Goal: Task Accomplishment & Management: Use online tool/utility

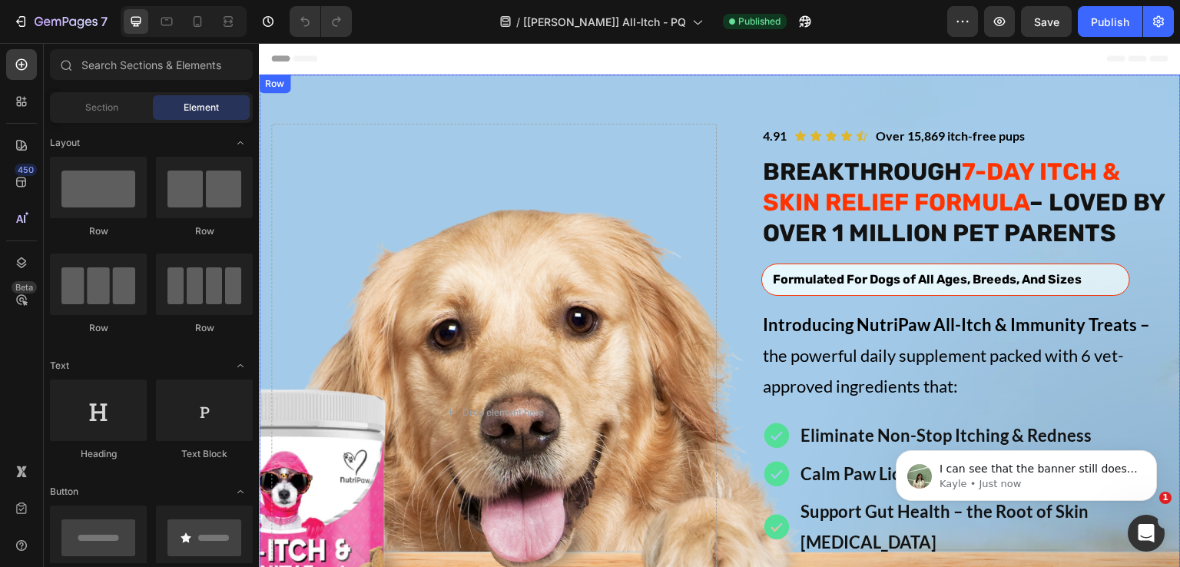
click at [440, 101] on div "Image Icon Icon Icon Icon Icon Icon List Over 15,869 itch-free pups Text Block …" at bounding box center [720, 399] width 922 height 649
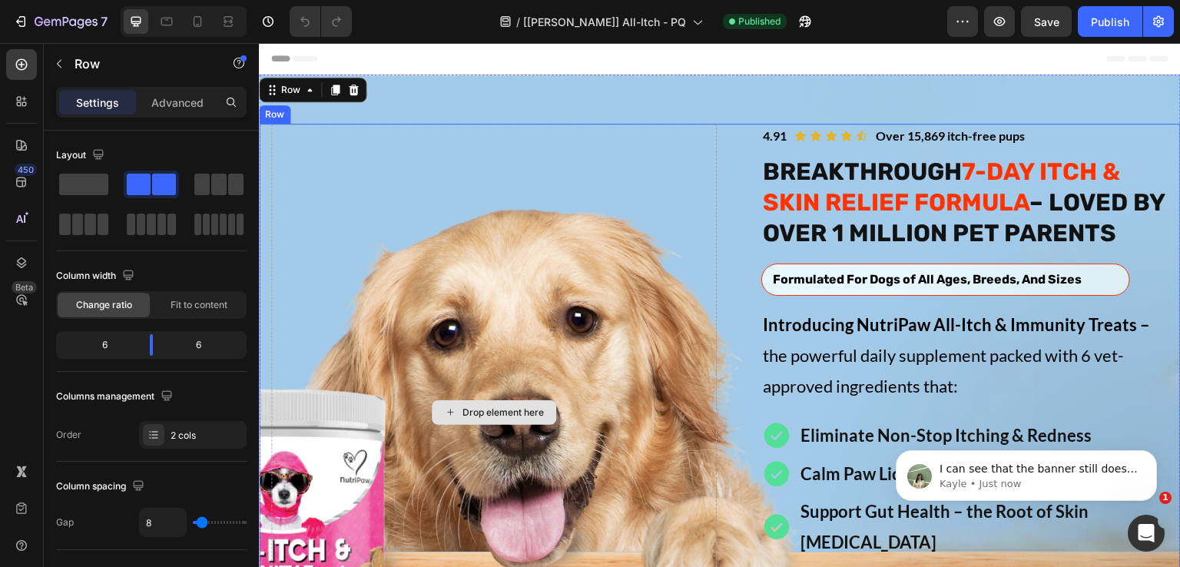
click at [462, 142] on div "Drop element here" at bounding box center [494, 412] width 446 height 577
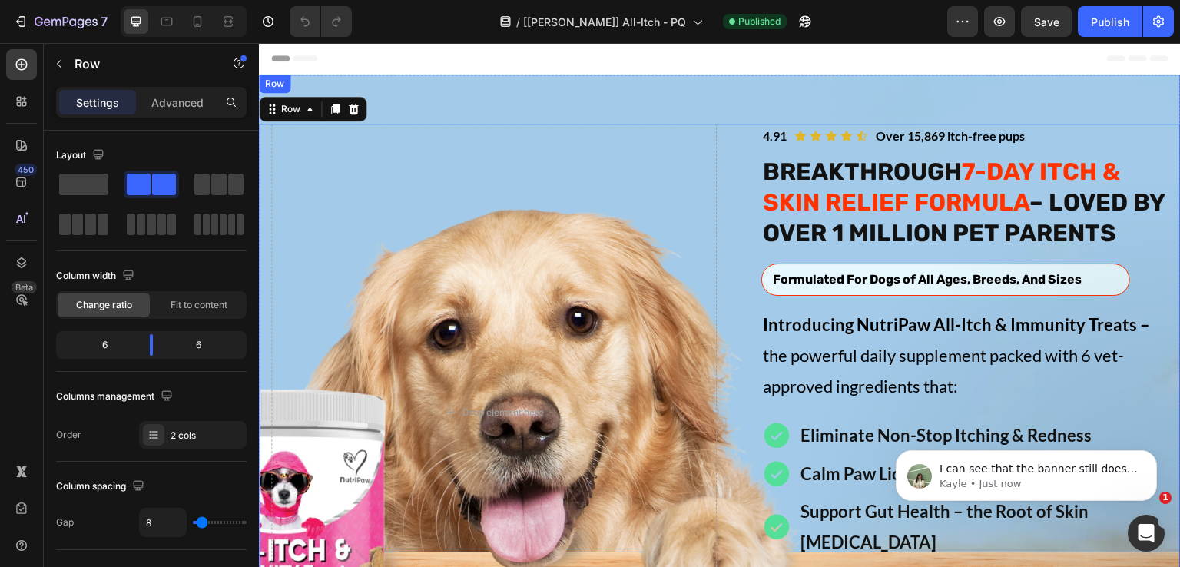
click at [608, 95] on div "Image Icon Icon Icon Icon Icon Icon List Over 15,869 itch-free pups Text Block …" at bounding box center [720, 399] width 922 height 649
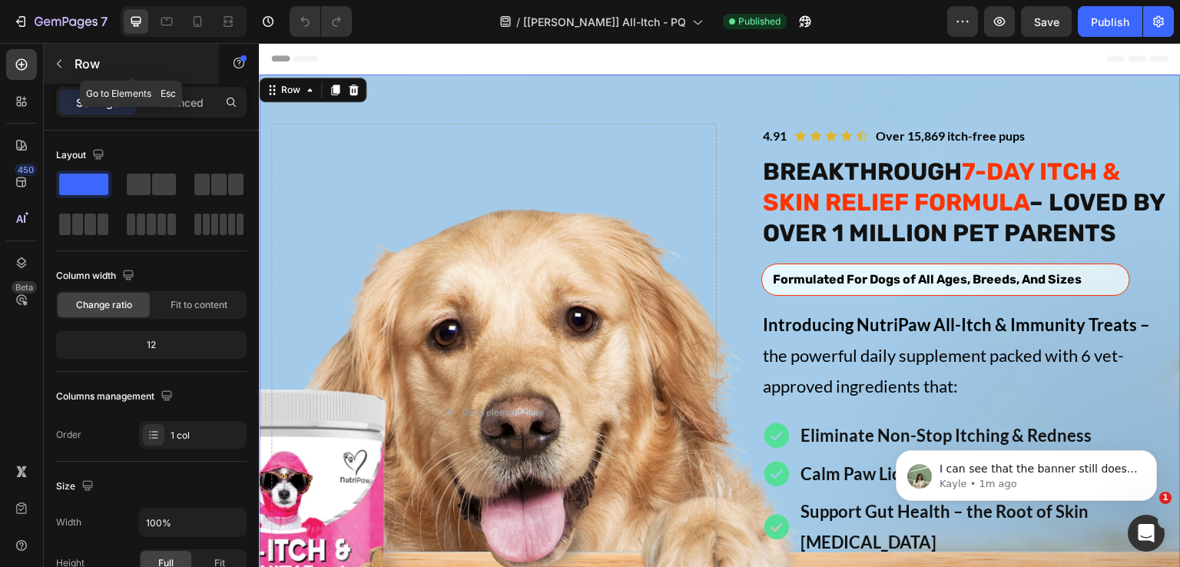
click at [88, 58] on p "Row" at bounding box center [140, 64] width 131 height 18
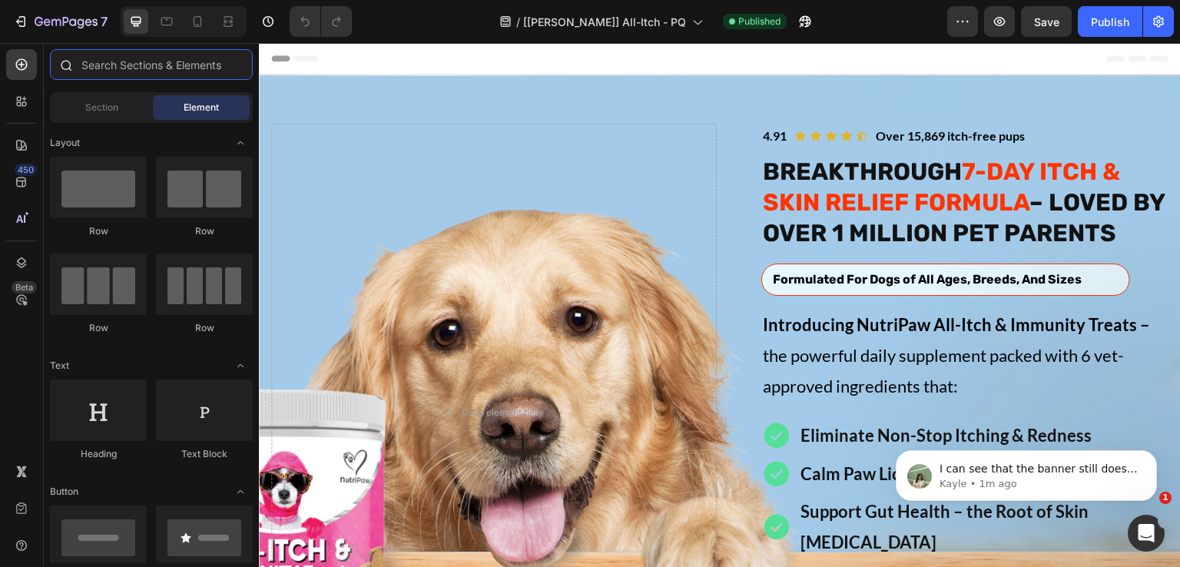
click at [150, 68] on input "text" at bounding box center [151, 64] width 203 height 31
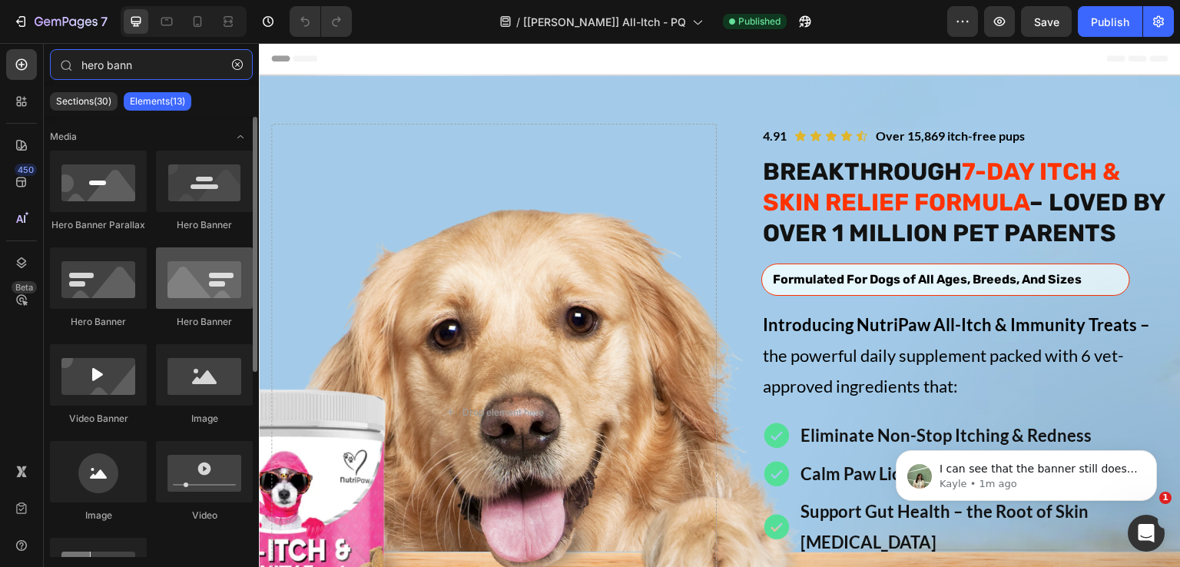
type input "hero bann"
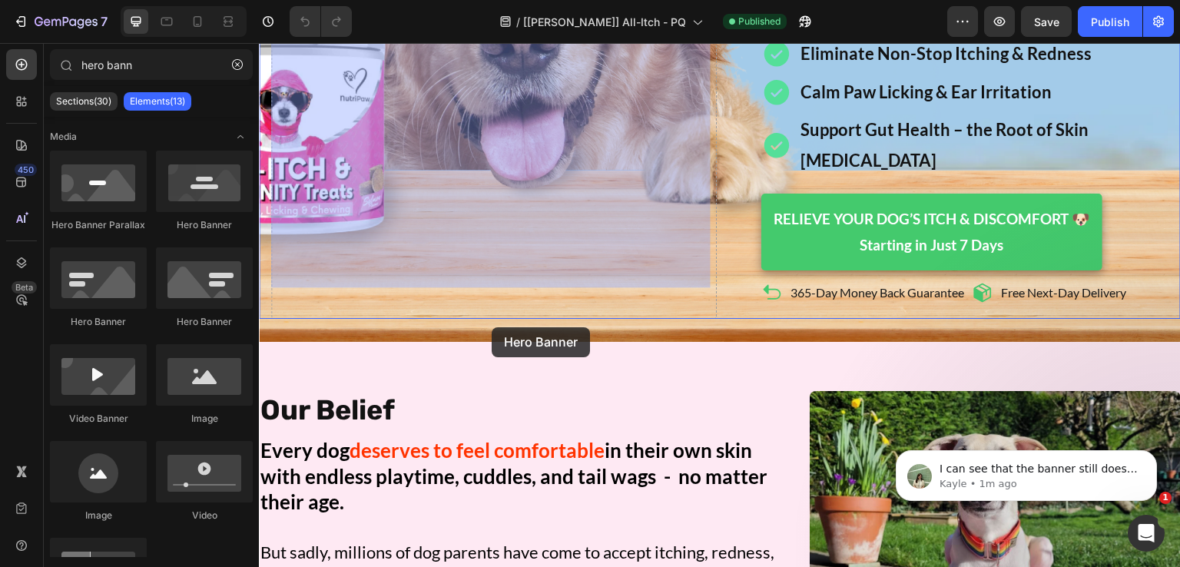
scroll to position [461, 0]
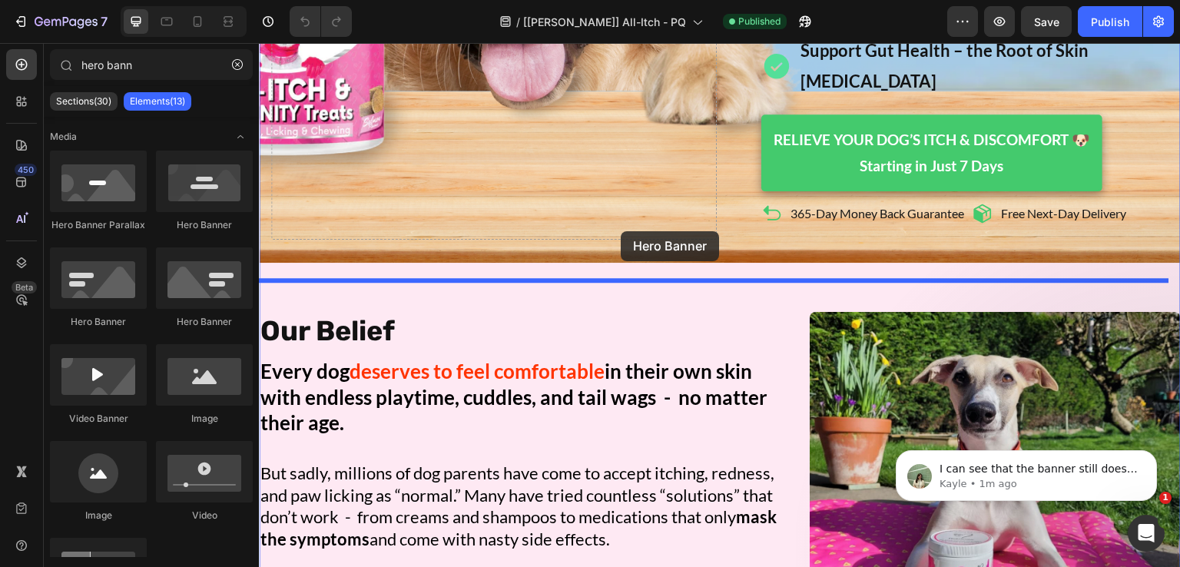
drag, startPoint x: 459, startPoint y: 319, endPoint x: 621, endPoint y: 231, distance: 183.6
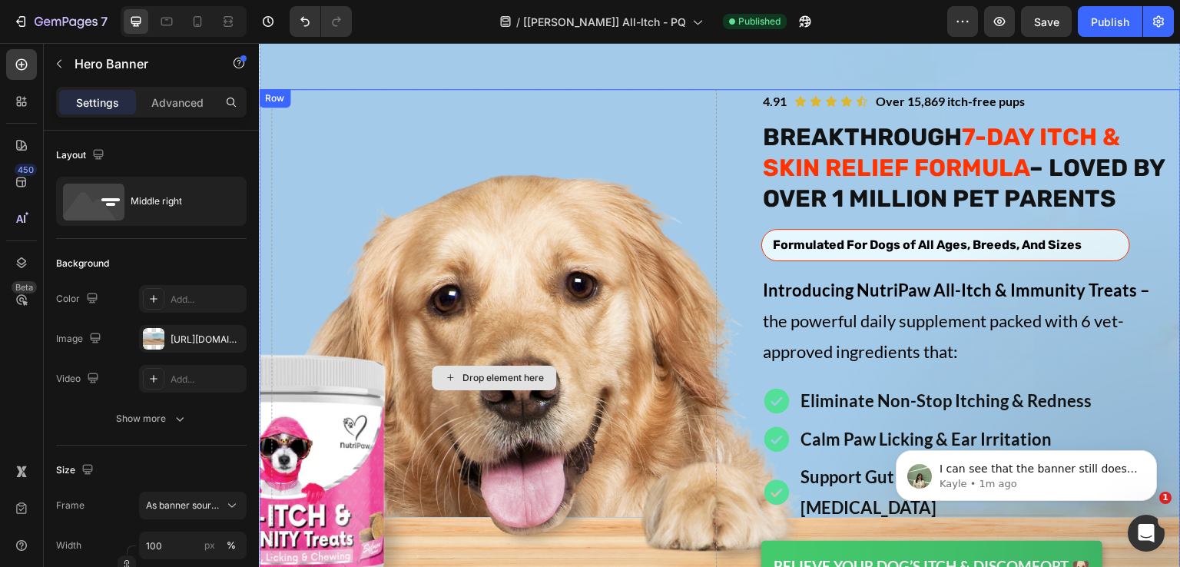
scroll to position [0, 0]
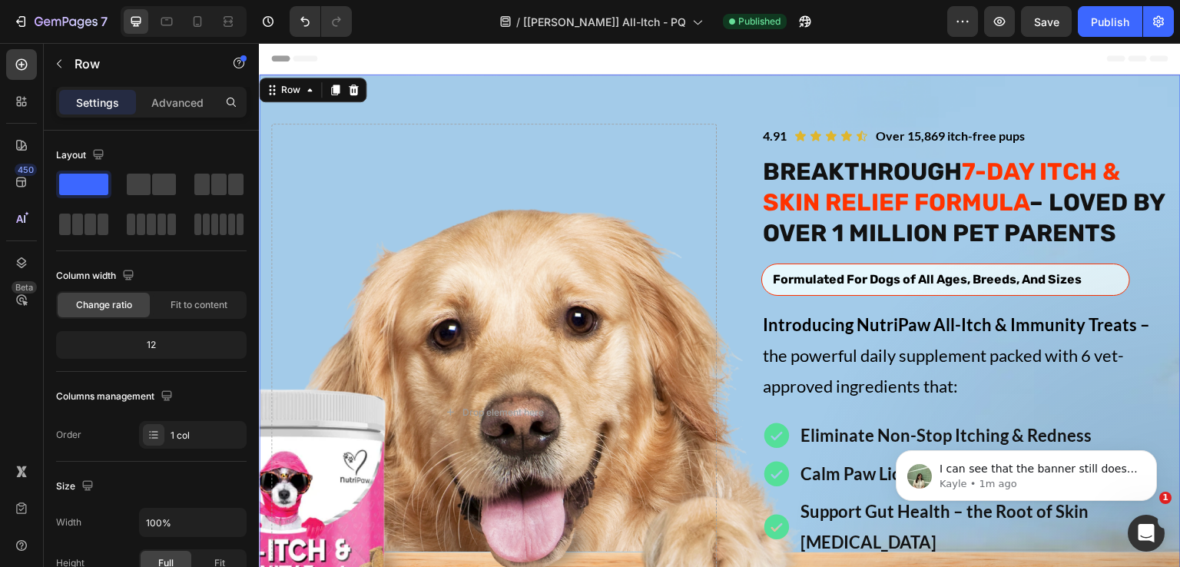
click at [442, 102] on div "Image Icon Icon Icon Icon Icon Icon List Over 15,869 itch-free pups Text Block …" at bounding box center [720, 399] width 922 height 649
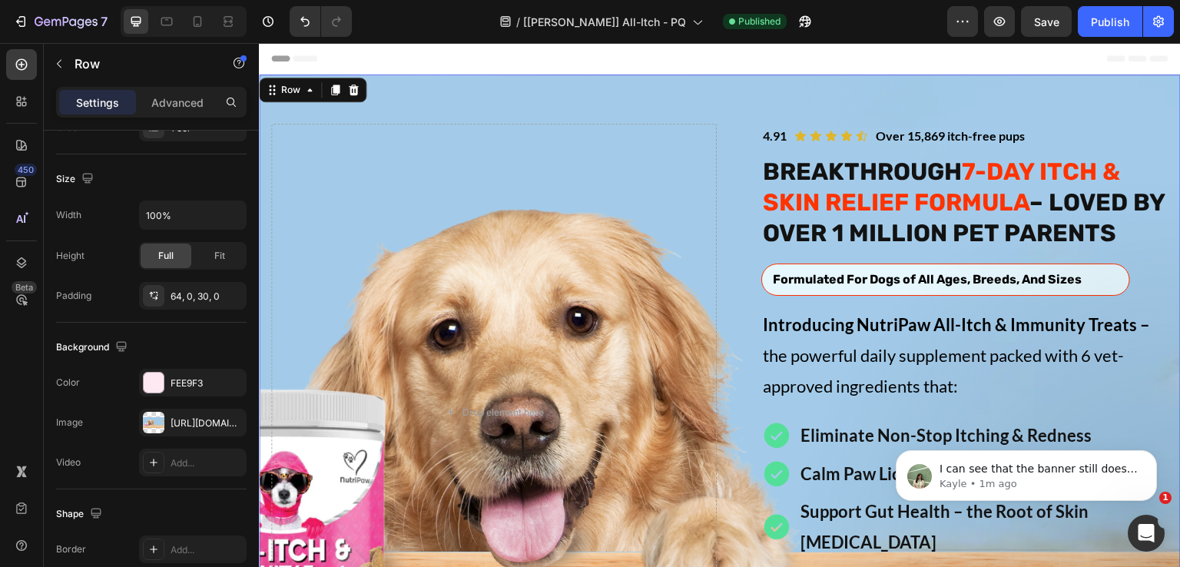
click at [532, 95] on div "Image Icon Icon Icon Icon Icon Icon List Over 15,869 itch-free pups Text Block …" at bounding box center [720, 399] width 922 height 649
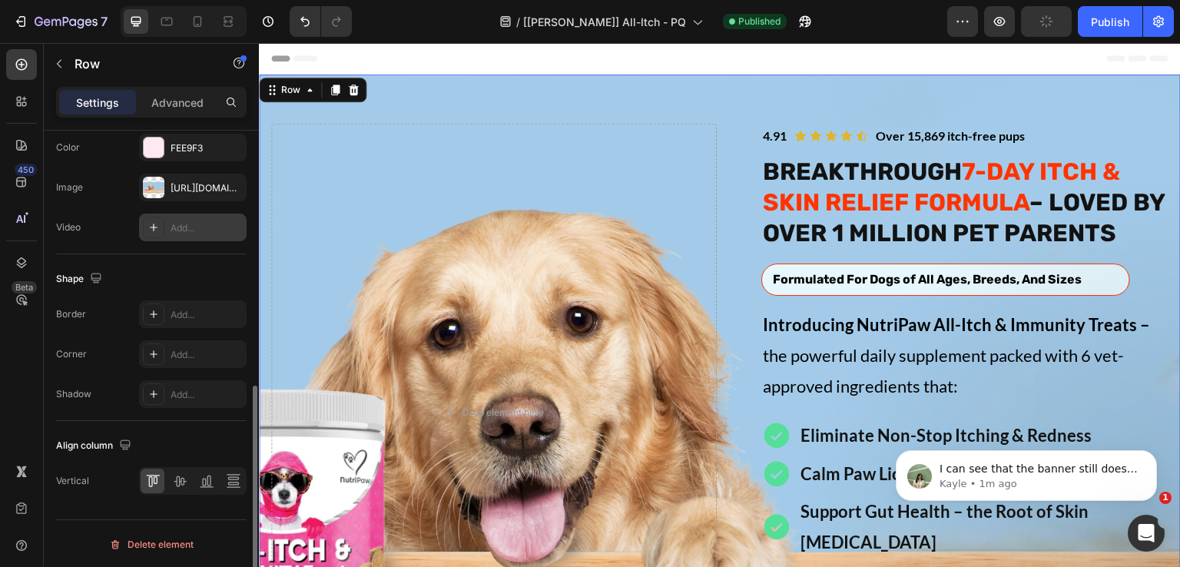
scroll to position [389, 0]
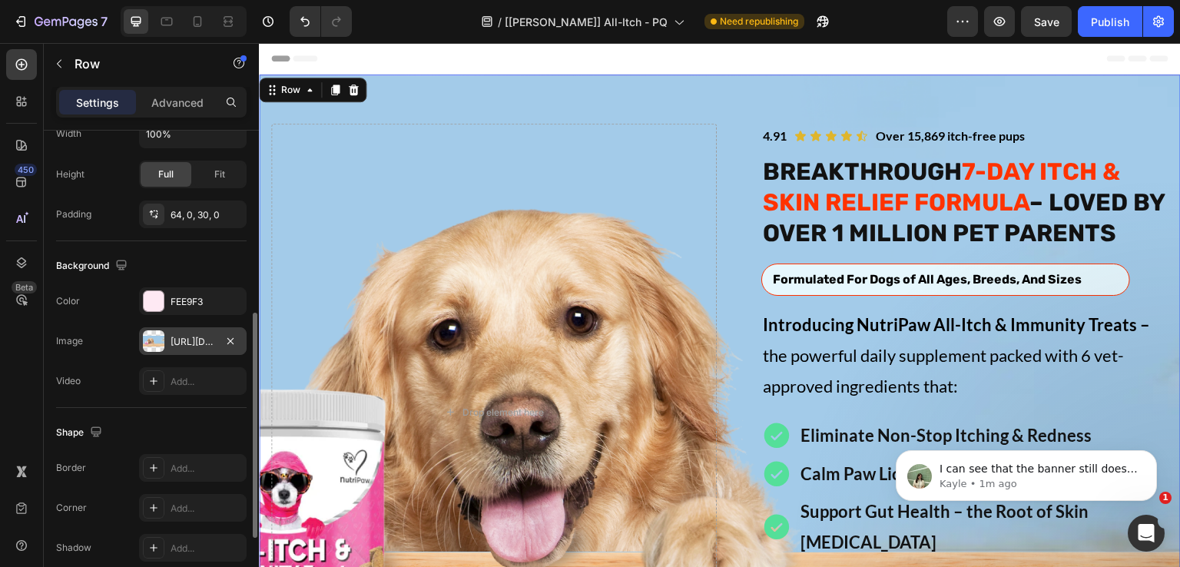
click at [200, 339] on div "[URL][DOMAIN_NAME]" at bounding box center [193, 342] width 45 height 14
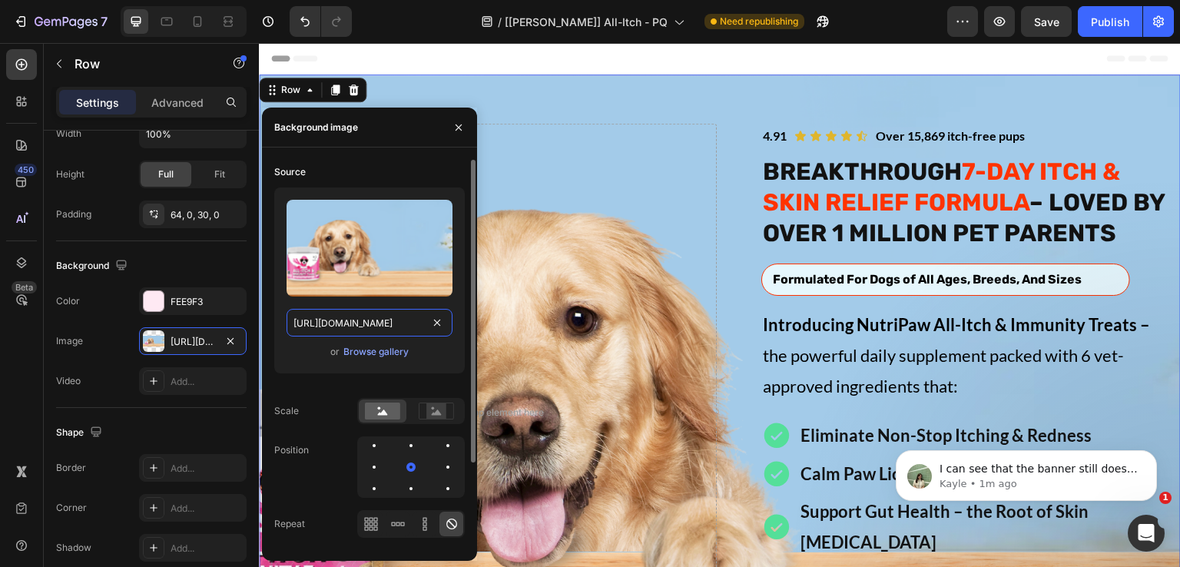
click at [353, 317] on input "[URL][DOMAIN_NAME]" at bounding box center [370, 323] width 166 height 28
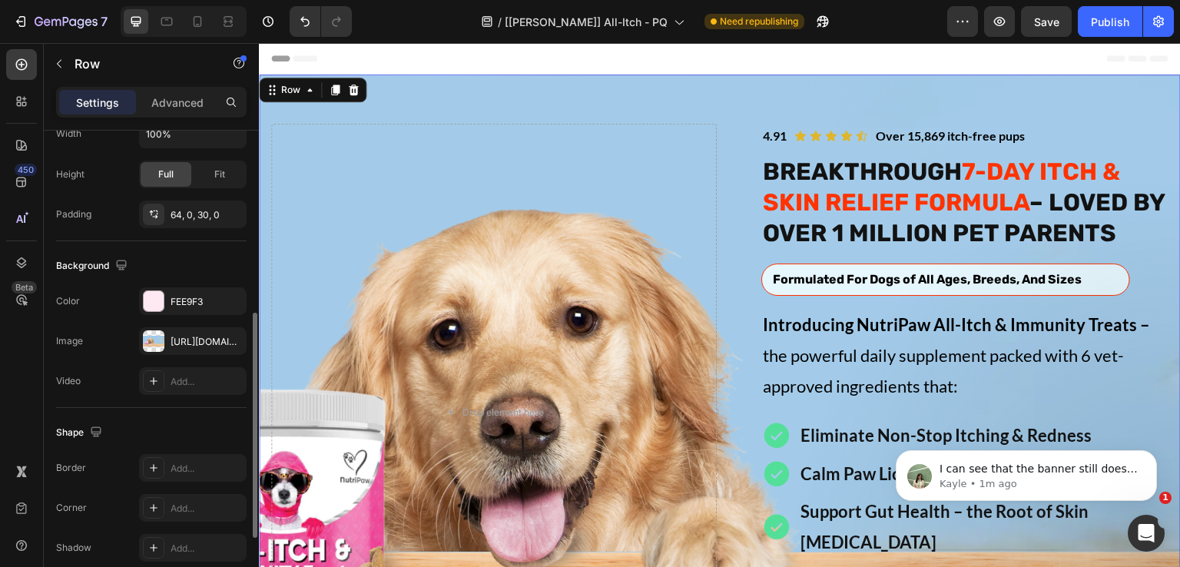
click at [190, 259] on div "Background" at bounding box center [151, 266] width 191 height 25
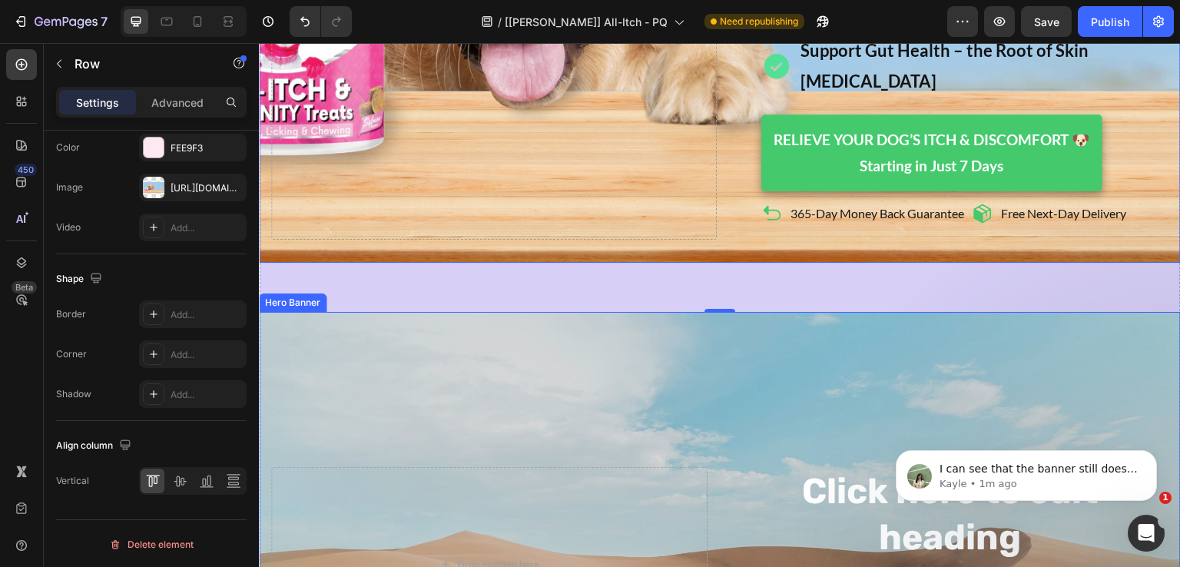
scroll to position [615, 0]
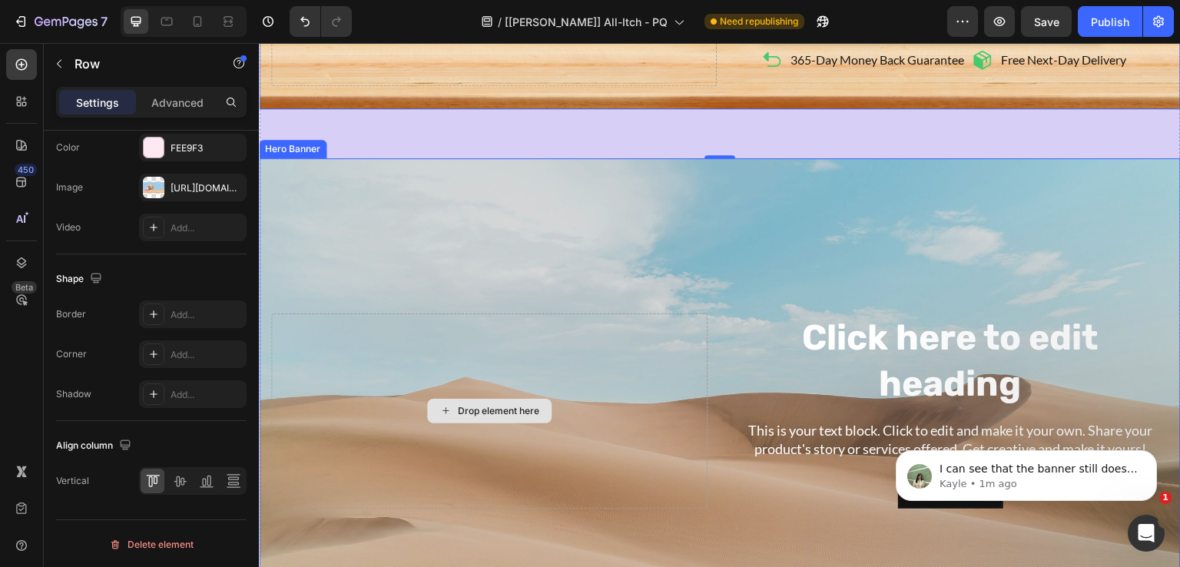
click at [578, 313] on div "Drop element here" at bounding box center [489, 410] width 436 height 195
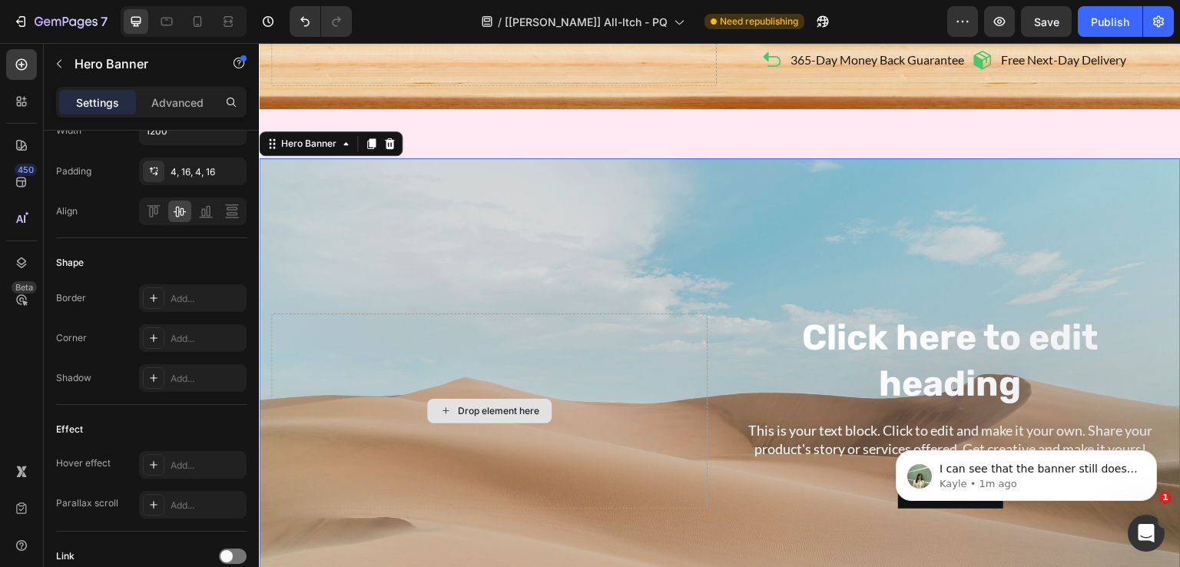
scroll to position [0, 0]
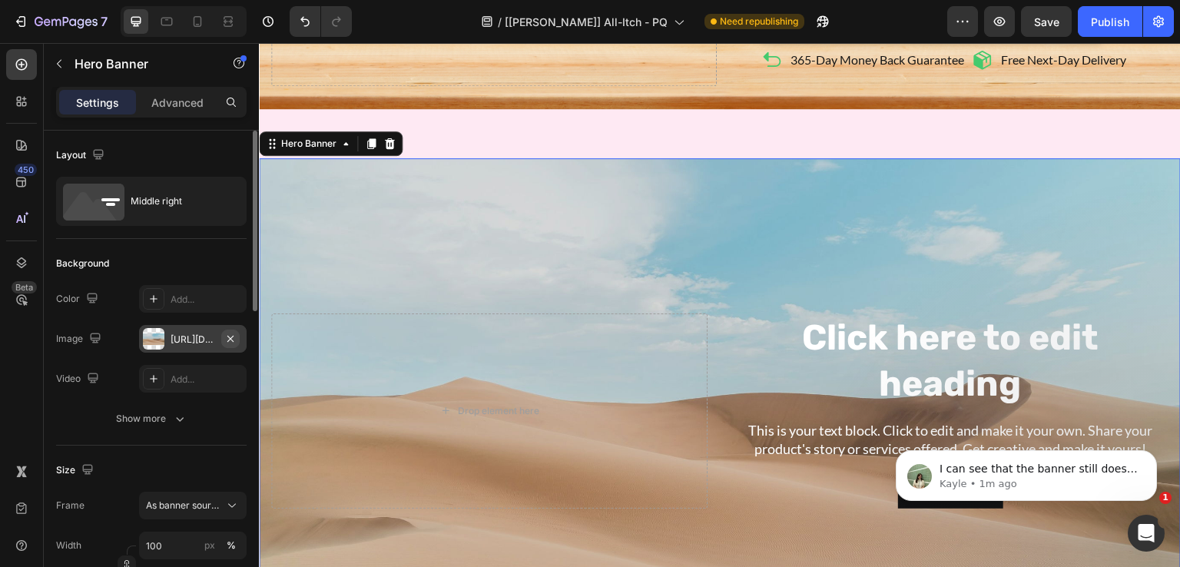
click at [227, 333] on icon "button" at bounding box center [230, 339] width 12 height 12
type input "Auto"
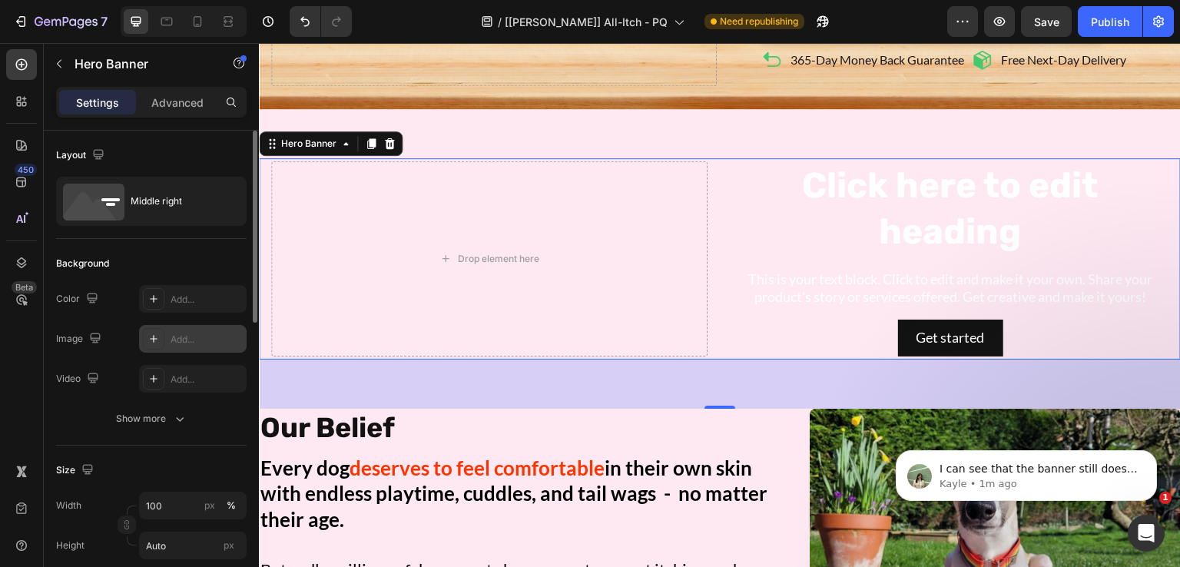
click at [187, 334] on div "Add..." at bounding box center [207, 340] width 72 height 14
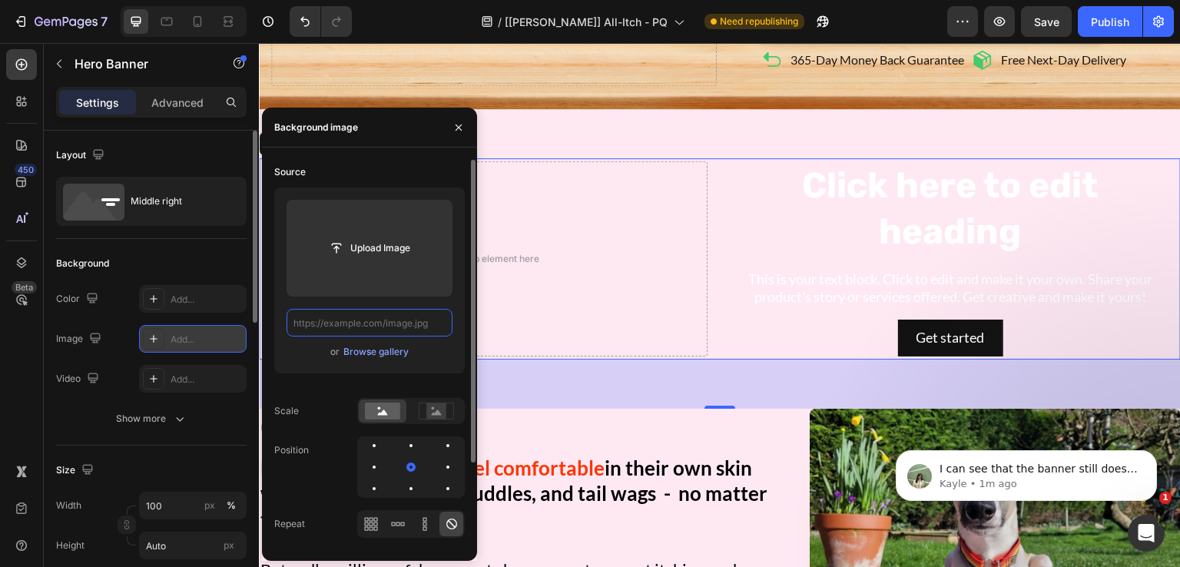
paste input "[URL][DOMAIN_NAME]"
type input "[URL][DOMAIN_NAME]"
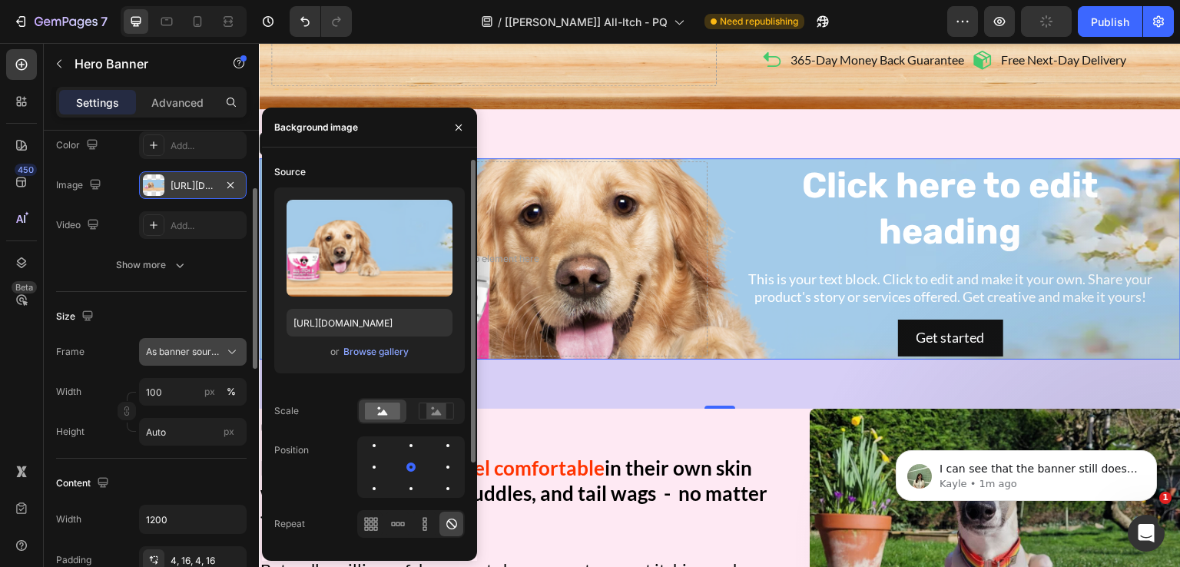
click at [204, 348] on span "As banner source" at bounding box center [183, 352] width 75 height 14
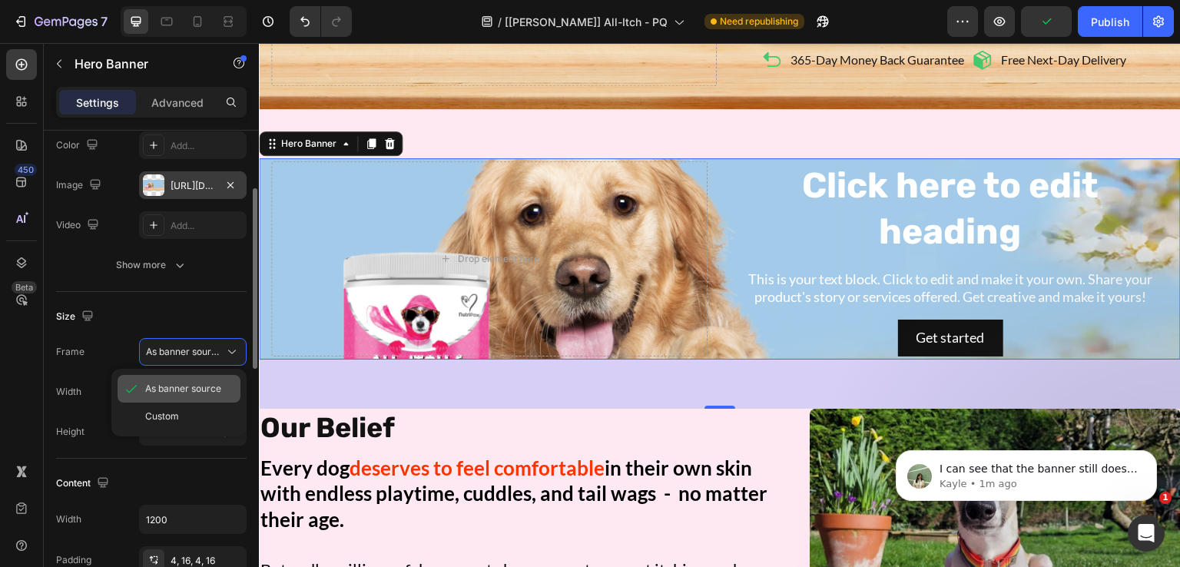
click at [202, 382] on span "As banner source" at bounding box center [183, 389] width 76 height 14
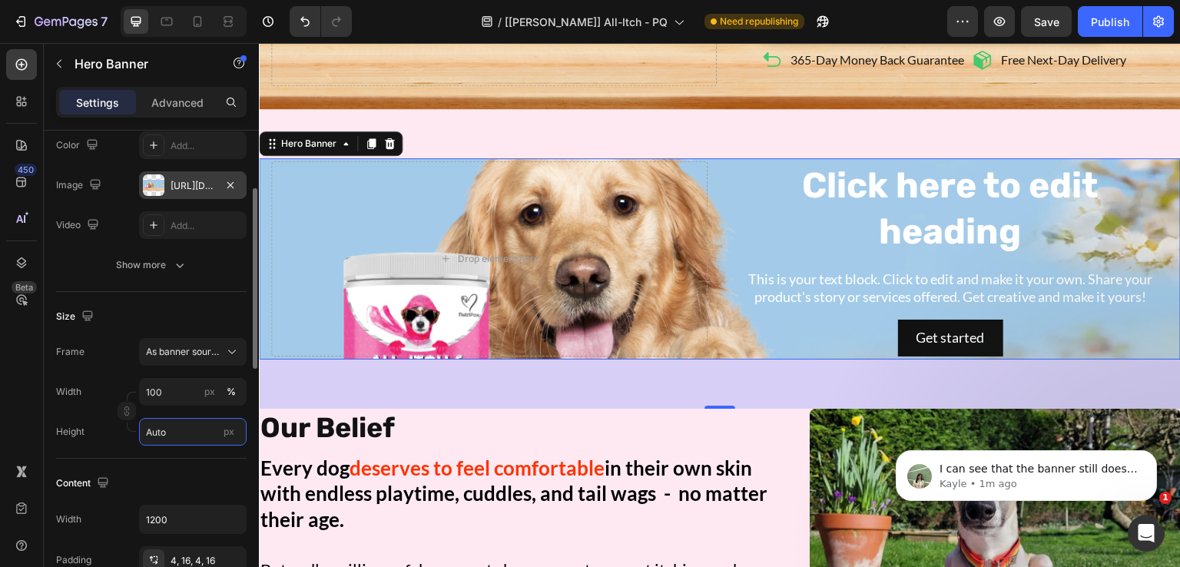
click at [197, 431] on input "Auto" at bounding box center [193, 432] width 108 height 28
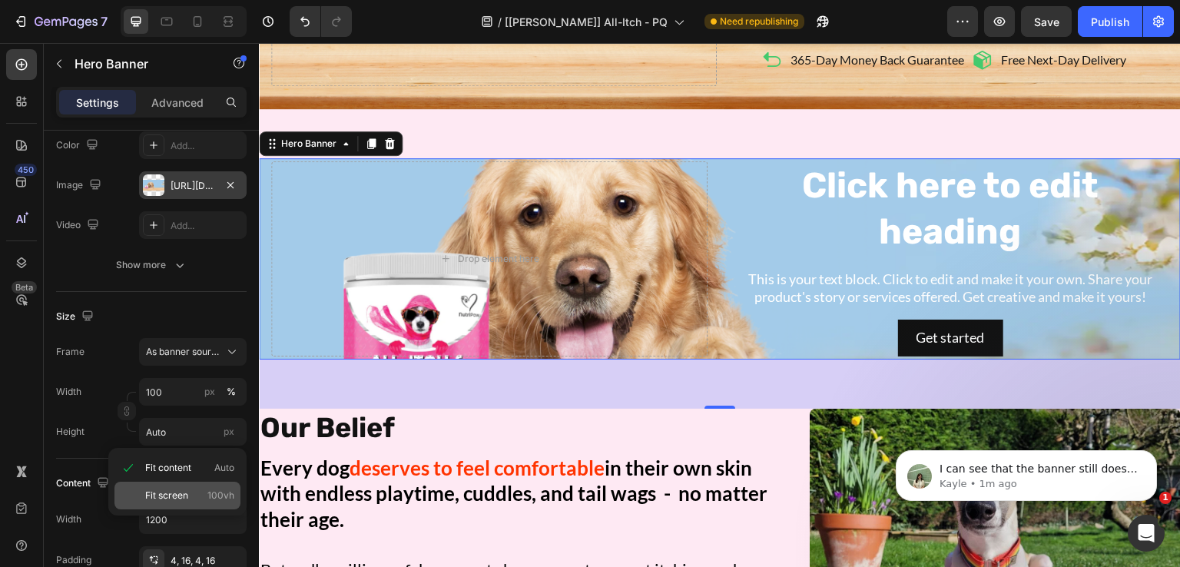
click at [206, 501] on p "Fit screen 100vh" at bounding box center [189, 496] width 89 height 14
type input "100 vh"
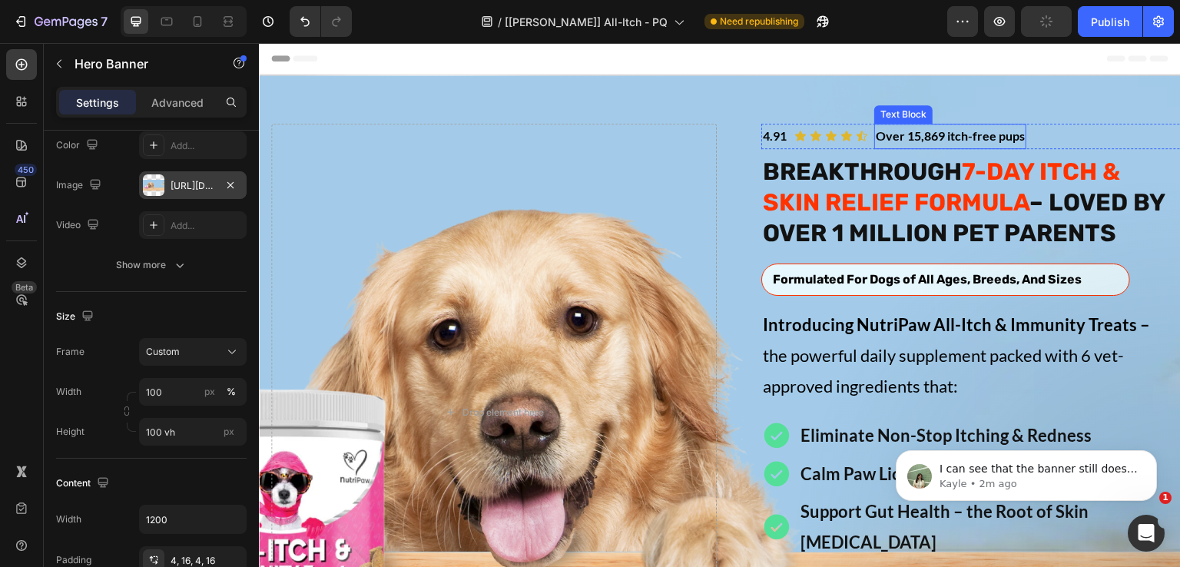
click at [1006, 134] on p "Over 15,869 itch-free pups" at bounding box center [950, 136] width 149 height 22
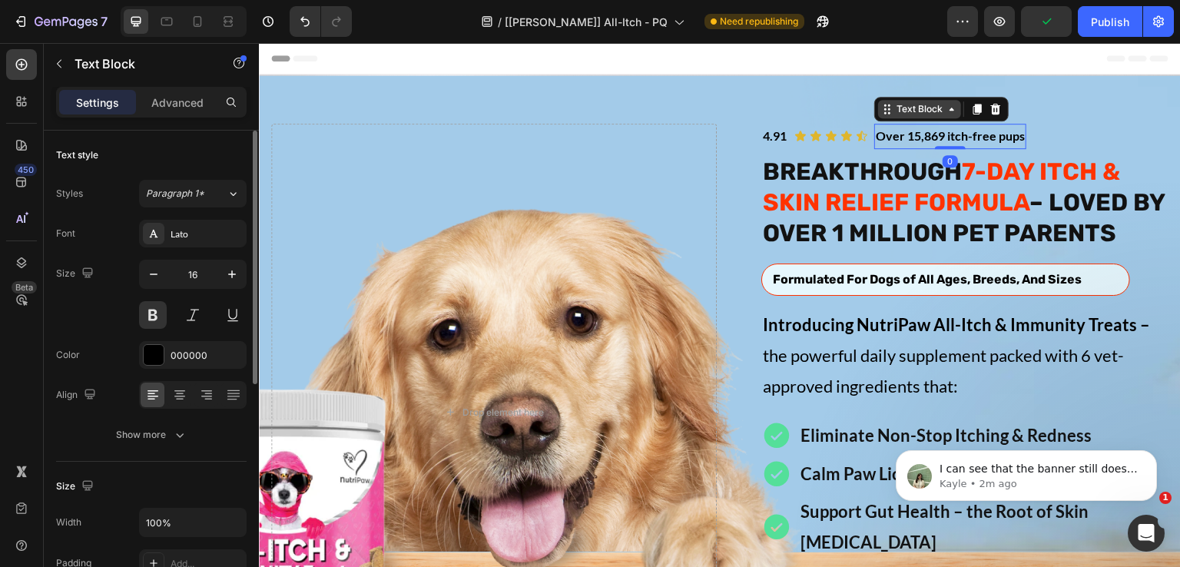
click at [918, 108] on div "Text Block" at bounding box center [920, 109] width 52 height 14
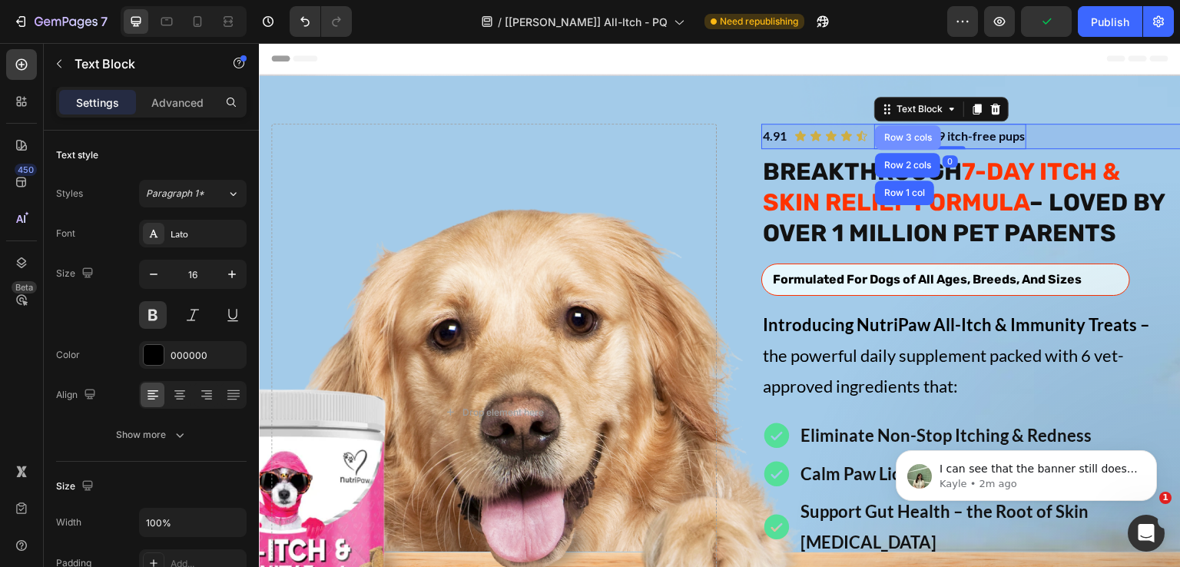
click at [901, 134] on div "Row 3 cols" at bounding box center [908, 137] width 54 height 9
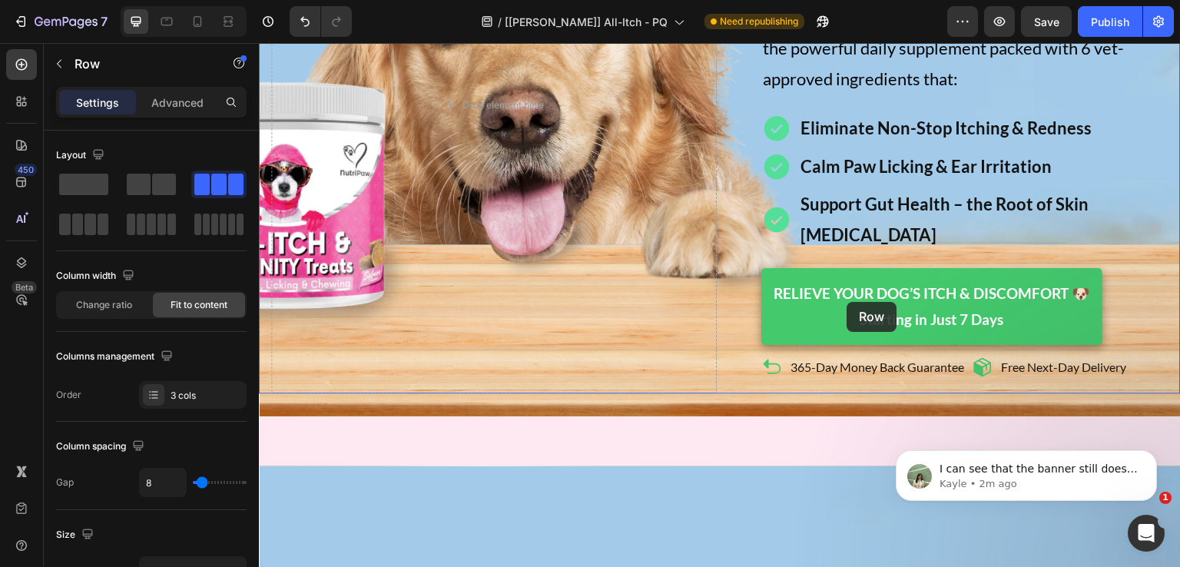
scroll to position [461, 0]
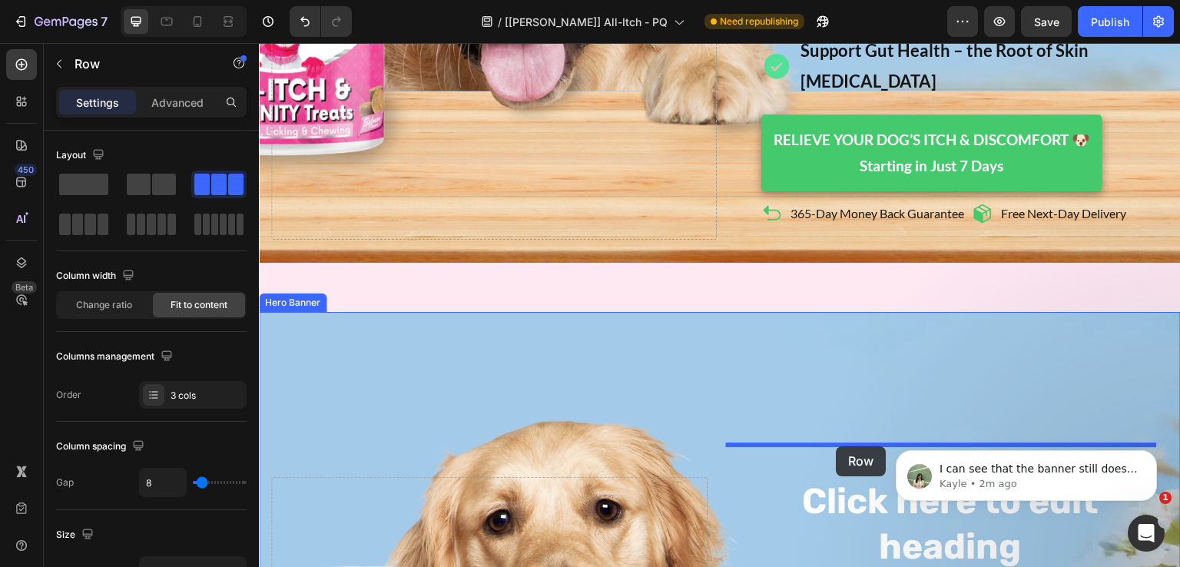
drag, startPoint x: 788, startPoint y: 109, endPoint x: 837, endPoint y: 446, distance: 340.9
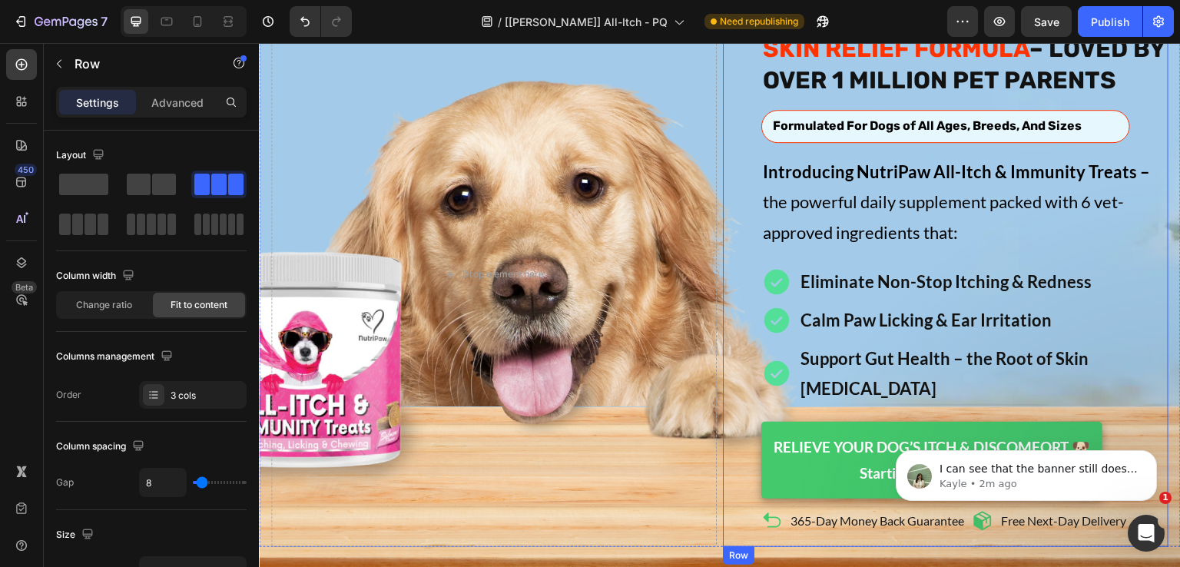
scroll to position [0, 0]
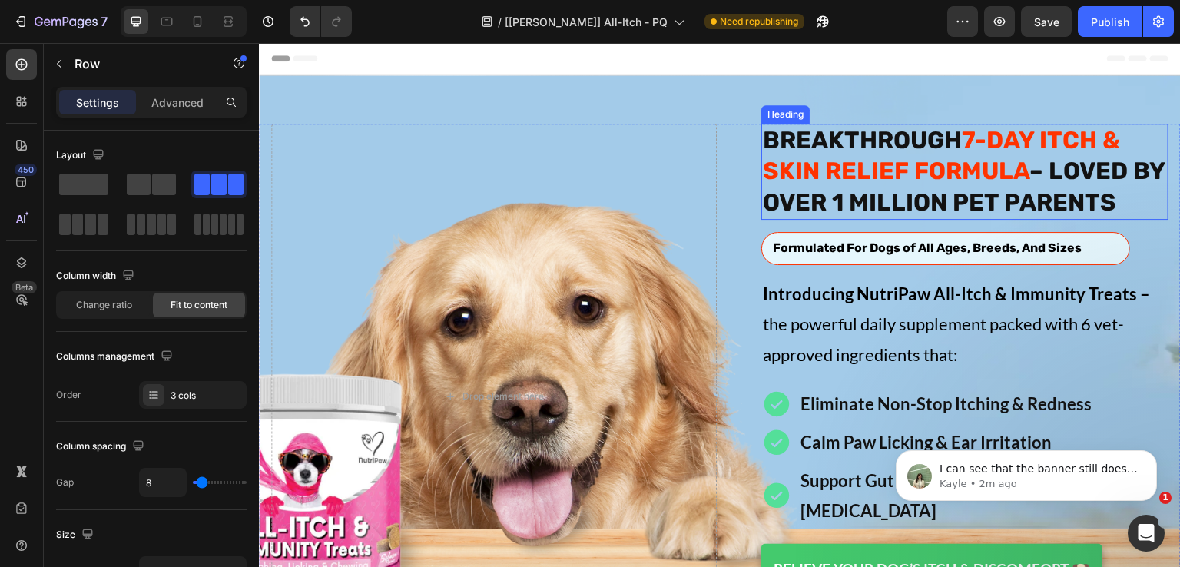
click at [888, 160] on strong "7-DAY ITCH & SKIN RELIEF FORMULA" at bounding box center [941, 155] width 357 height 59
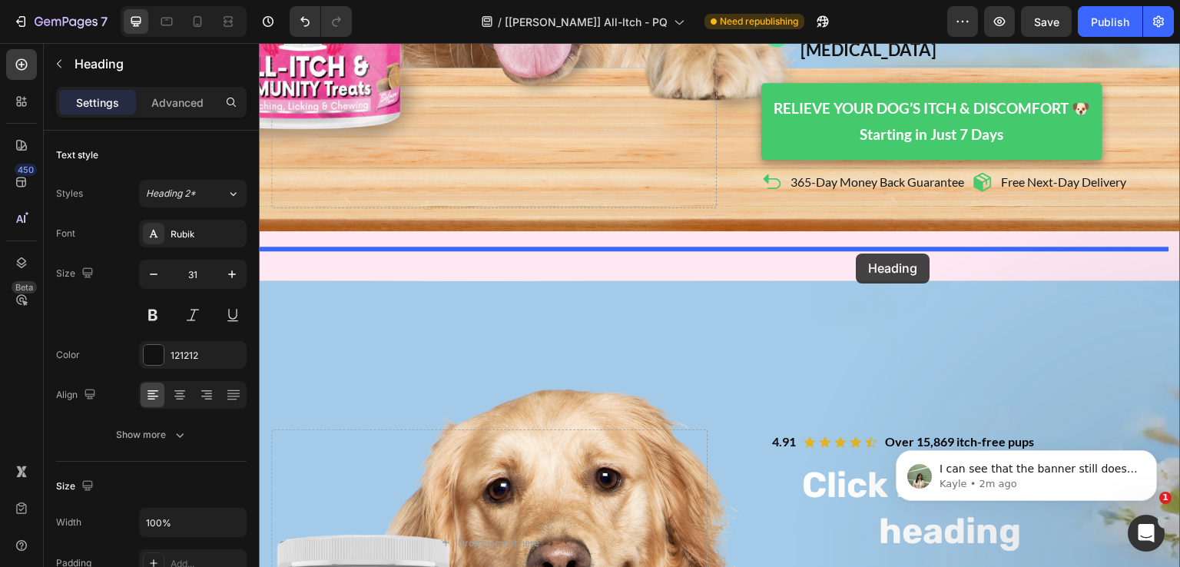
scroll to position [615, 0]
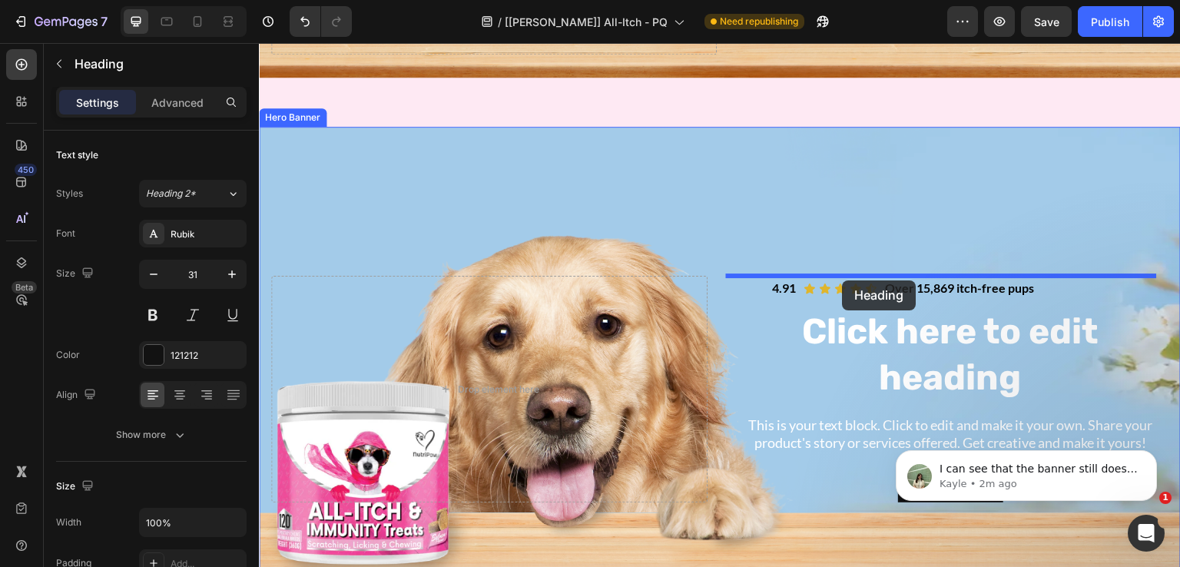
drag, startPoint x: 810, startPoint y: 108, endPoint x: 843, endPoint y: 280, distance: 176.0
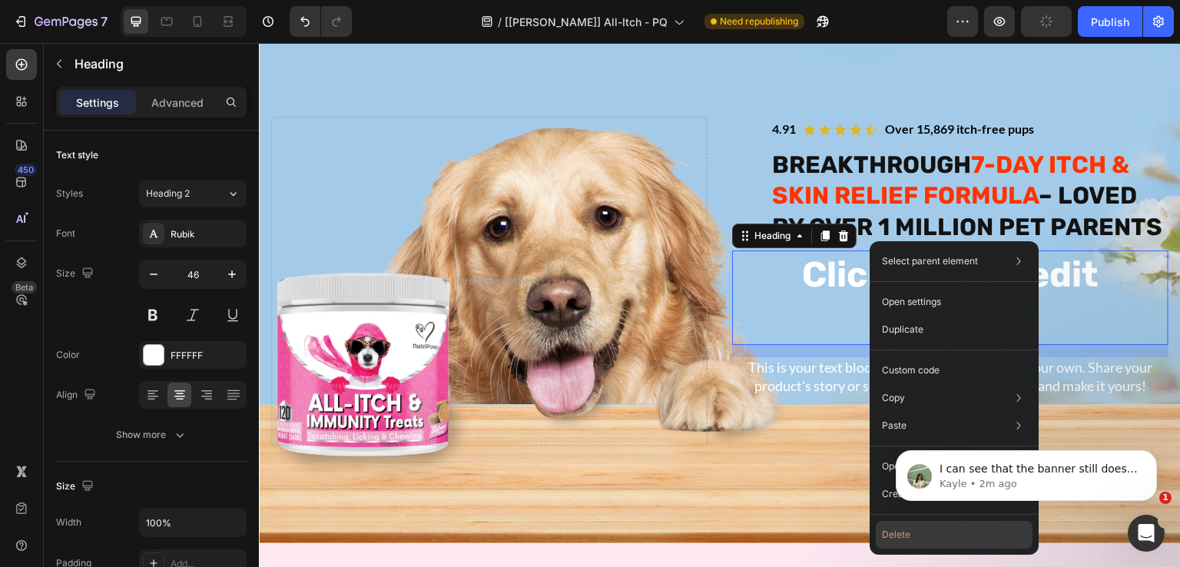
click at [896, 531] on button "Delete" at bounding box center [954, 535] width 157 height 28
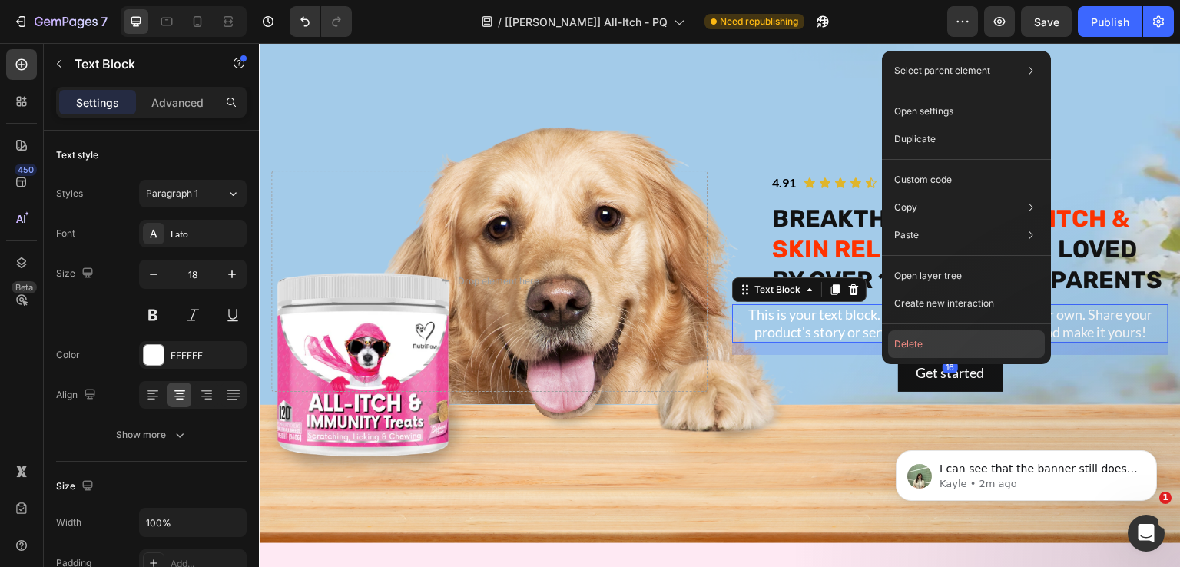
click at [906, 345] on button "Delete" at bounding box center [966, 344] width 157 height 28
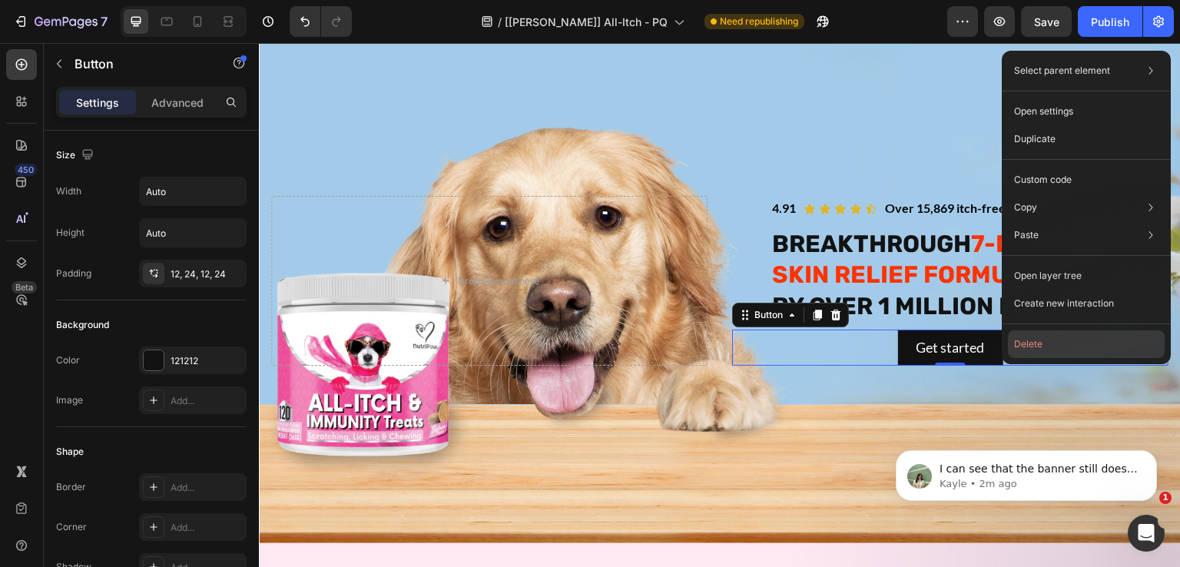
drag, startPoint x: 1018, startPoint y: 340, endPoint x: 698, endPoint y: 297, distance: 322.5
click at [1018, 340] on button "Delete" at bounding box center [1086, 344] width 157 height 28
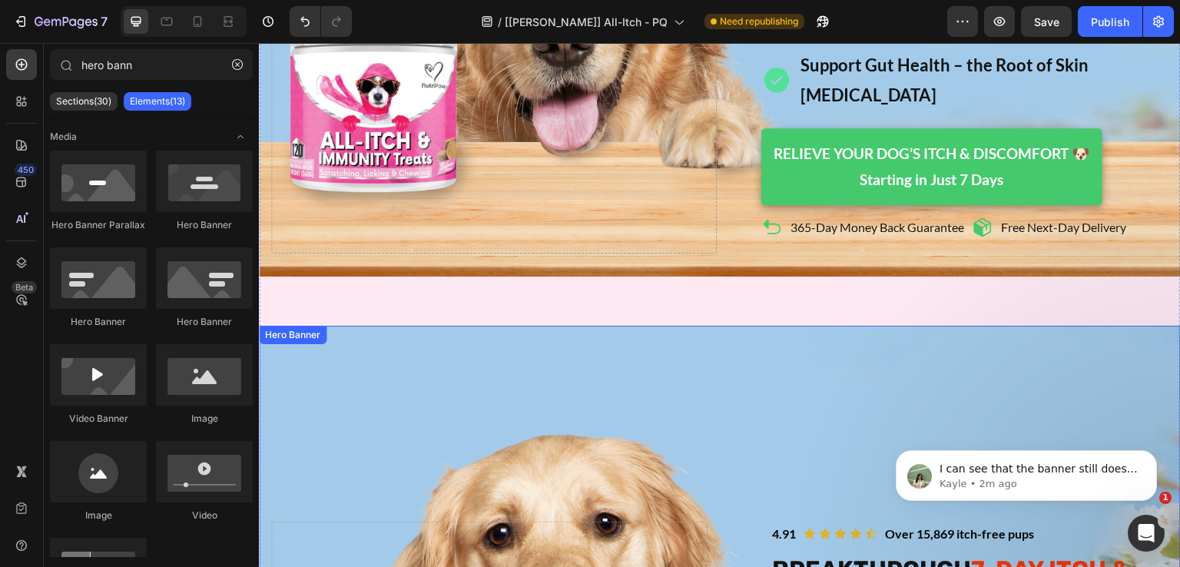
scroll to position [0, 0]
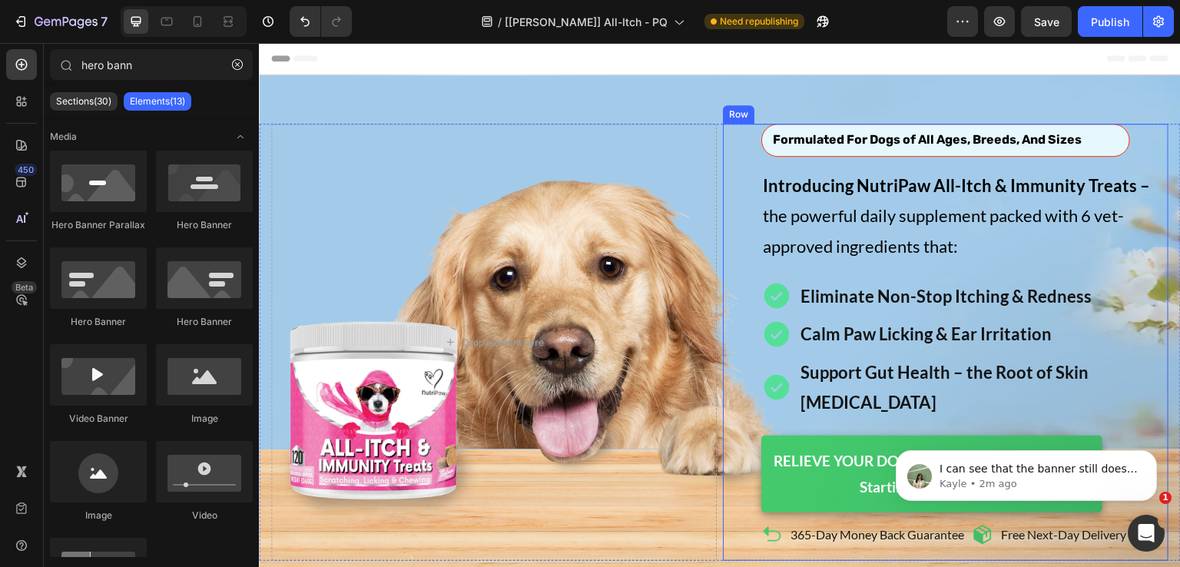
click at [761, 139] on div "Formulated For Dogs of All Ages, Breeds, And Sizes Text Block Row" at bounding box center [945, 140] width 369 height 33
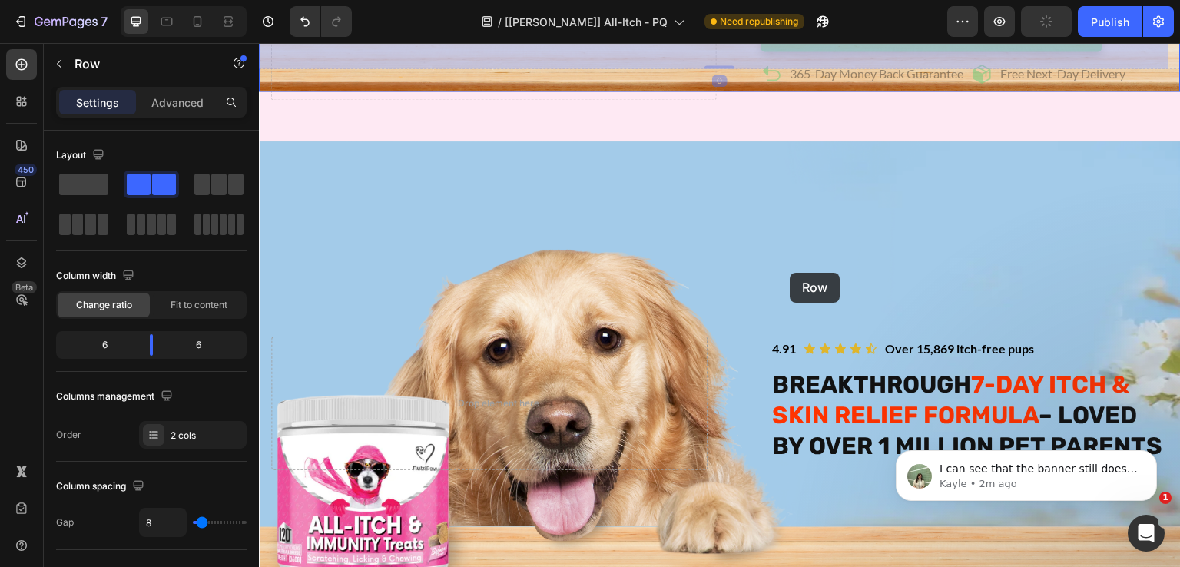
scroll to position [768, 0]
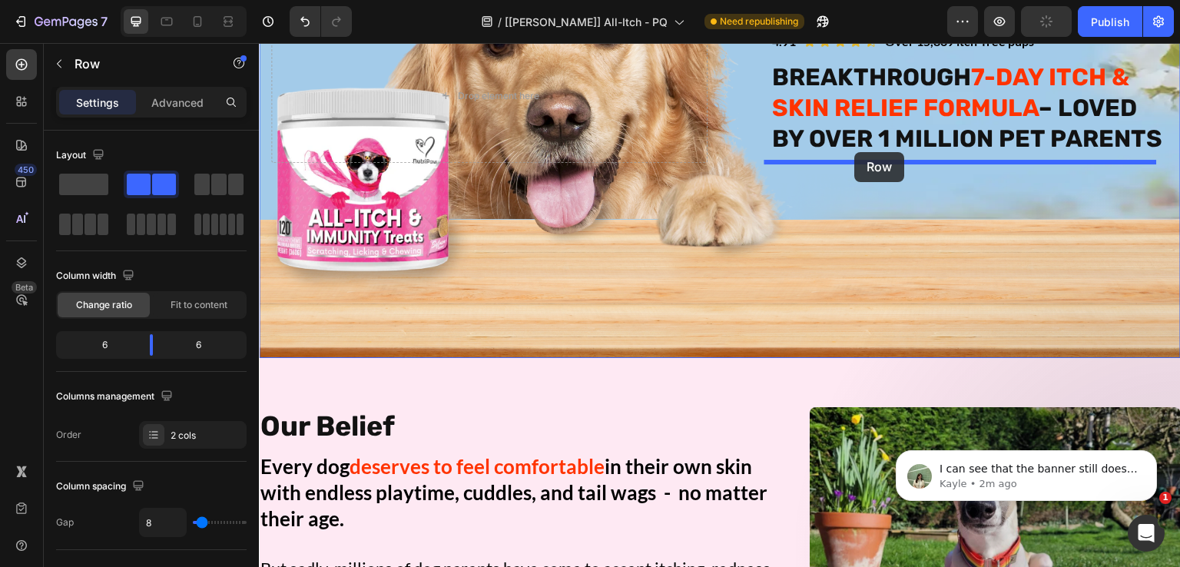
drag, startPoint x: 736, startPoint y: 133, endPoint x: 855, endPoint y: 152, distance: 120.6
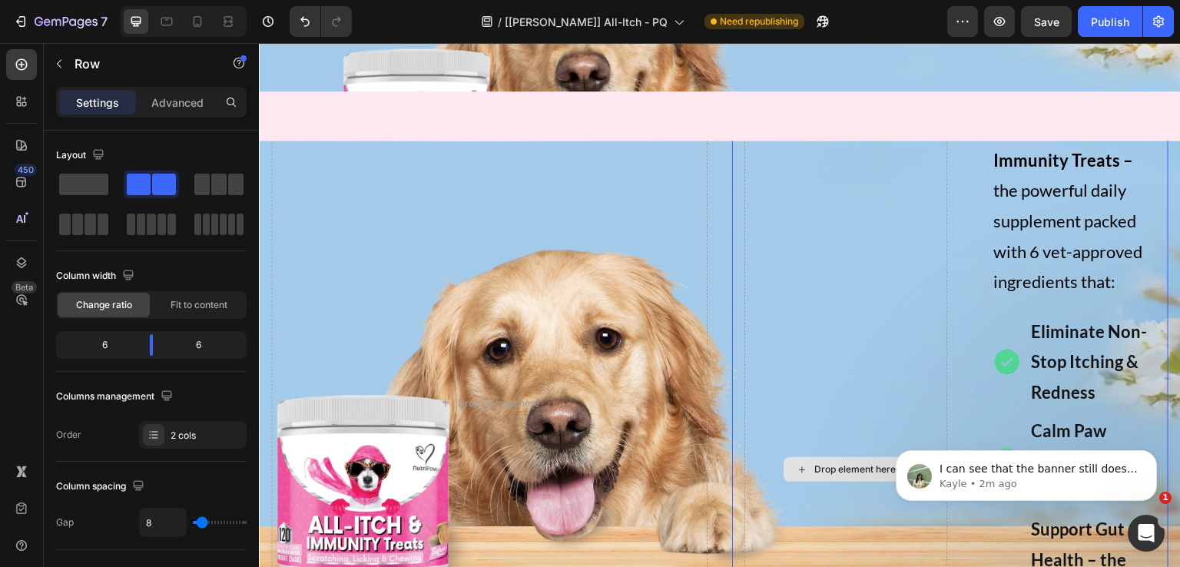
scroll to position [0, 0]
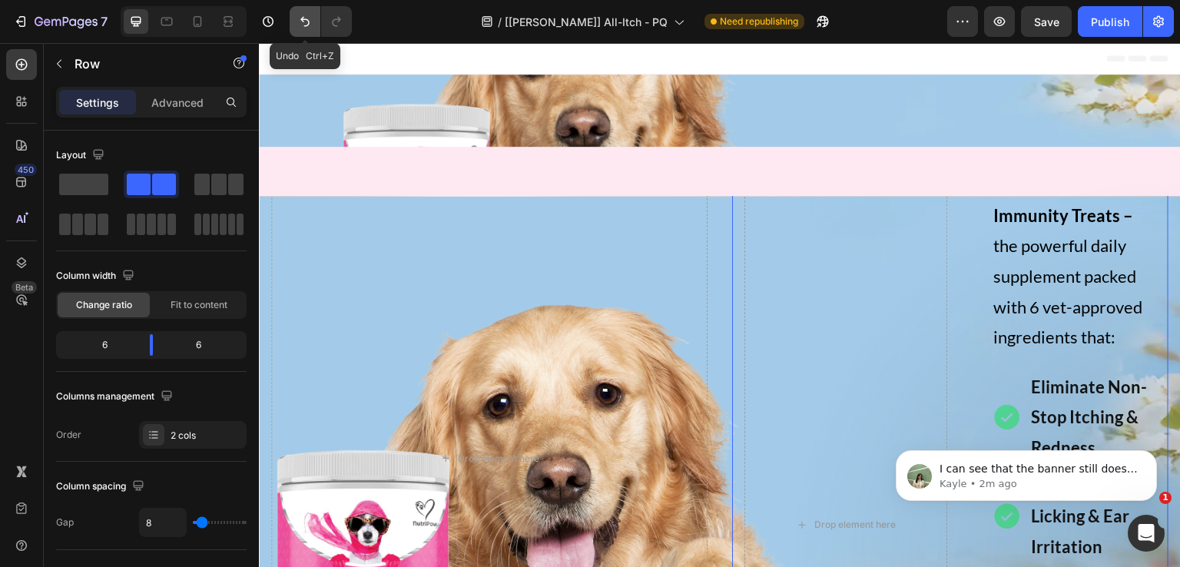
click at [307, 21] on icon "Undo/Redo" at bounding box center [304, 22] width 9 height 10
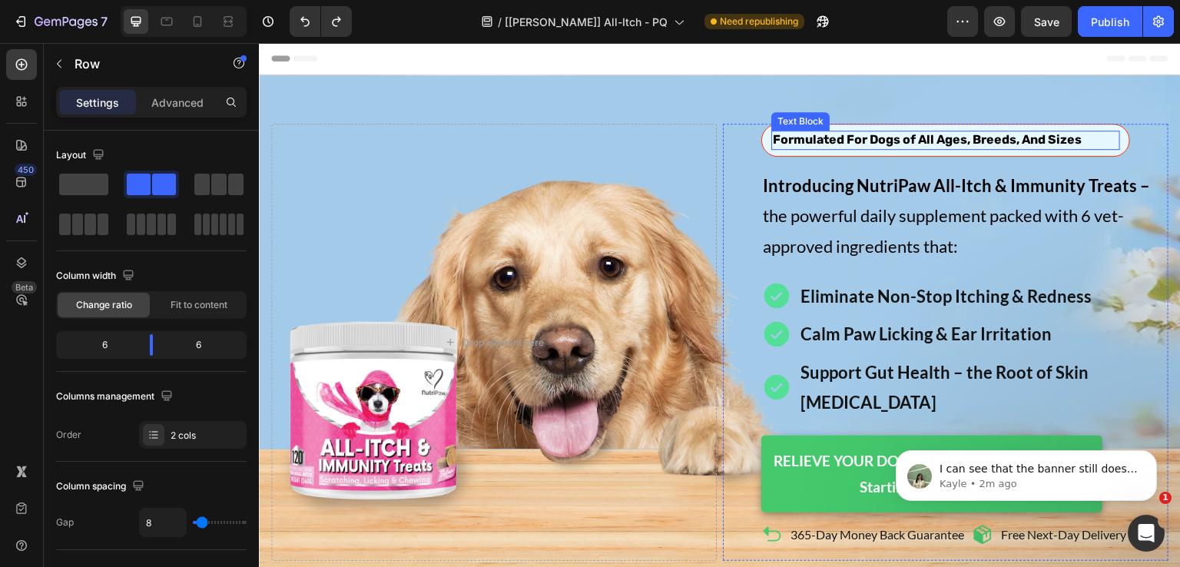
click at [775, 141] on span "Formulated For Dogs of All Ages, Breeds, And Sizes" at bounding box center [927, 139] width 309 height 15
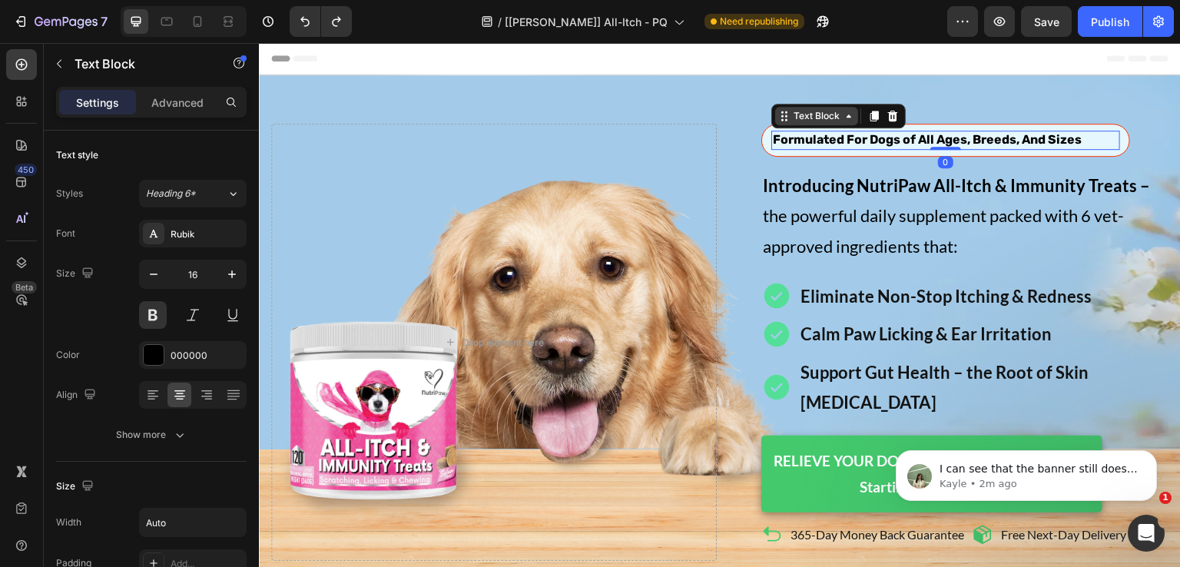
click at [800, 119] on div "Text Block" at bounding box center [817, 116] width 52 height 14
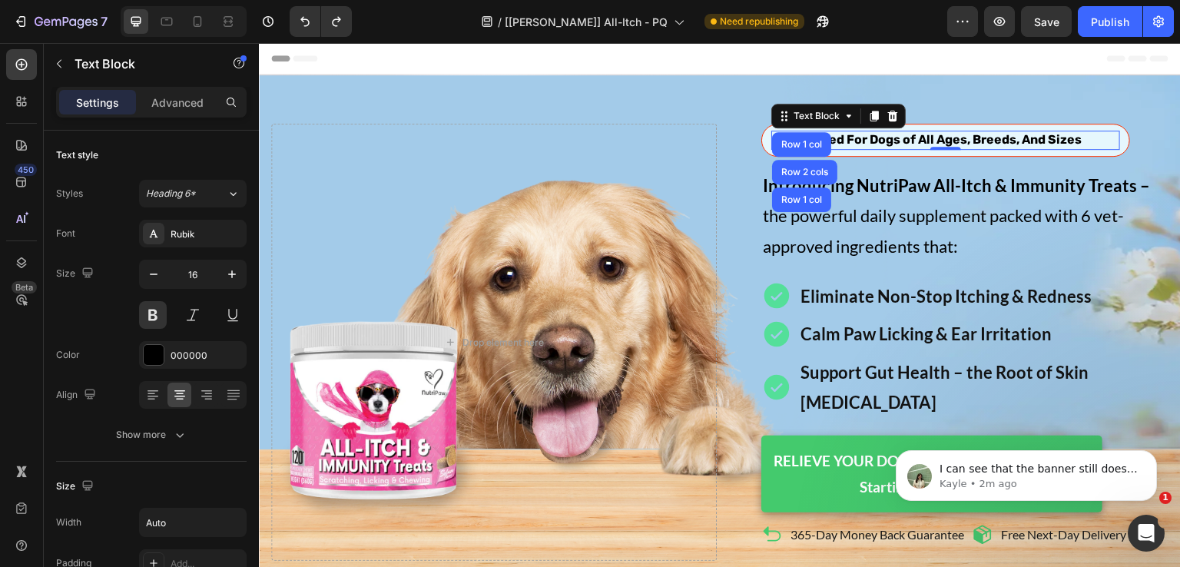
click at [1066, 141] on span "Formulated For Dogs of All Ages, Breeds, And Sizes" at bounding box center [927, 139] width 309 height 15
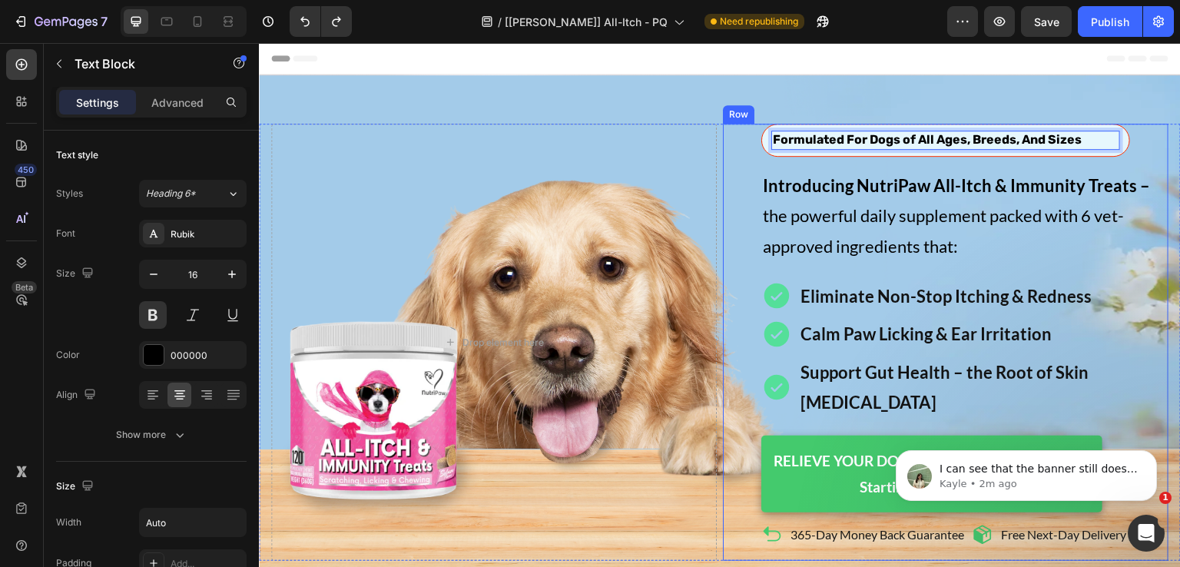
click at [761, 139] on div "Formulated For Dogs of All Ages, Breeds, And Sizes Text Block Row 1 col Row 2 c…" at bounding box center [945, 140] width 369 height 33
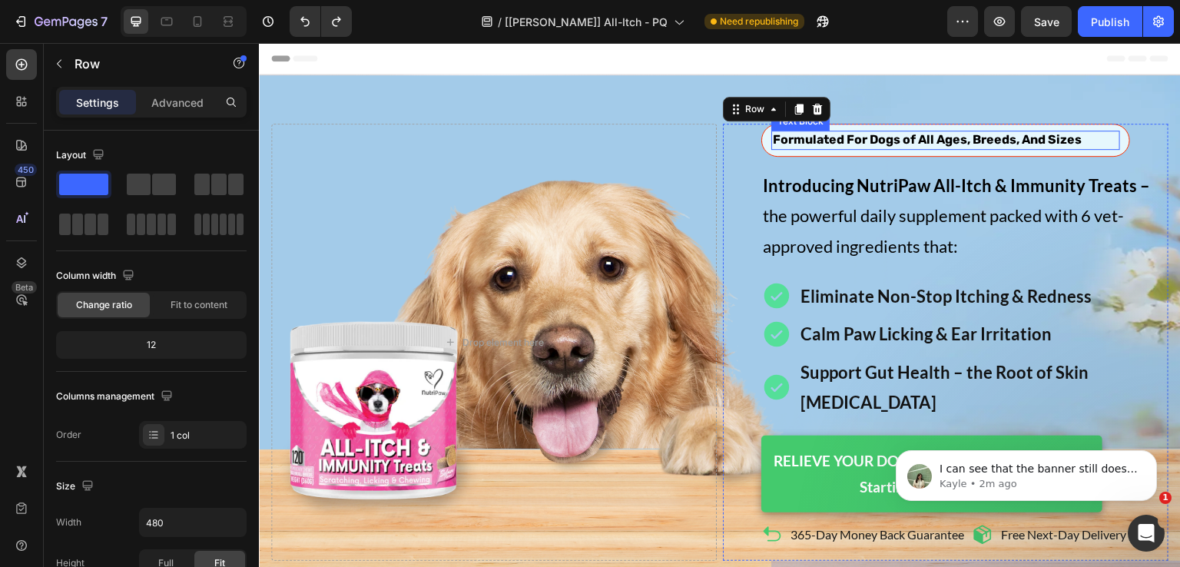
click at [773, 139] on span "Formulated For Dogs of All Ages, Breeds, And Sizes" at bounding box center [927, 139] width 309 height 15
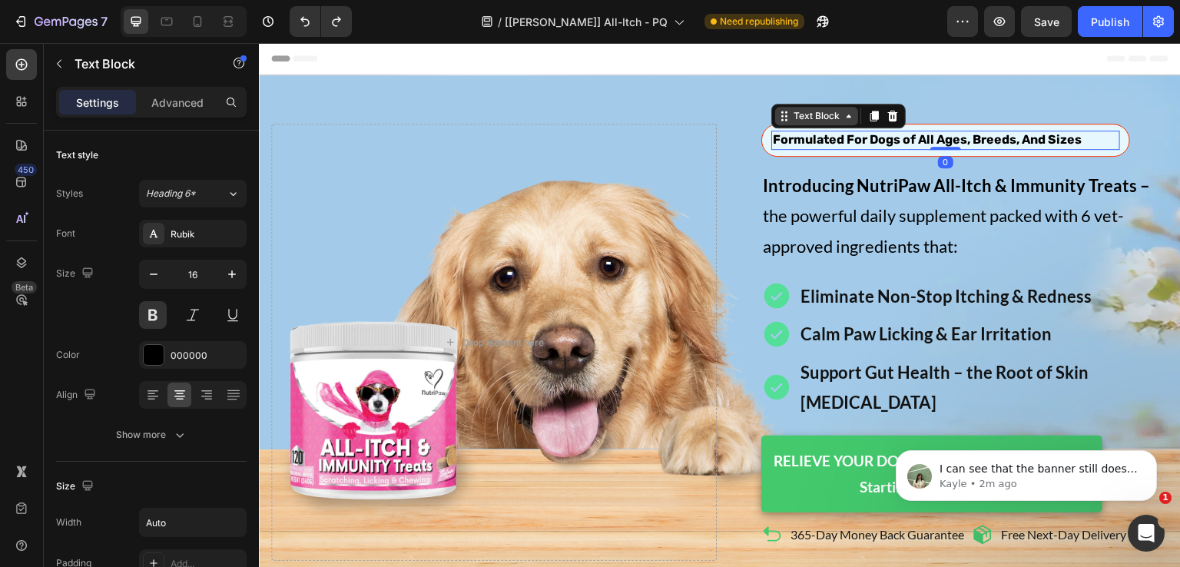
click at [798, 118] on div "Text Block" at bounding box center [817, 116] width 52 height 14
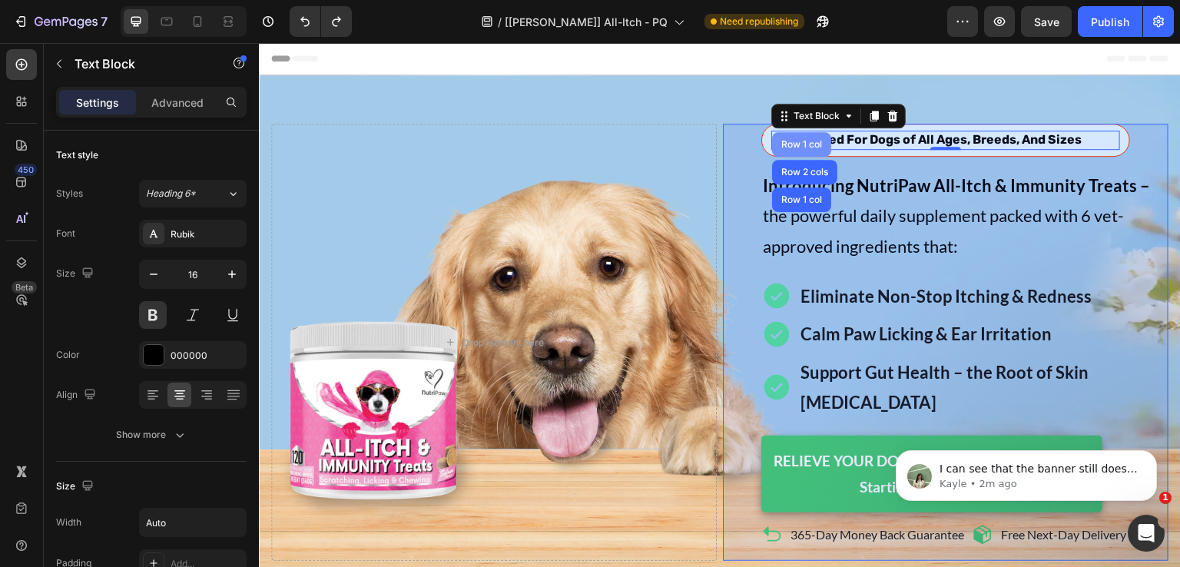
click at [798, 140] on div "Row 1 col" at bounding box center [801, 144] width 47 height 9
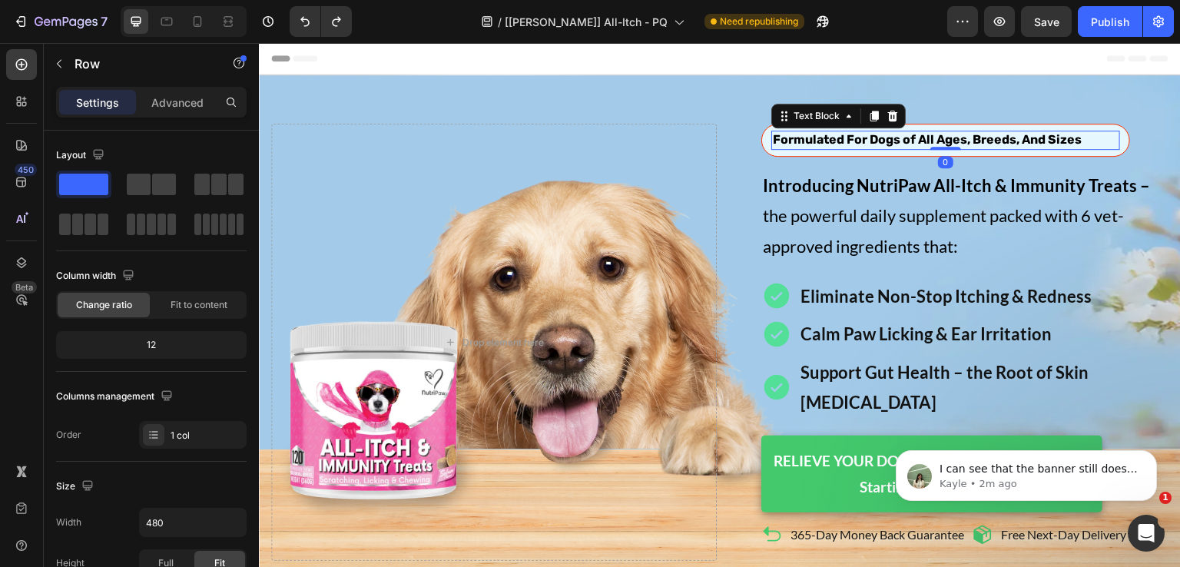
click at [804, 133] on span "Formulated For Dogs of All Ages, Breeds, And Sizes" at bounding box center [927, 139] width 309 height 15
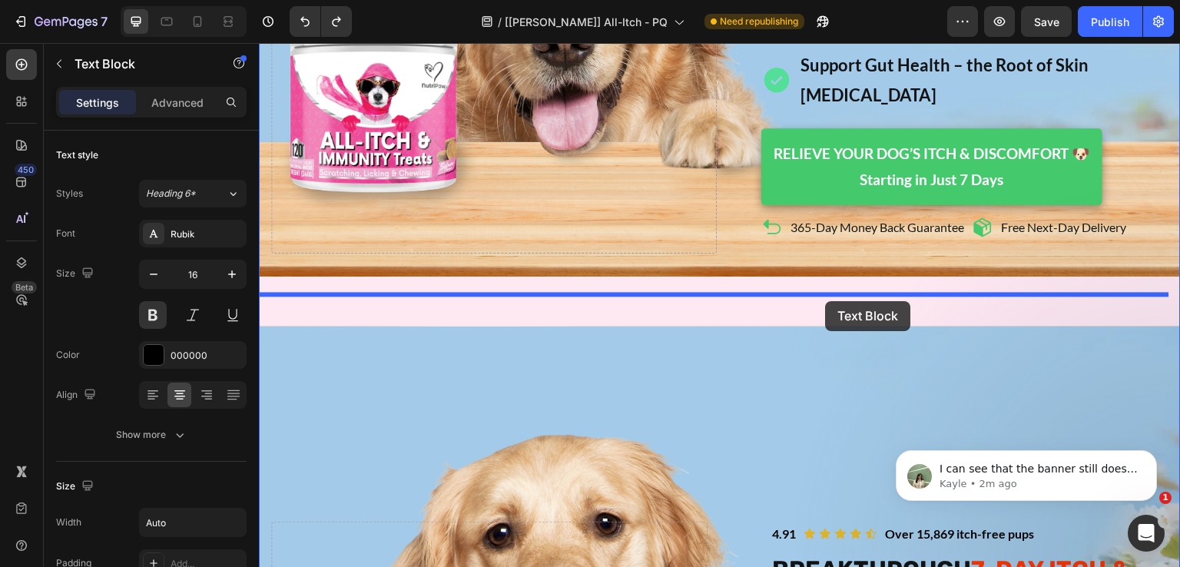
scroll to position [461, 0]
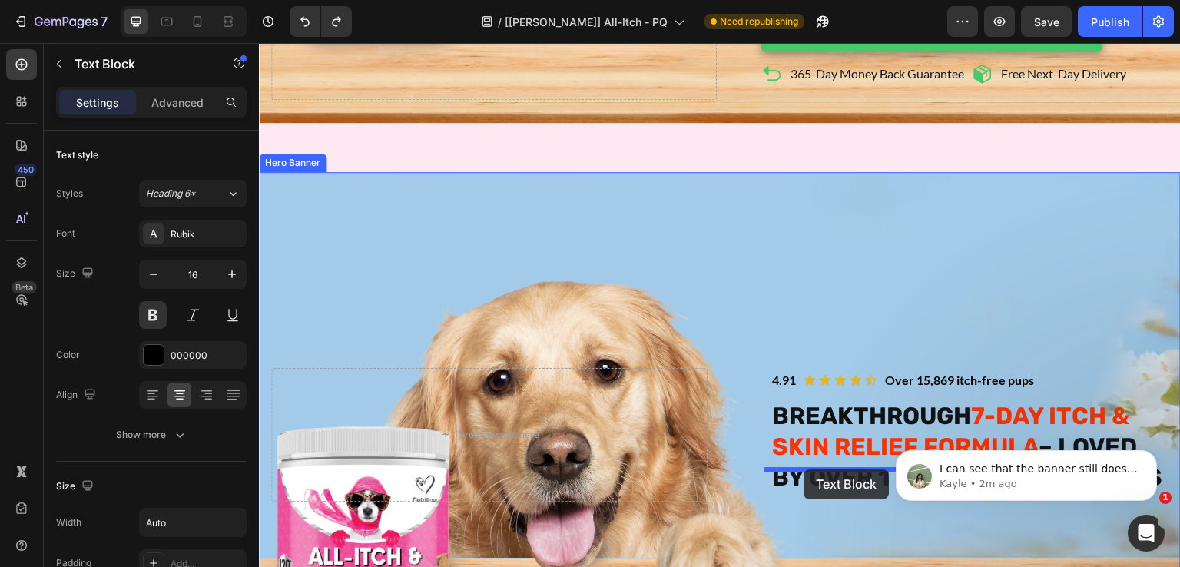
drag, startPoint x: 809, startPoint y: 116, endPoint x: 804, endPoint y: 469, distance: 353.5
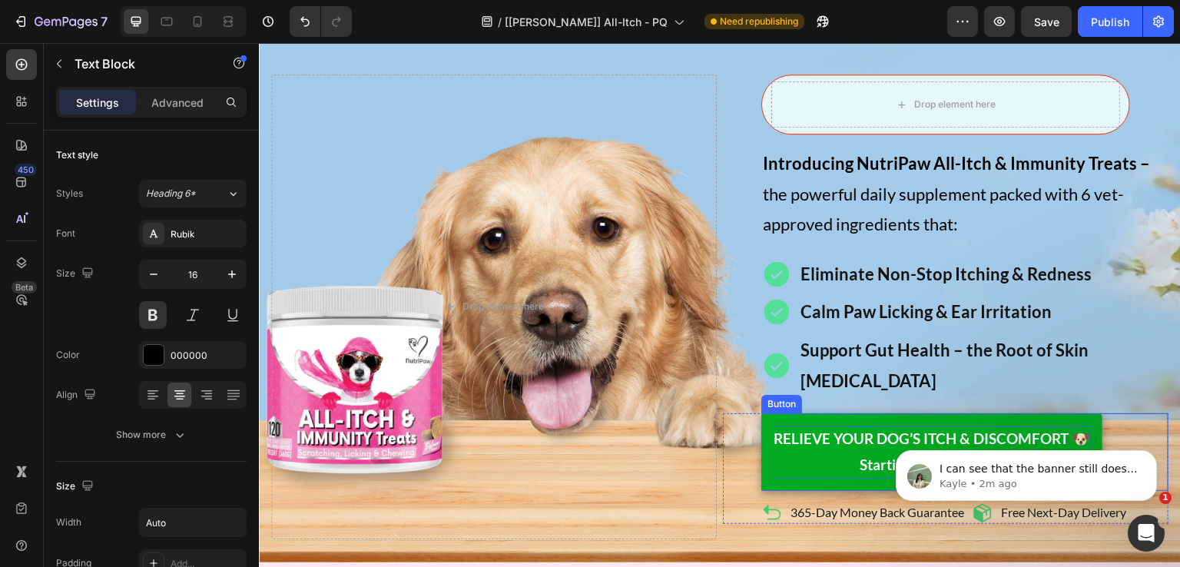
scroll to position [27, 0]
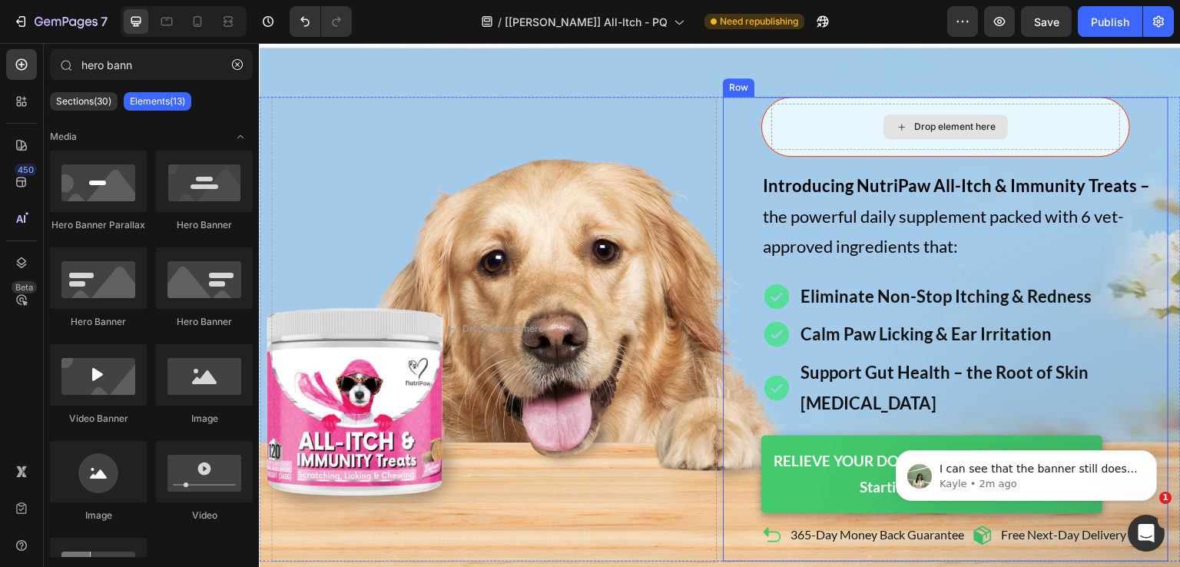
click at [896, 121] on icon at bounding box center [902, 127] width 12 height 13
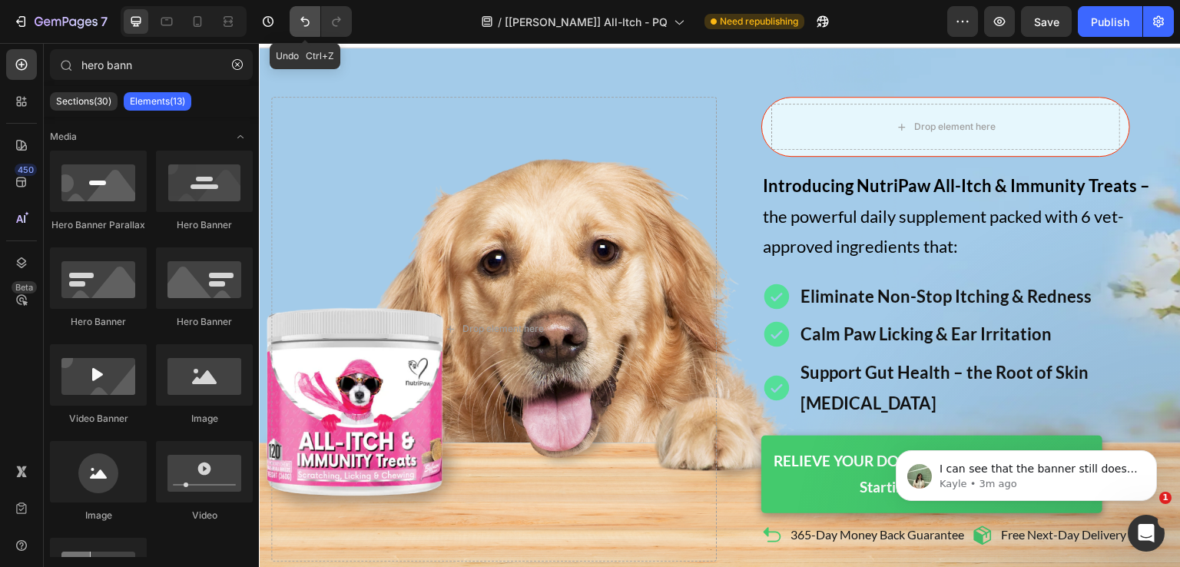
click at [306, 13] on button "Undo/Redo" at bounding box center [305, 21] width 31 height 31
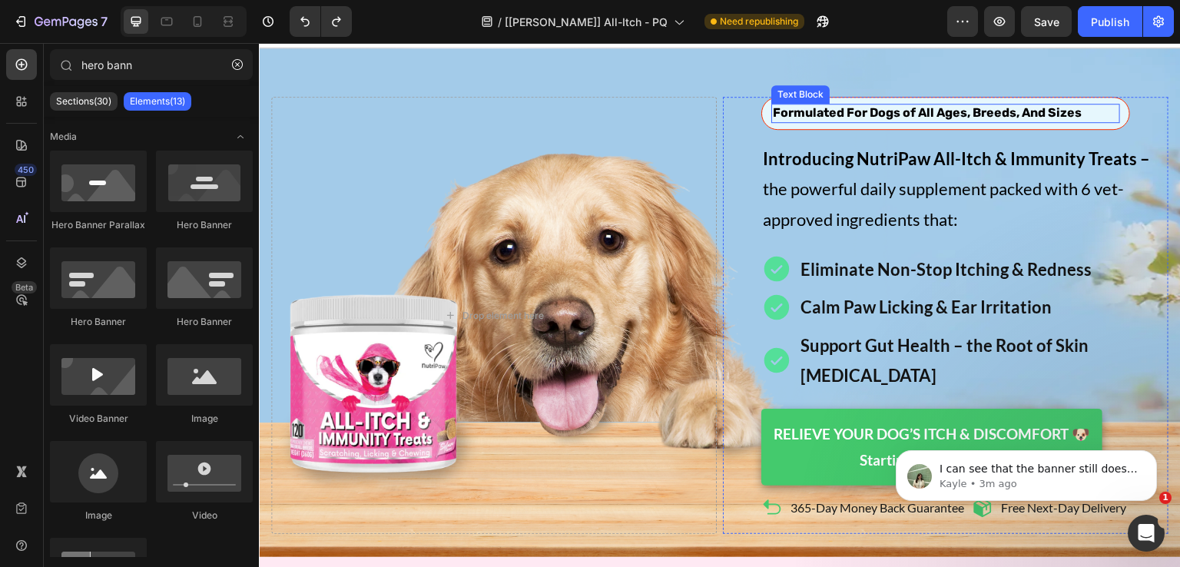
click at [820, 111] on span "Formulated For Dogs of All Ages, Breeds, And Sizes" at bounding box center [927, 112] width 309 height 15
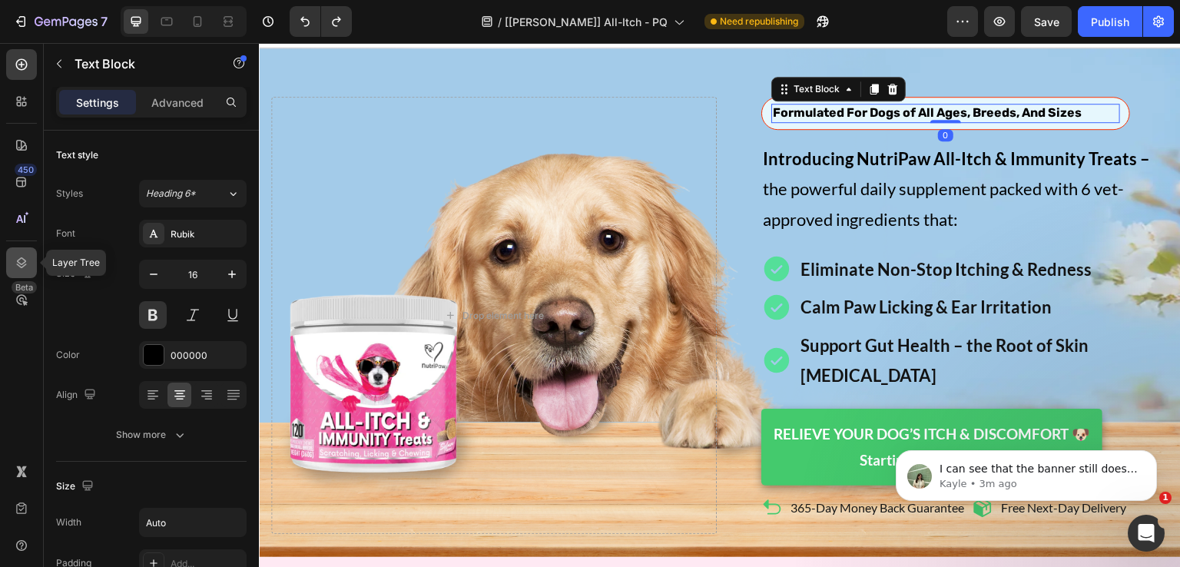
click at [28, 265] on icon at bounding box center [21, 262] width 15 height 15
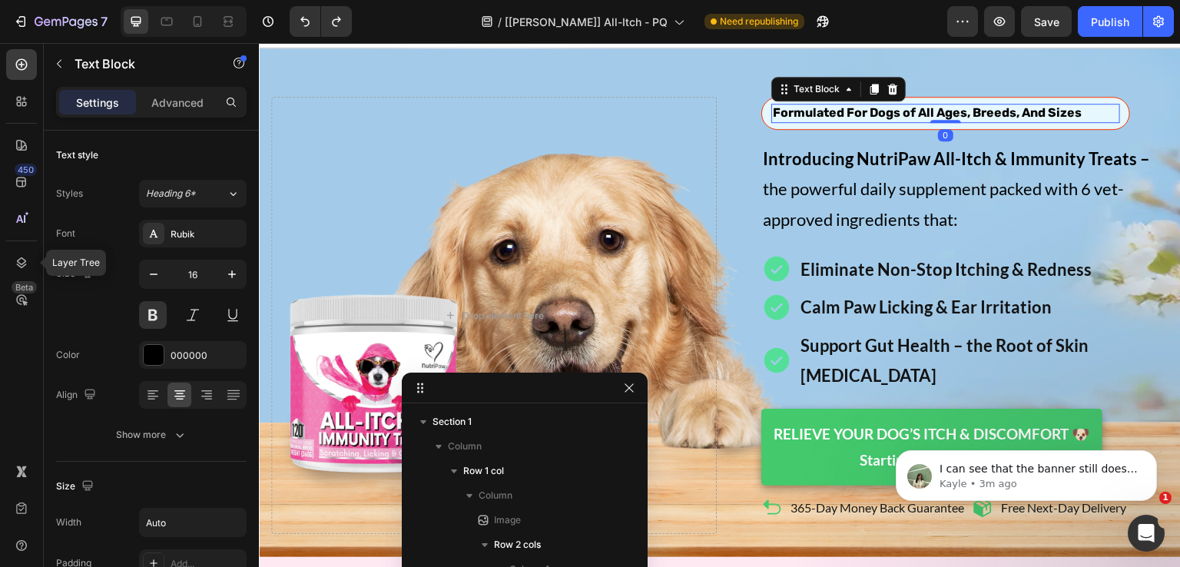
scroll to position [168, 0]
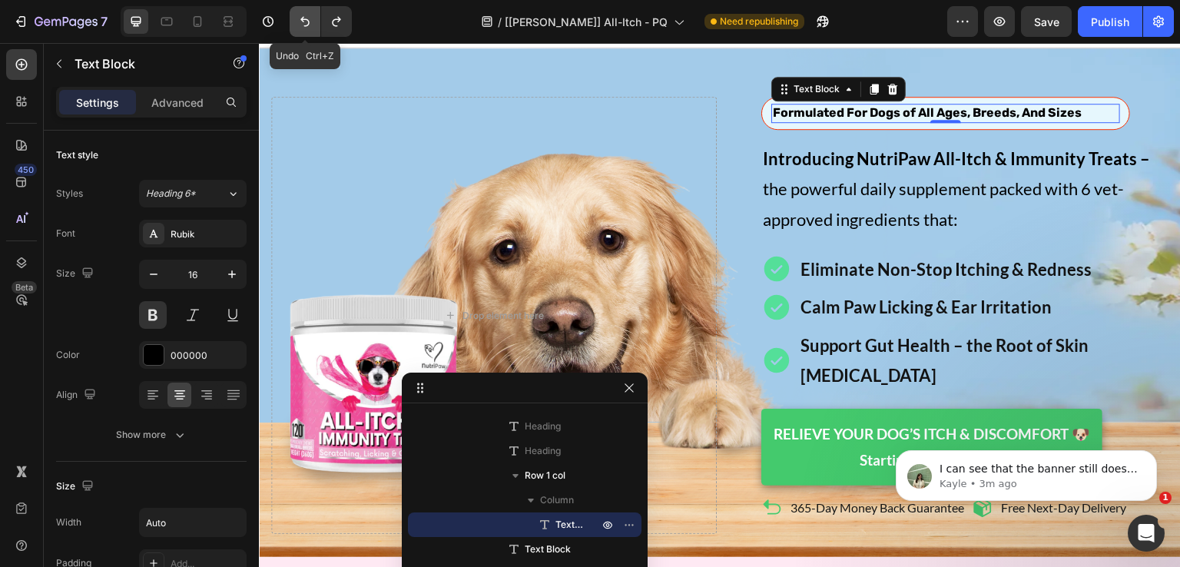
click at [307, 24] on icon "Undo/Redo" at bounding box center [304, 21] width 15 height 15
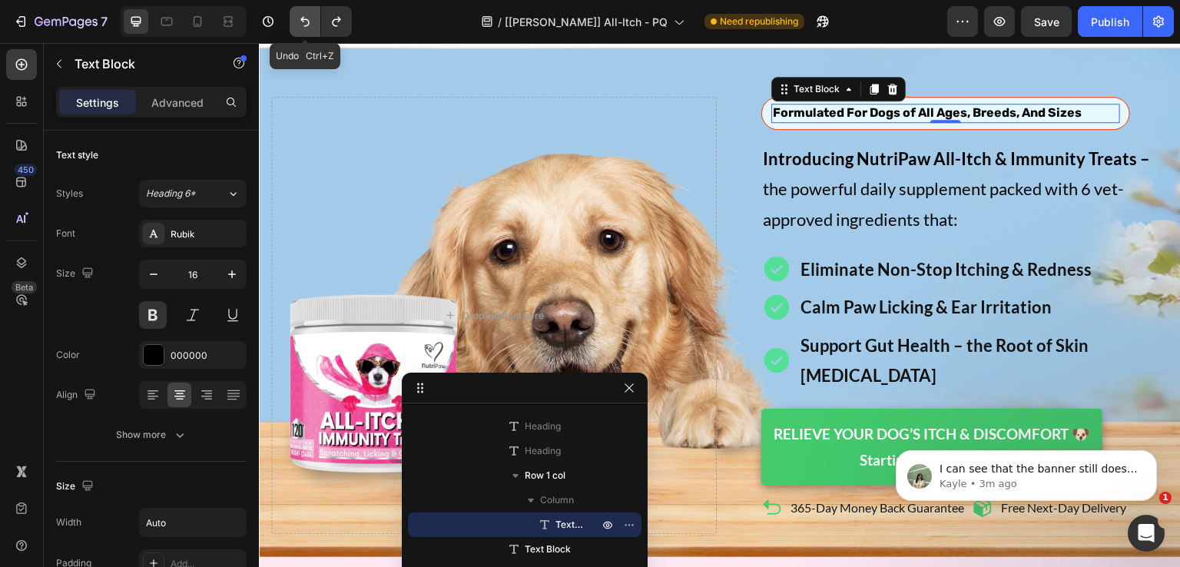
click at [307, 24] on icon "Undo/Redo" at bounding box center [304, 21] width 15 height 15
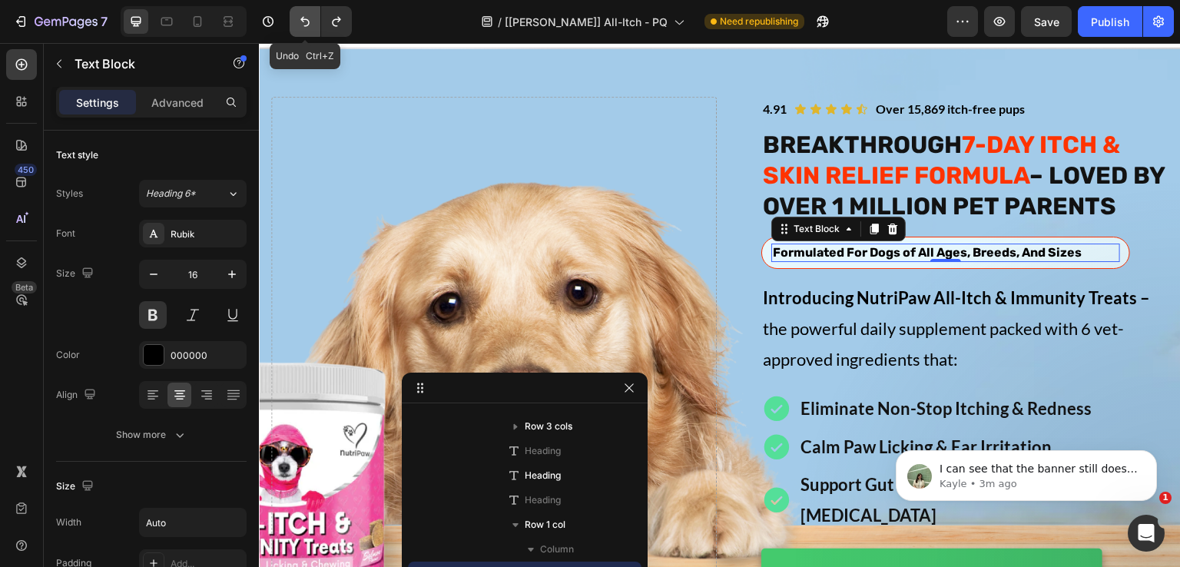
click at [307, 24] on icon "Undo/Redo" at bounding box center [304, 21] width 15 height 15
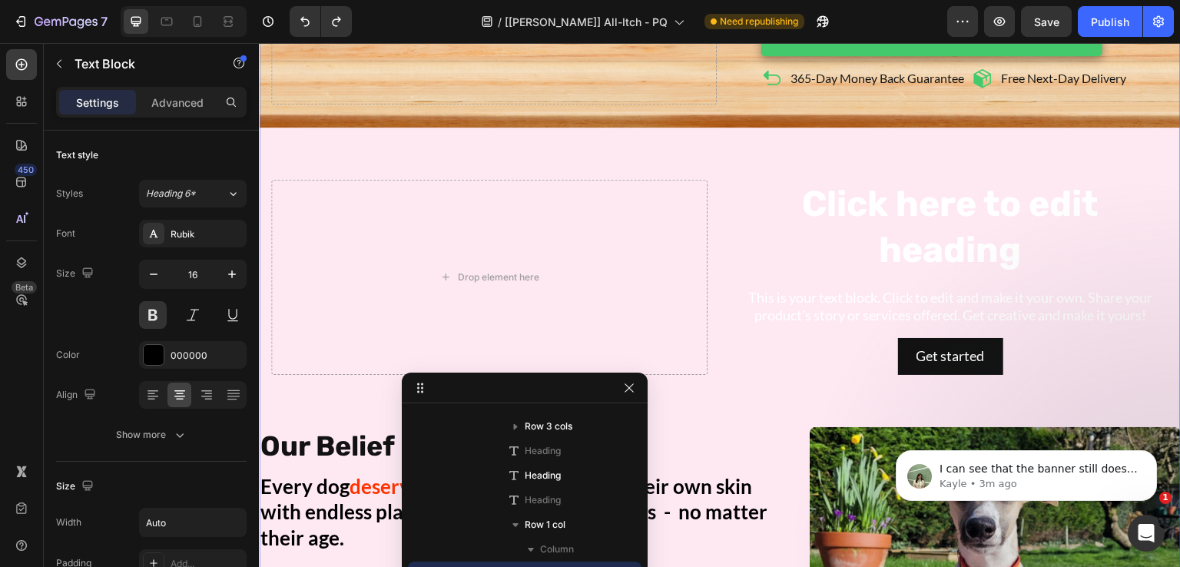
scroll to position [488, 0]
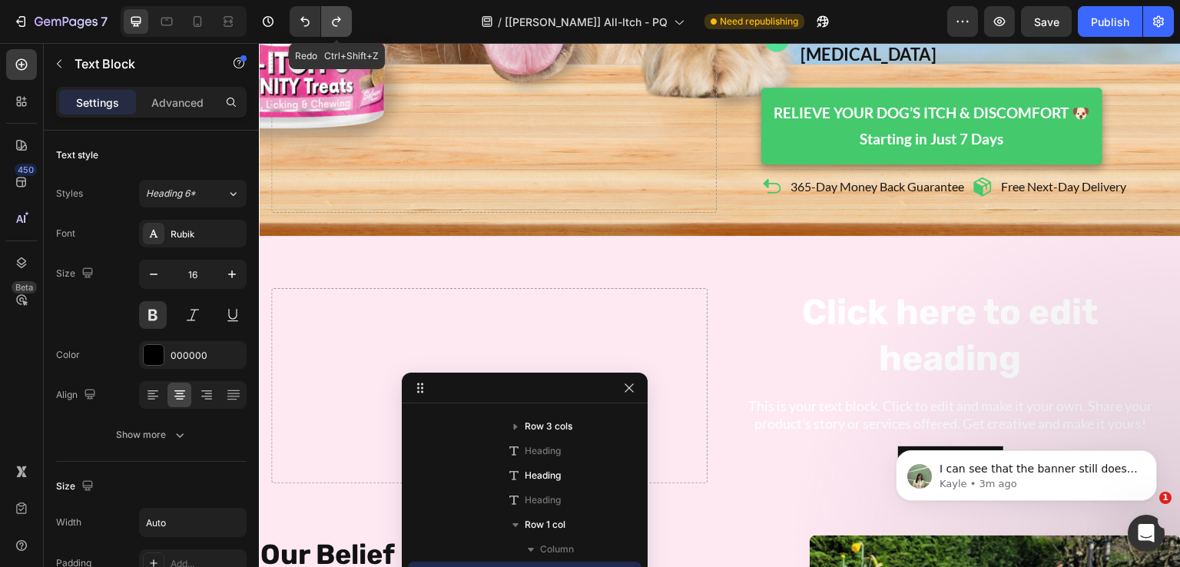
click at [332, 22] on icon "Undo/Redo" at bounding box center [336, 22] width 8 height 10
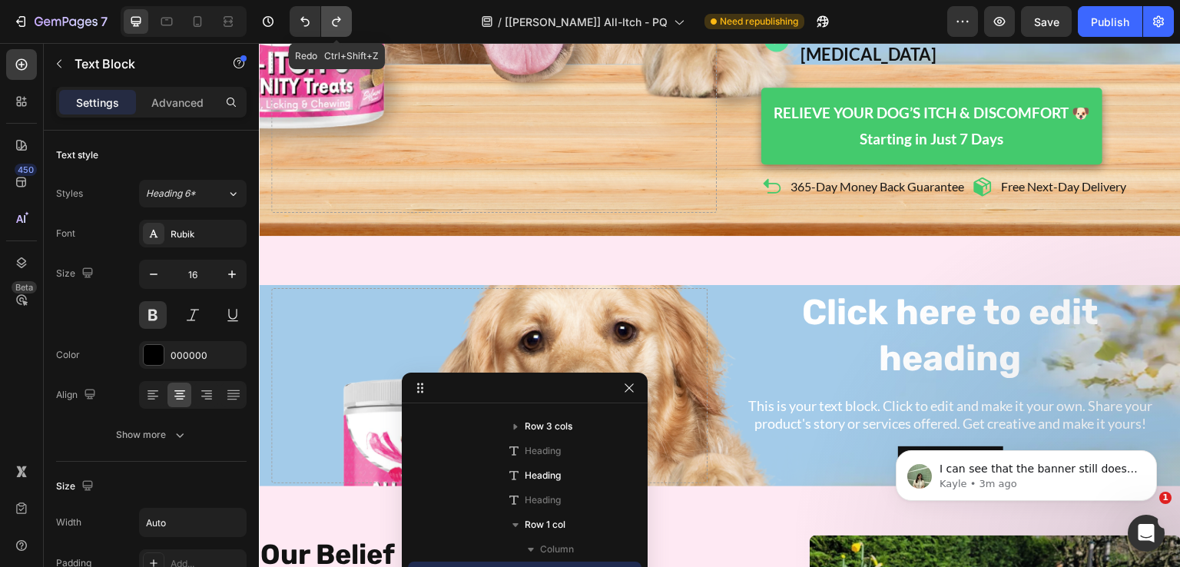
click at [332, 22] on icon "Undo/Redo" at bounding box center [336, 22] width 8 height 10
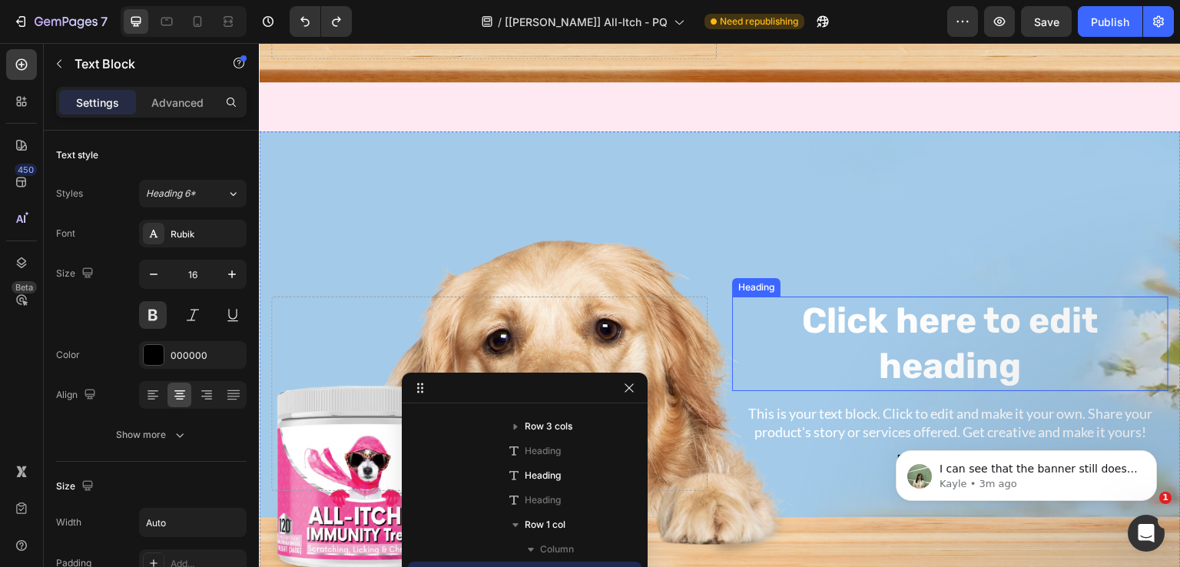
scroll to position [432, 0]
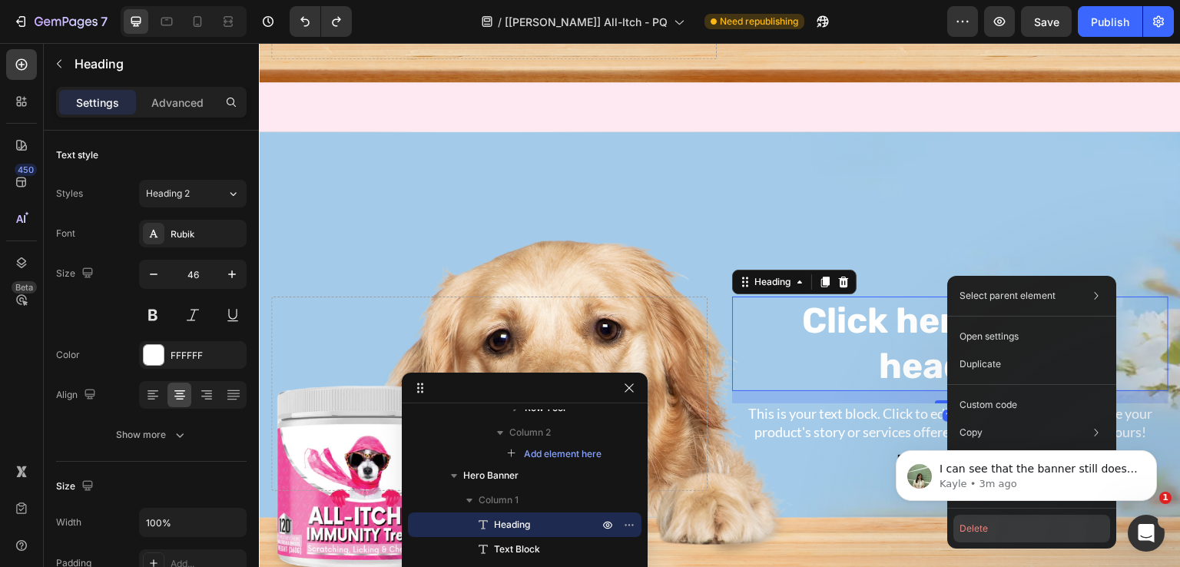
click at [990, 535] on button "Delete" at bounding box center [1032, 529] width 157 height 28
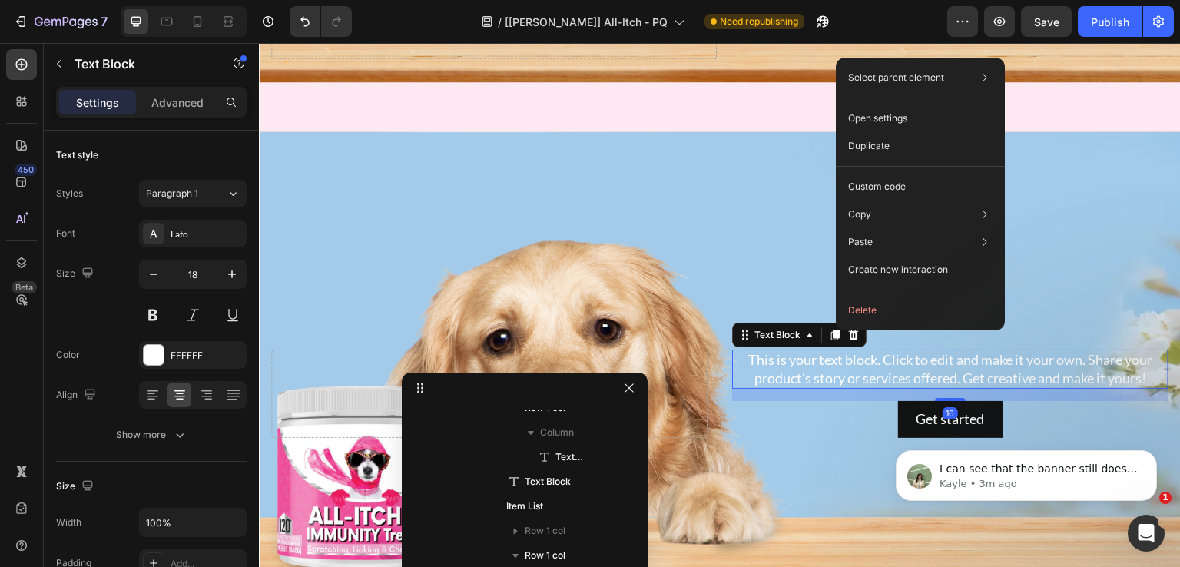
scroll to position [678, 0]
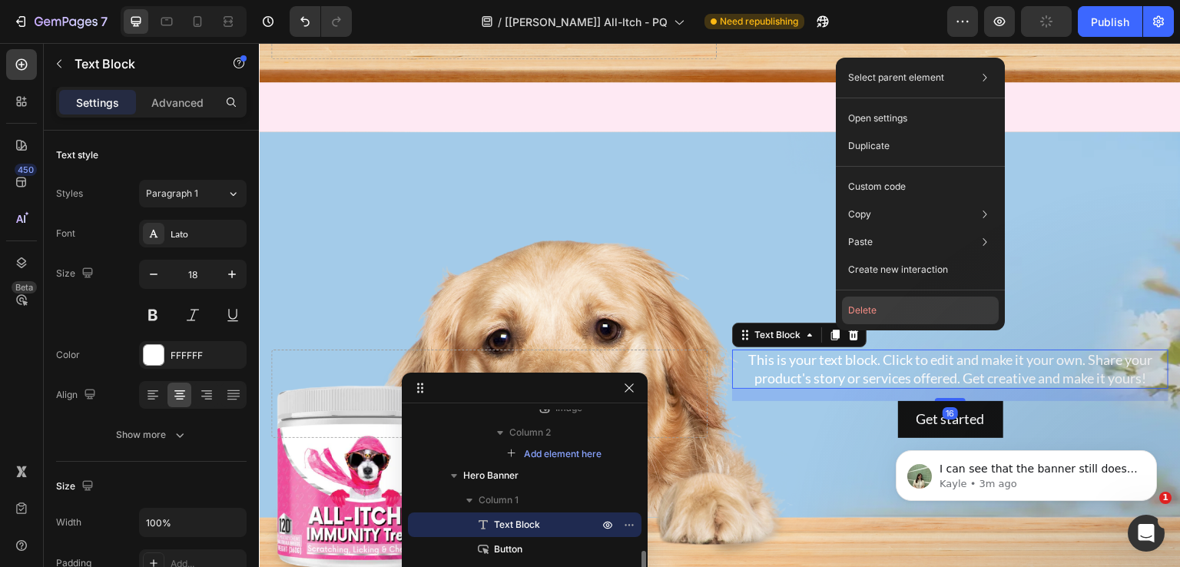
click at [883, 312] on button "Delete" at bounding box center [920, 311] width 157 height 28
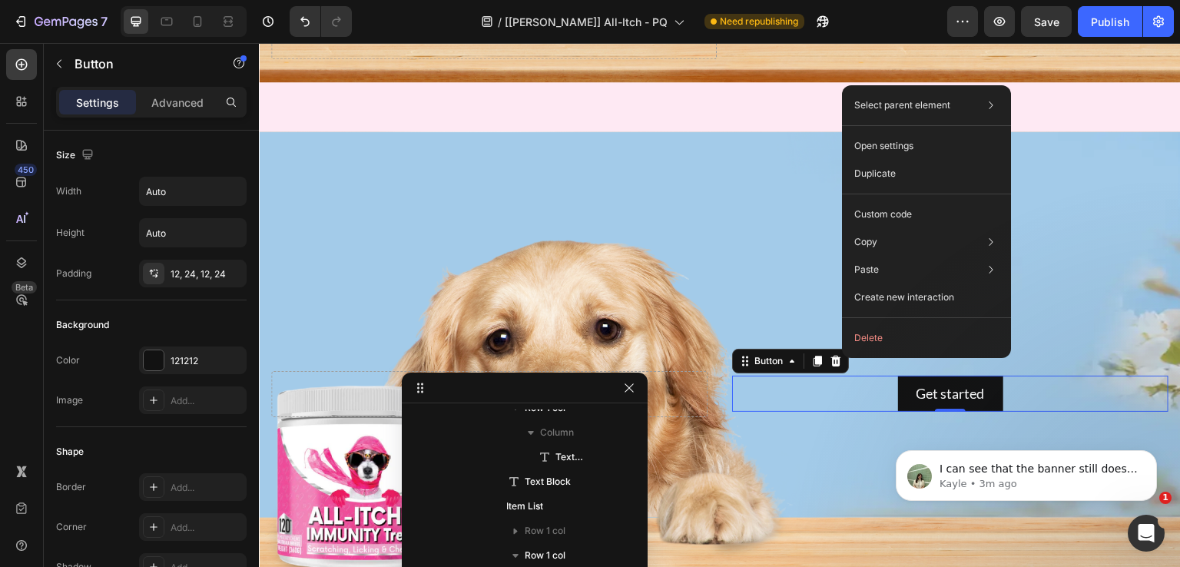
scroll to position [1022, 0]
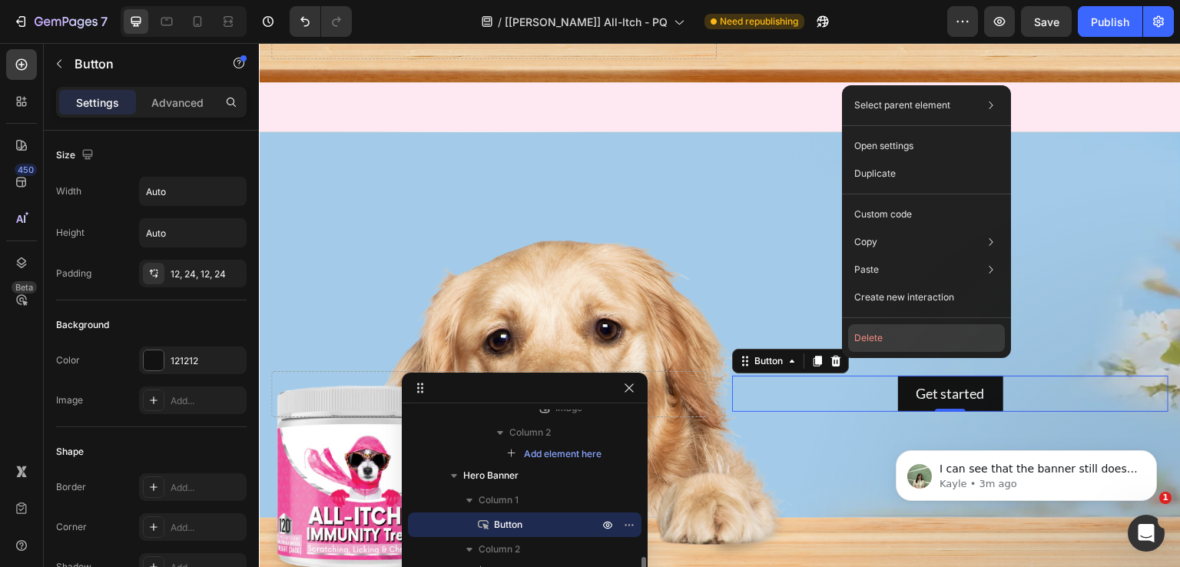
click at [864, 333] on button "Delete" at bounding box center [926, 338] width 157 height 28
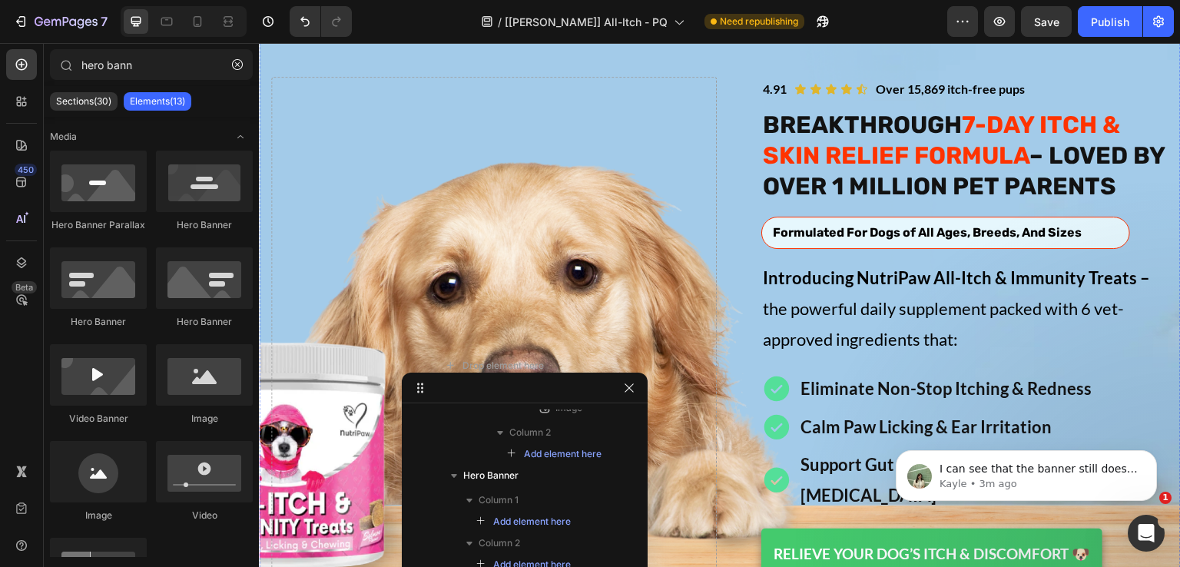
scroll to position [27, 0]
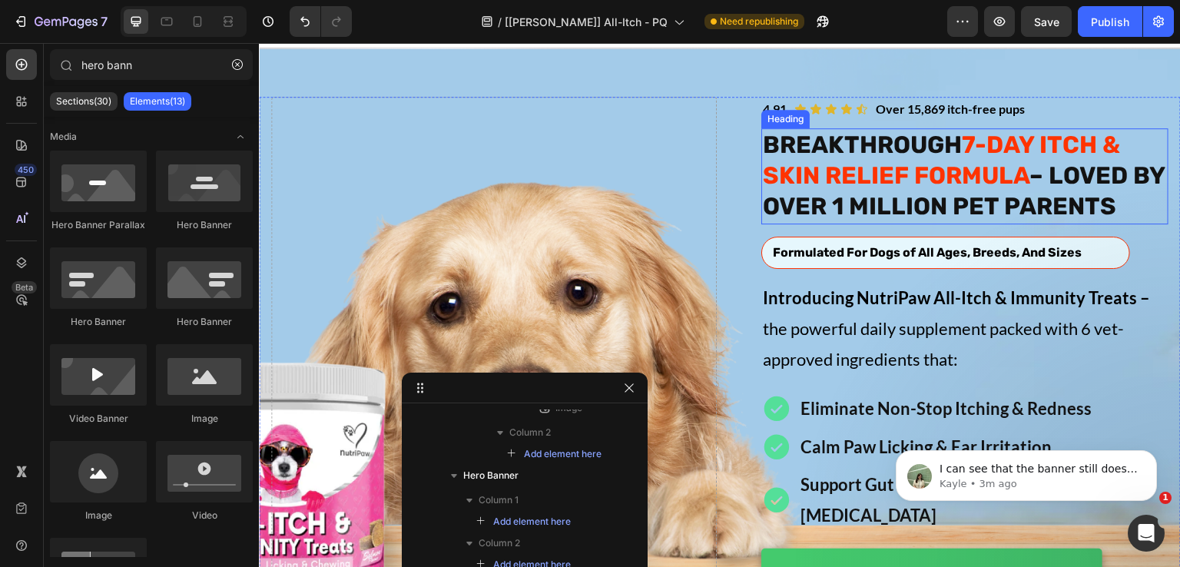
click at [785, 110] on div "Heading" at bounding box center [785, 119] width 48 height 18
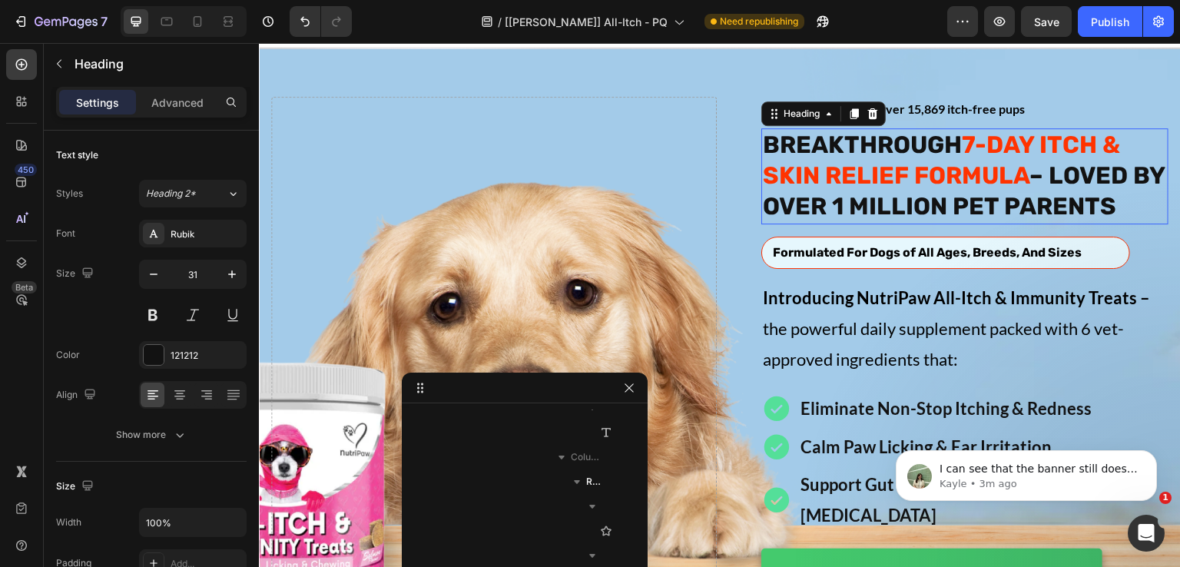
scroll to position [512, 0]
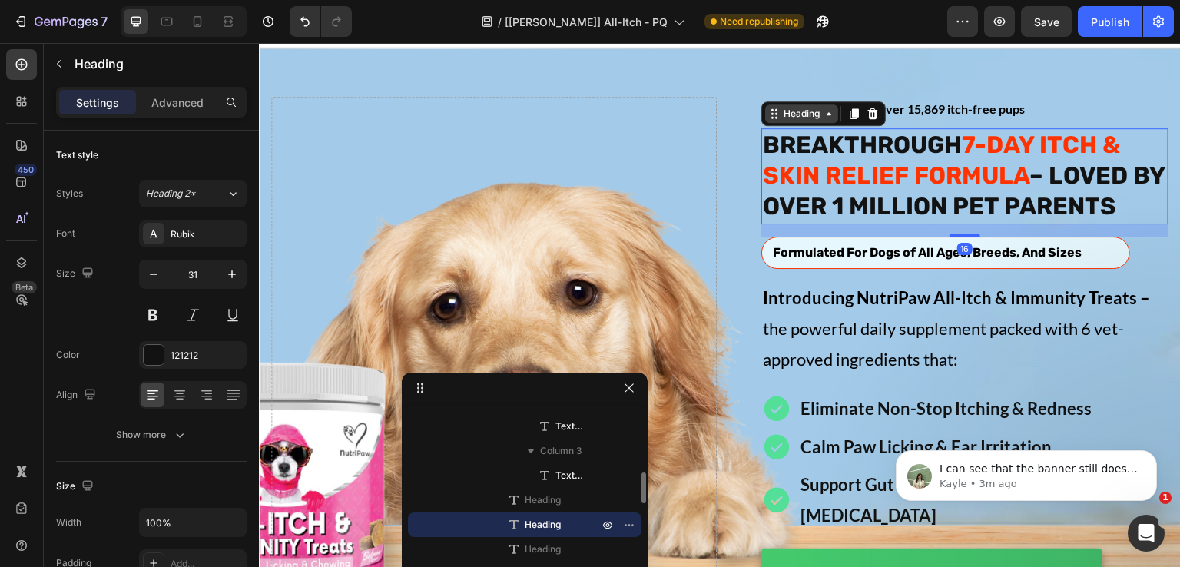
click at [795, 117] on div "Heading" at bounding box center [802, 114] width 42 height 14
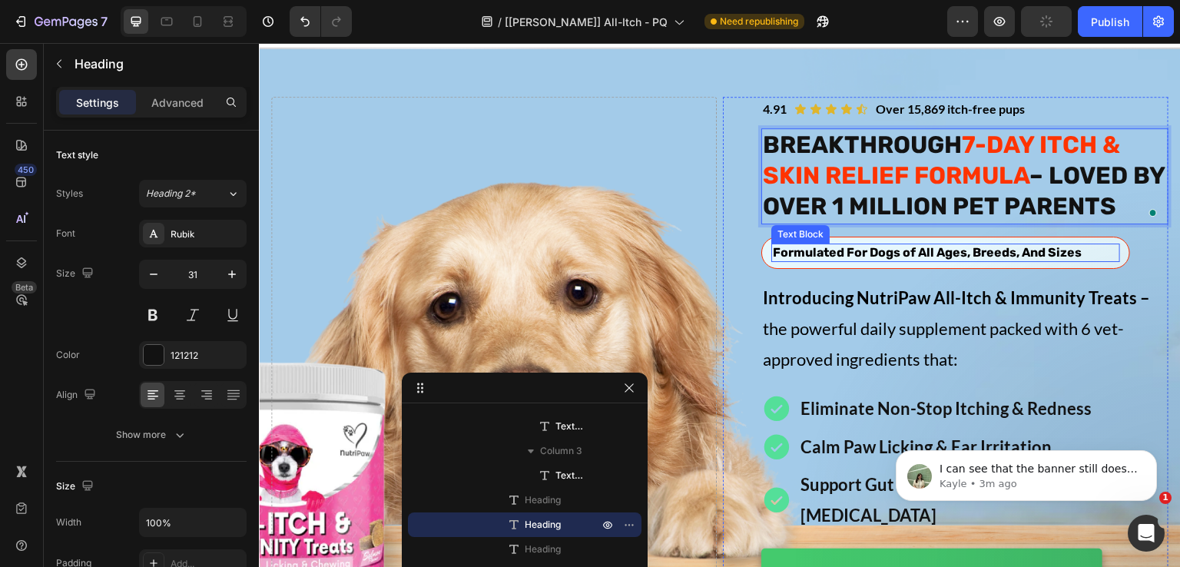
click at [884, 246] on span "Formulated For Dogs of All Ages, Breeds, And Sizes" at bounding box center [927, 252] width 309 height 15
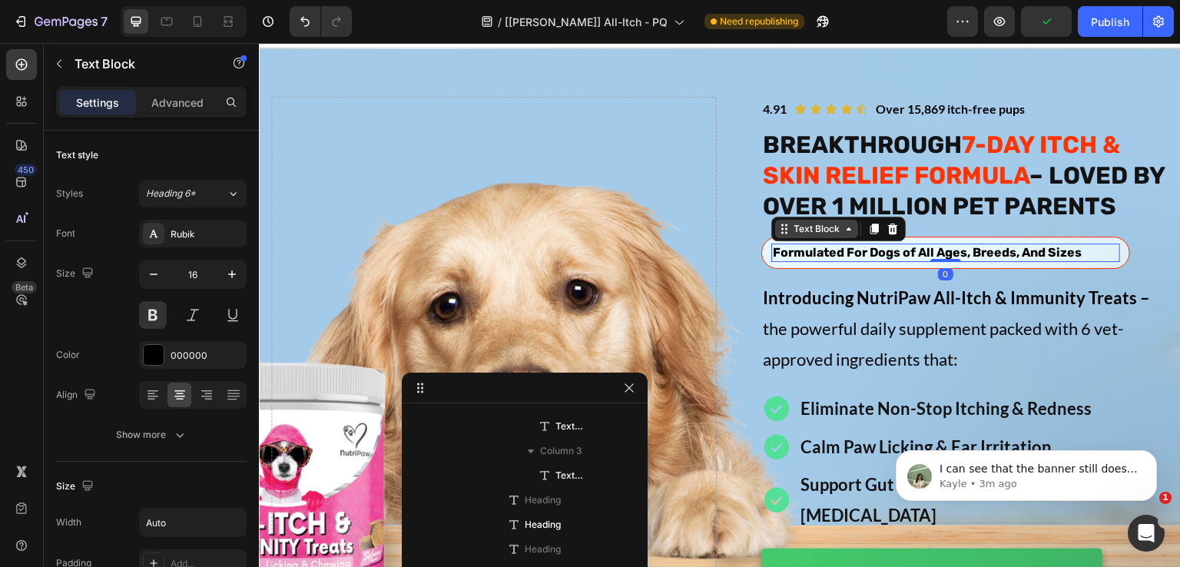
click at [817, 234] on div "Text Block" at bounding box center [817, 229] width 52 height 14
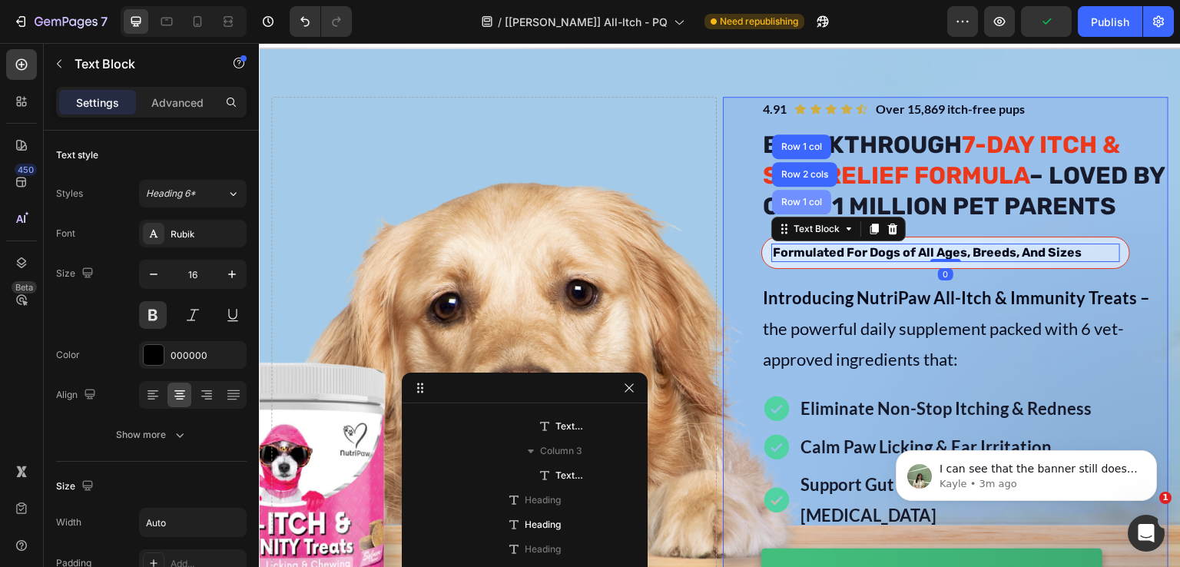
click at [808, 197] on div "Row 1 col" at bounding box center [801, 201] width 47 height 9
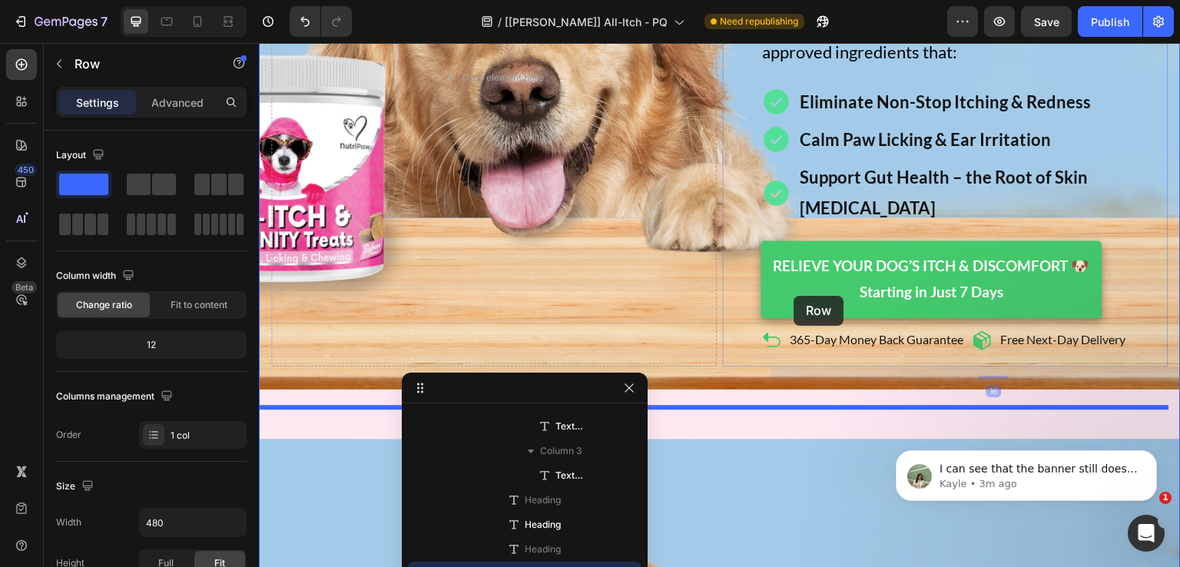
scroll to position [642, 0]
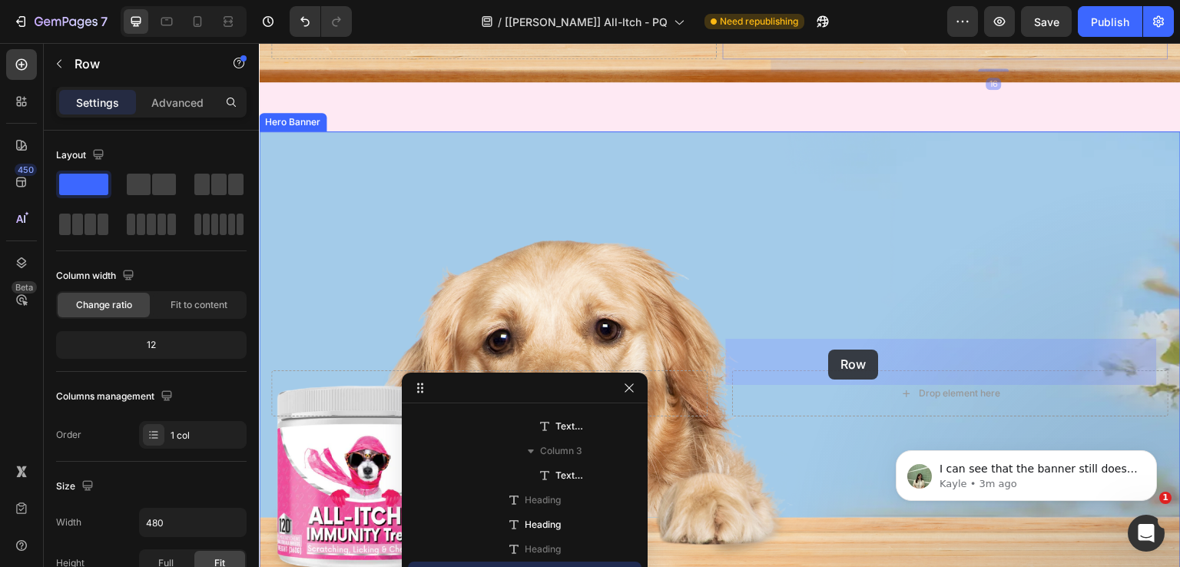
drag, startPoint x: 757, startPoint y: 88, endPoint x: 829, endPoint y: 352, distance: 274.0
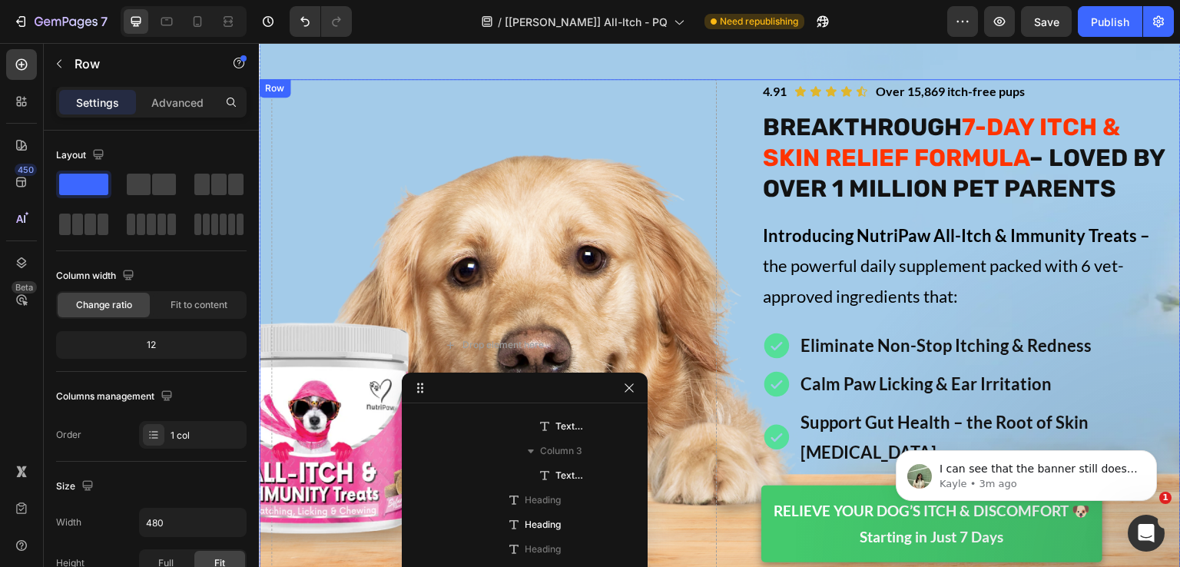
scroll to position [27, 0]
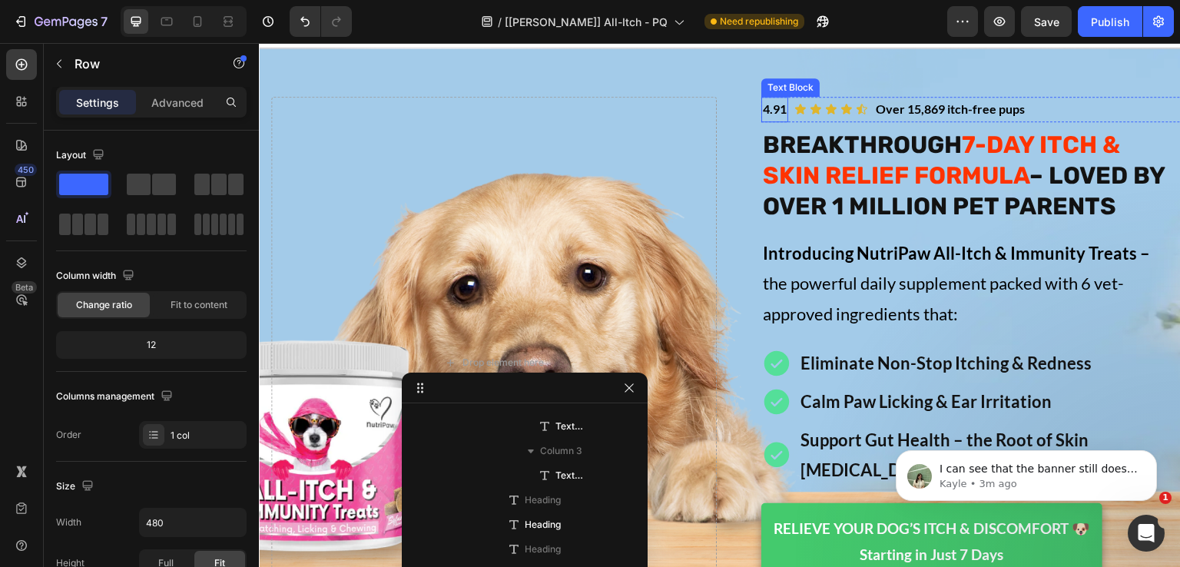
click at [763, 108] on p "4.91" at bounding box center [775, 109] width 24 height 22
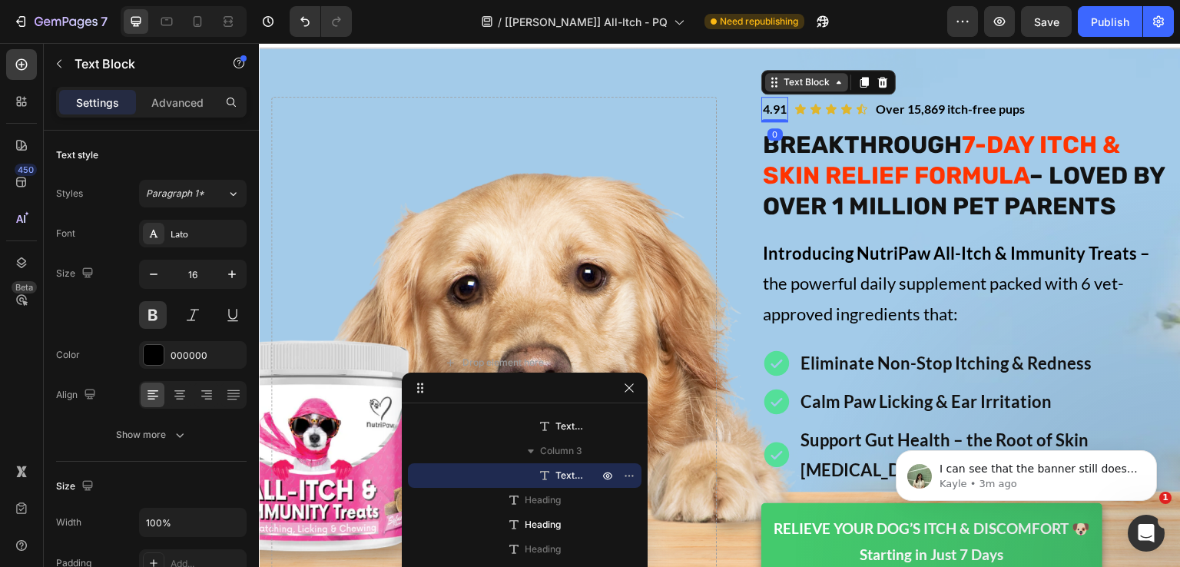
click at [807, 83] on div "Text Block" at bounding box center [807, 82] width 52 height 14
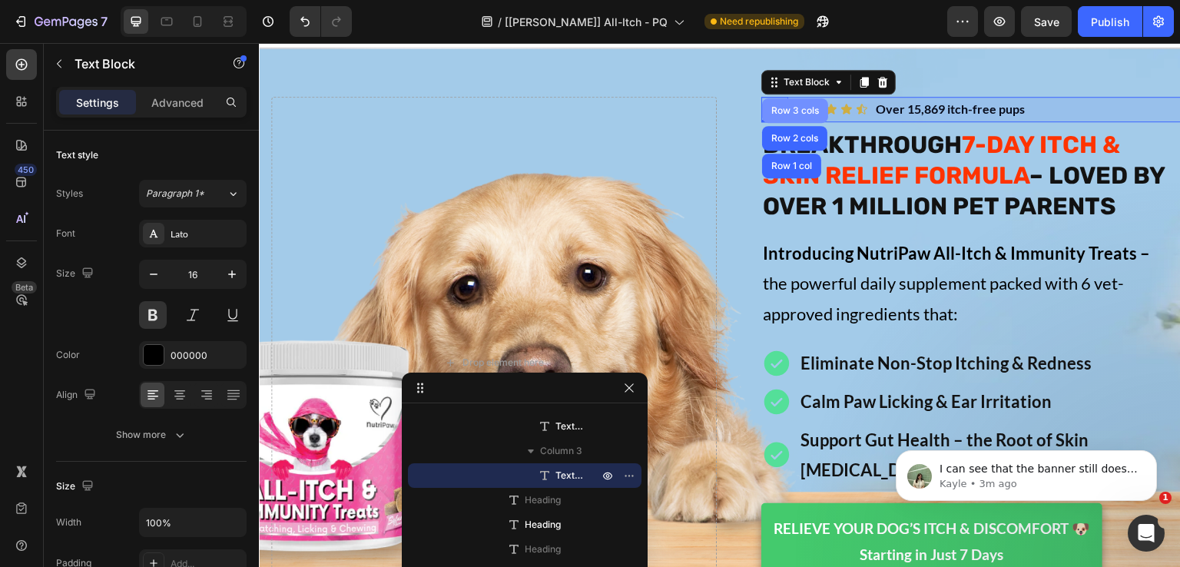
click at [796, 98] on div "Row 3 cols" at bounding box center [795, 110] width 66 height 25
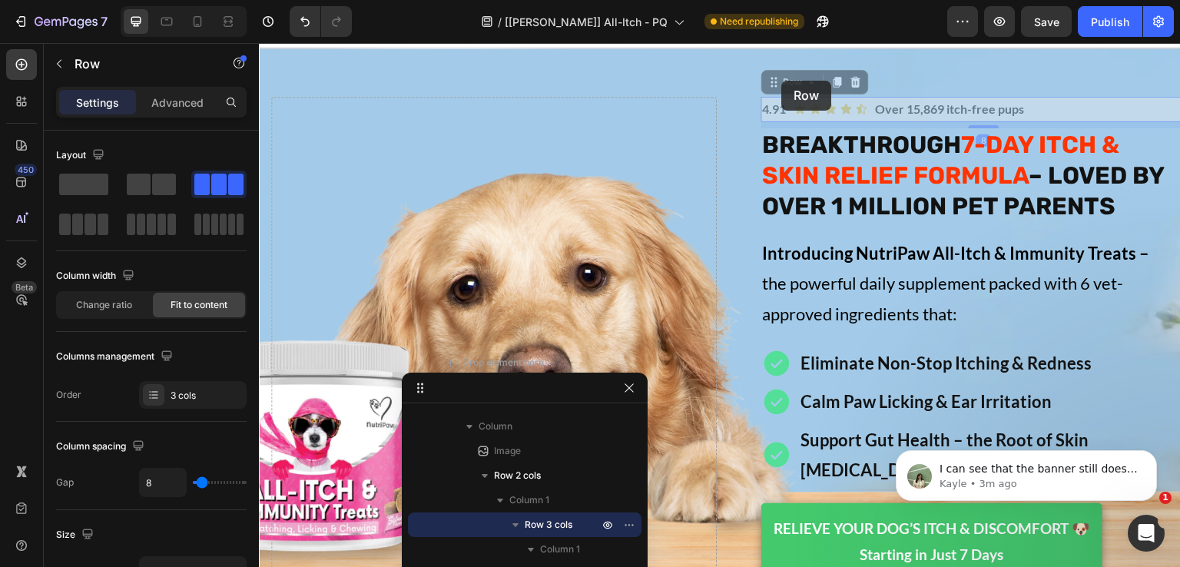
scroll to position [0, 0]
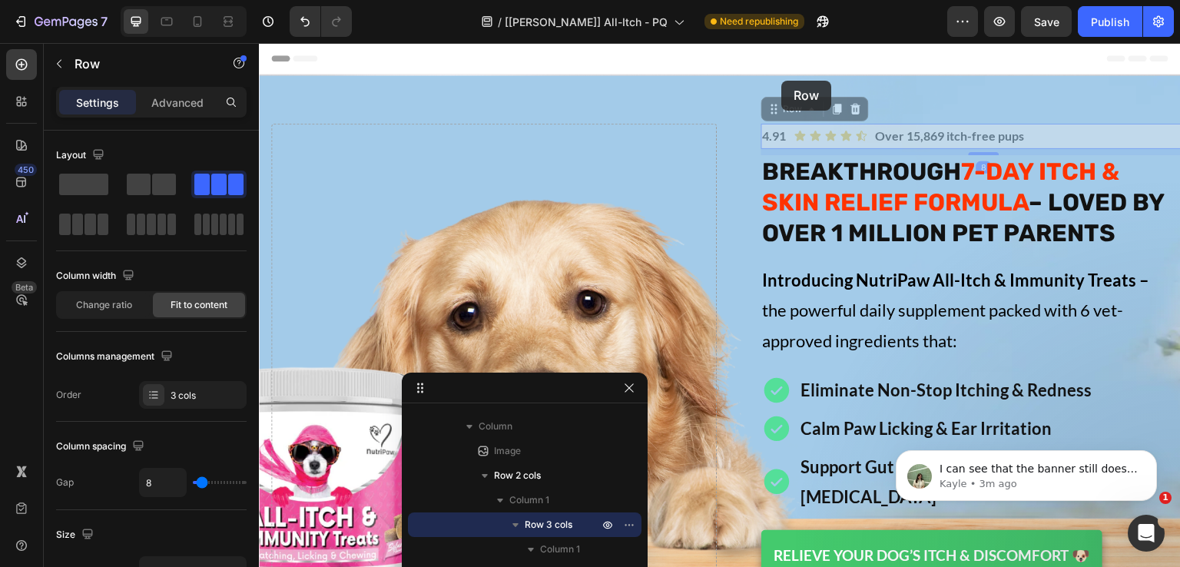
click at [782, 81] on div "Image Icon Icon Icon Icon Icon Icon List Over 15,869 itch-free pups Text Block …" at bounding box center [720, 377] width 922 height 604
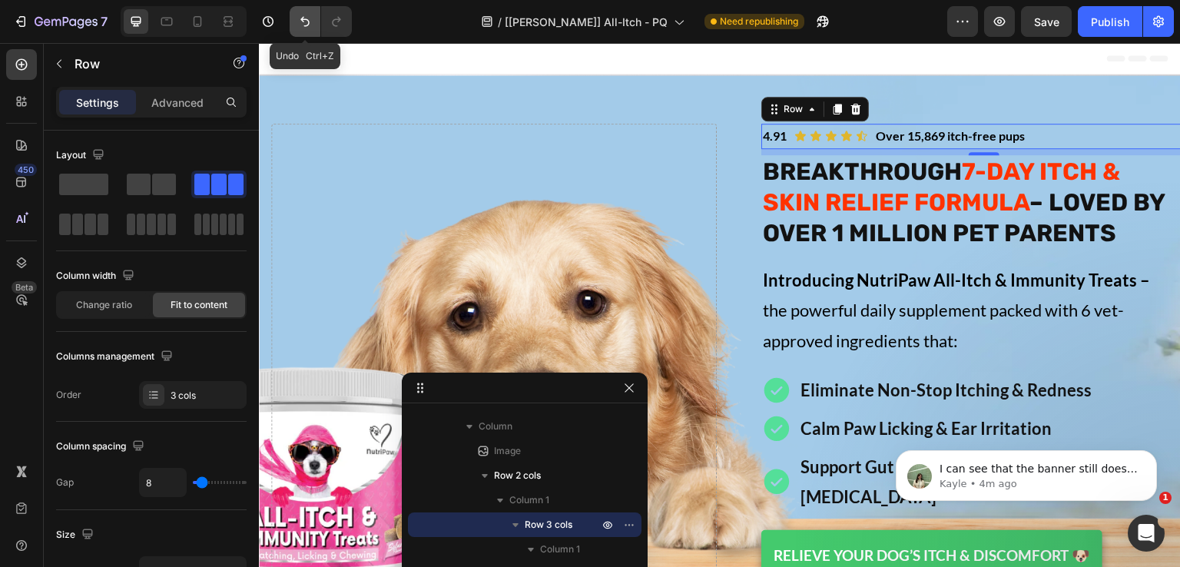
click at [303, 25] on icon "Undo/Redo" at bounding box center [304, 21] width 15 height 15
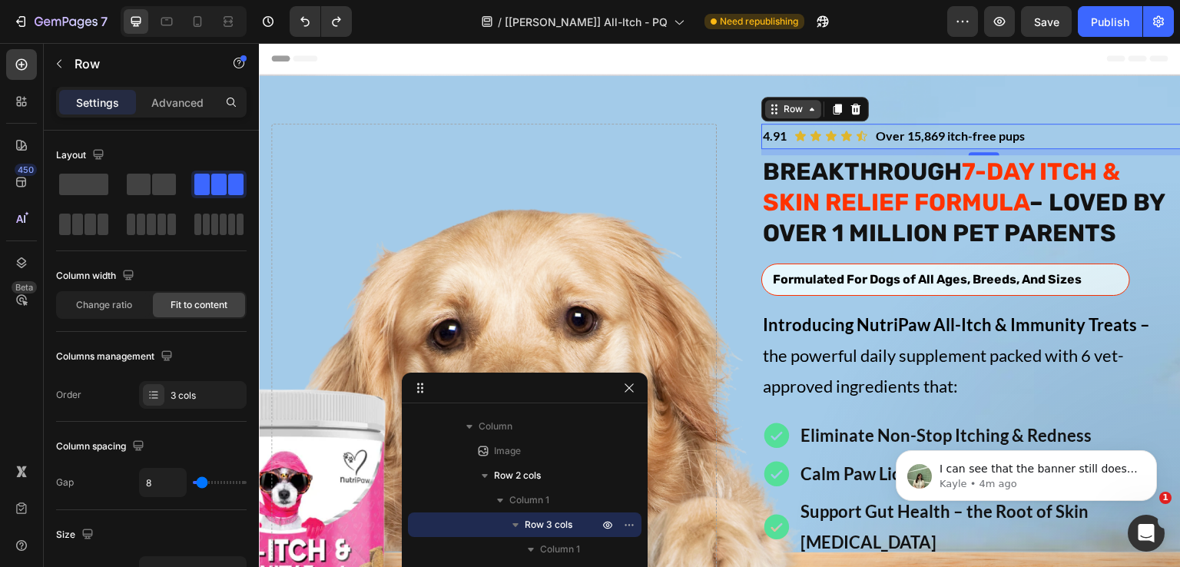
click at [792, 111] on div "Row" at bounding box center [793, 109] width 25 height 14
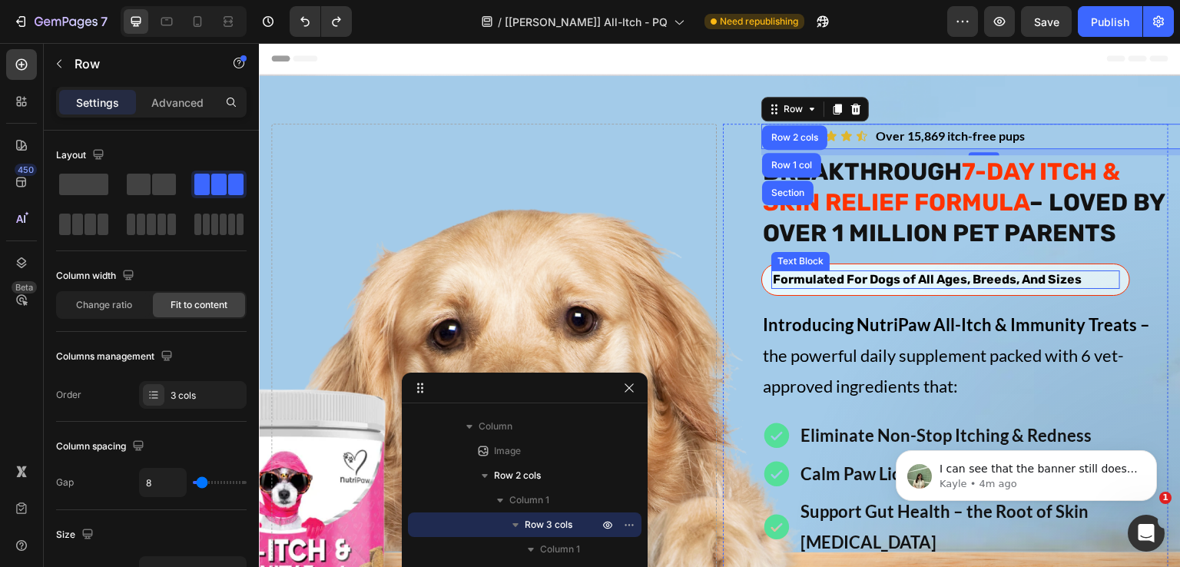
click at [832, 277] on span "Formulated For Dogs of All Ages, Breeds, And Sizes" at bounding box center [927, 279] width 309 height 15
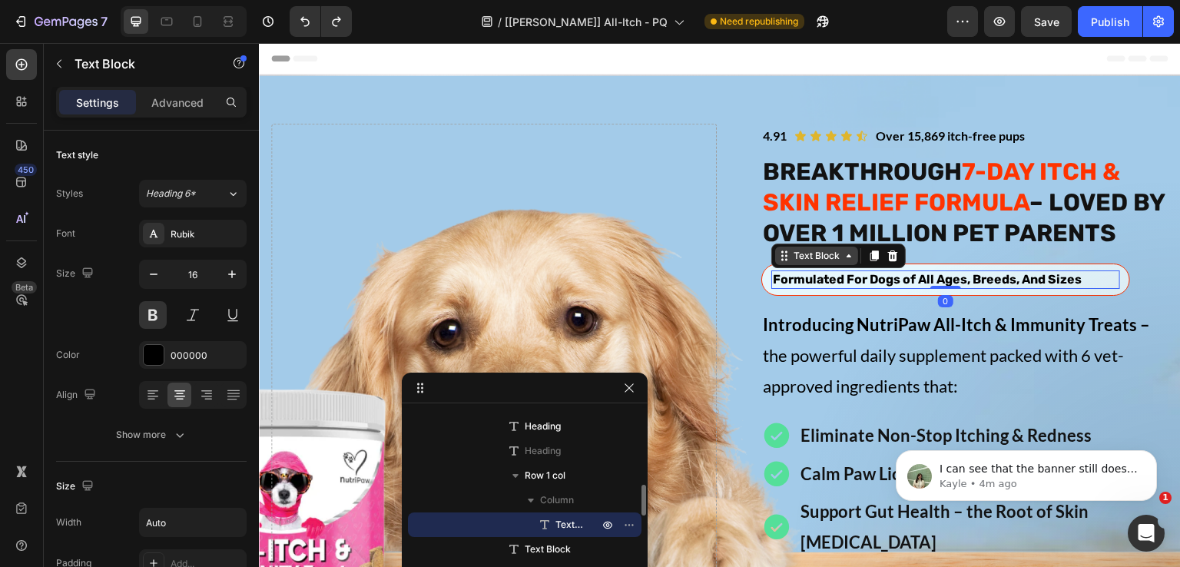
click at [829, 254] on div "Text Block" at bounding box center [817, 256] width 52 height 14
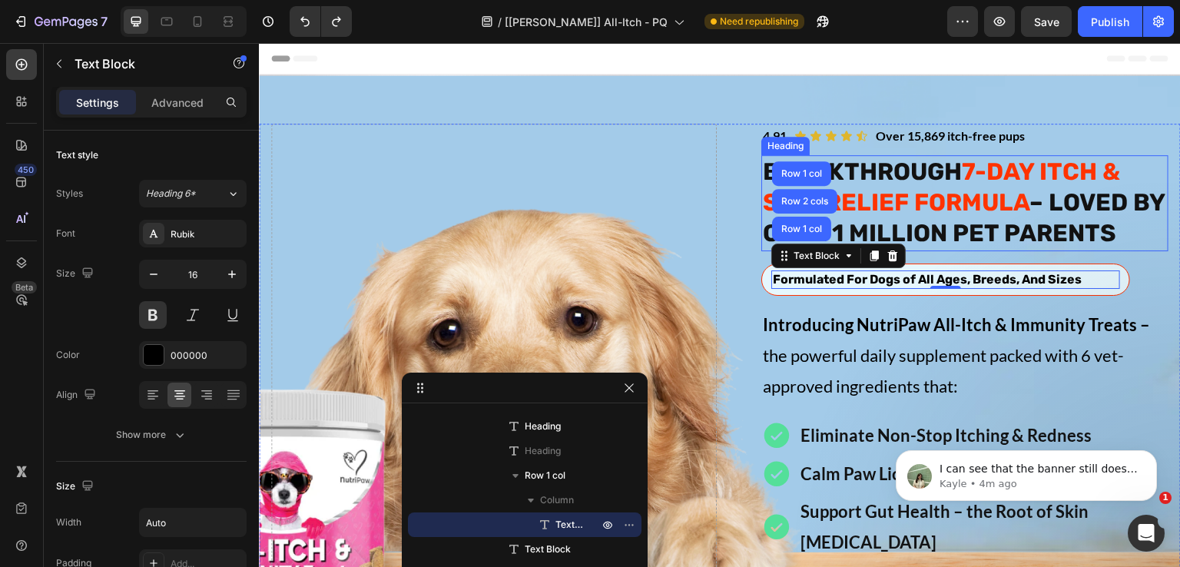
click at [941, 159] on strong "BREAKTHROUGH" at bounding box center [862, 172] width 199 height 28
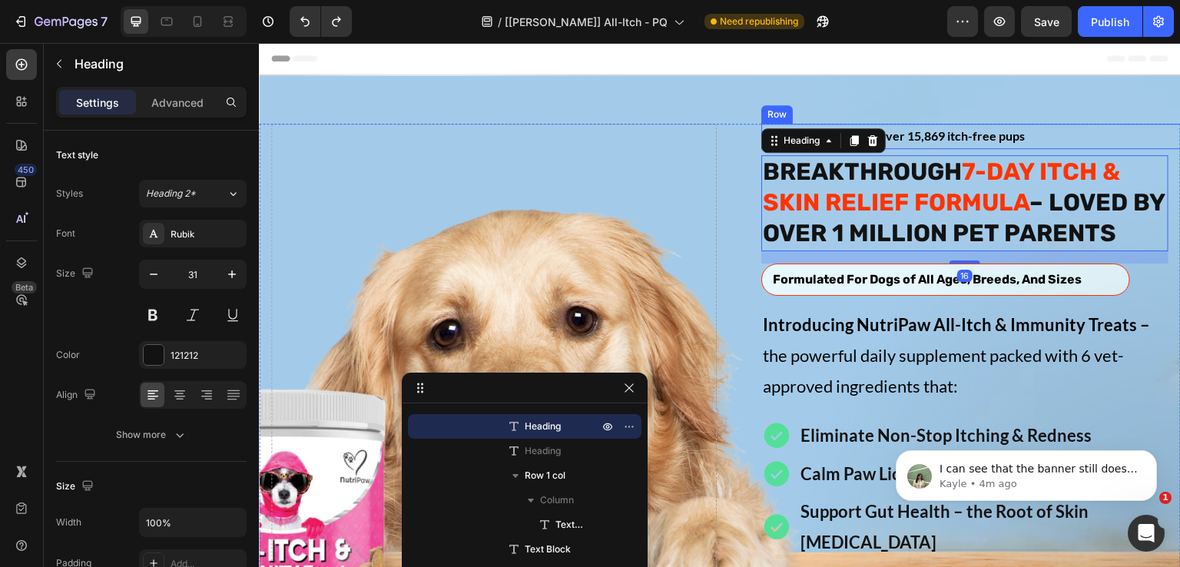
click at [1023, 139] on div "Icon Icon Icon Icon Icon Icon List Over 15,869 itch-free pups Text Block 4.91 T…" at bounding box center [984, 136] width 446 height 25
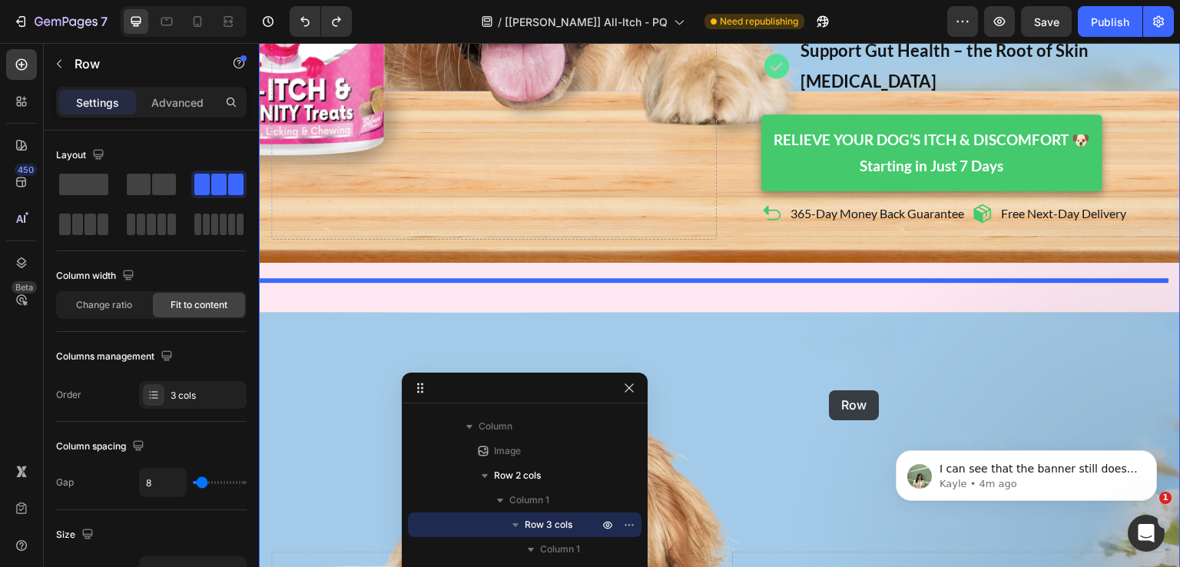
scroll to position [615, 0]
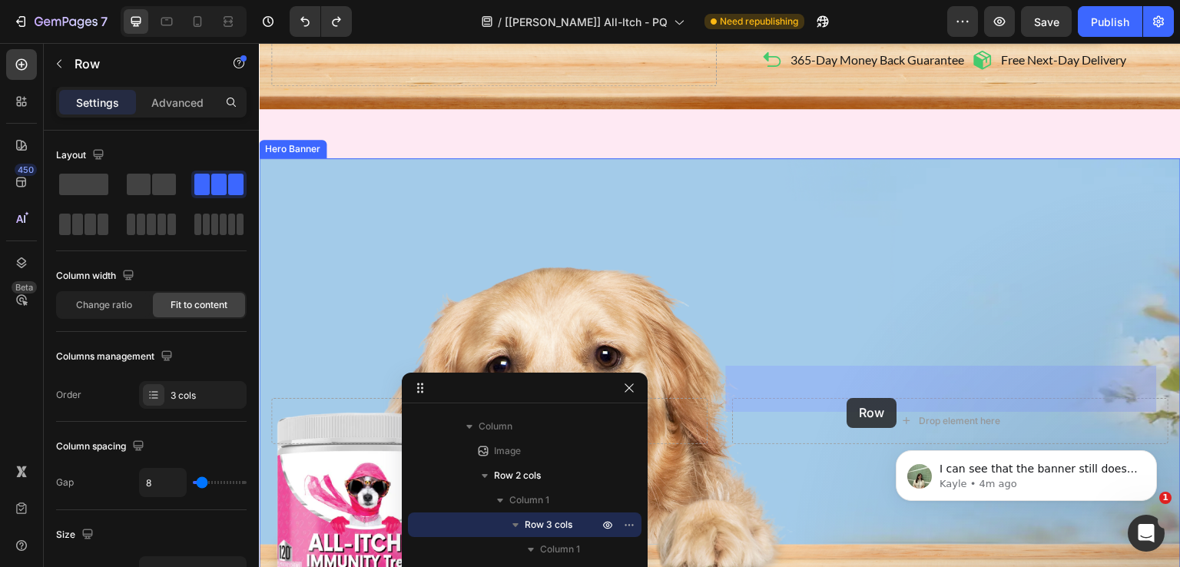
drag, startPoint x: 785, startPoint y: 109, endPoint x: 848, endPoint y: 398, distance: 295.5
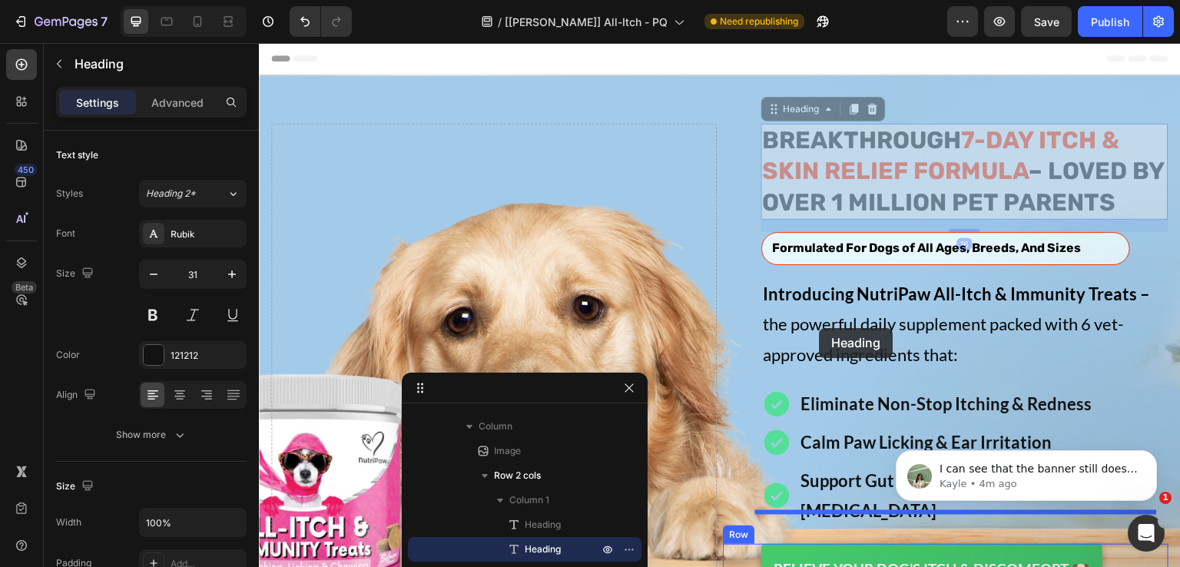
scroll to position [768, 0]
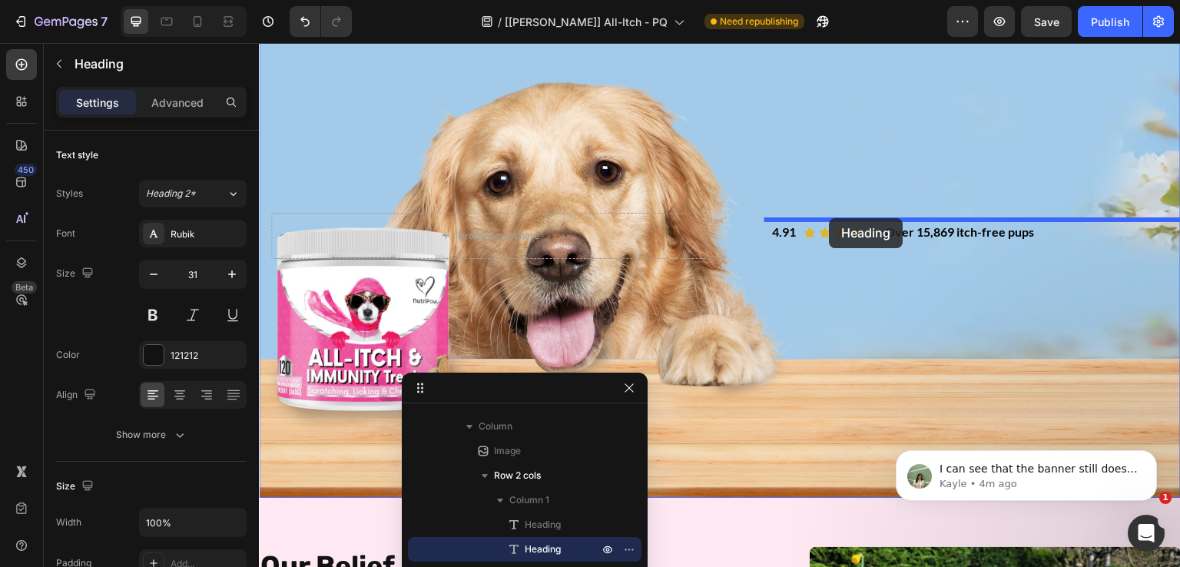
drag, startPoint x: 821, startPoint y: 161, endPoint x: 830, endPoint y: 218, distance: 58.4
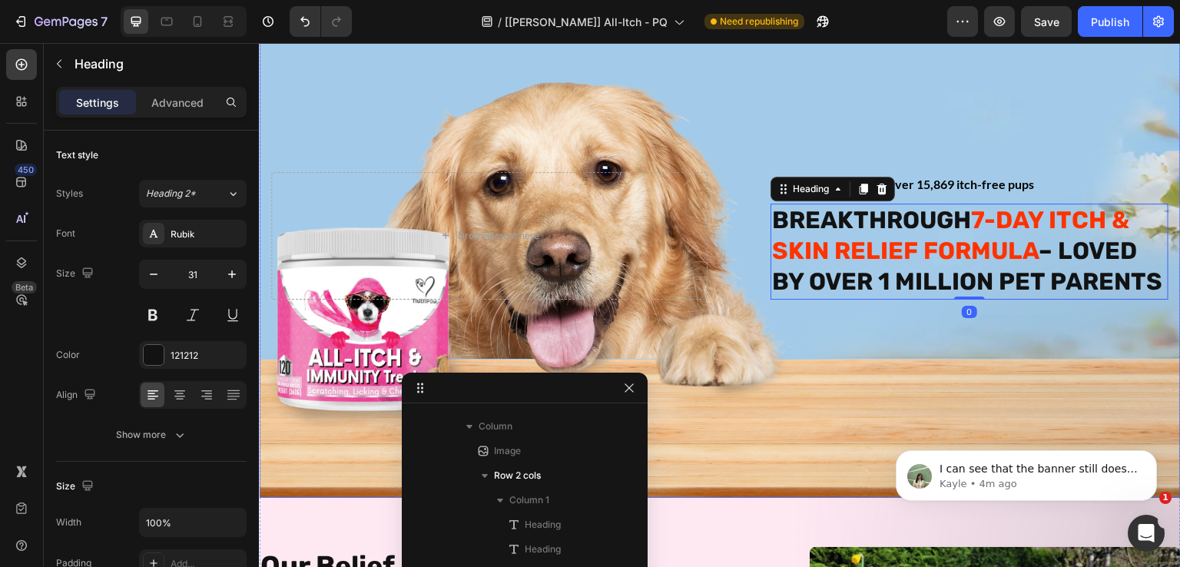
scroll to position [0, 0]
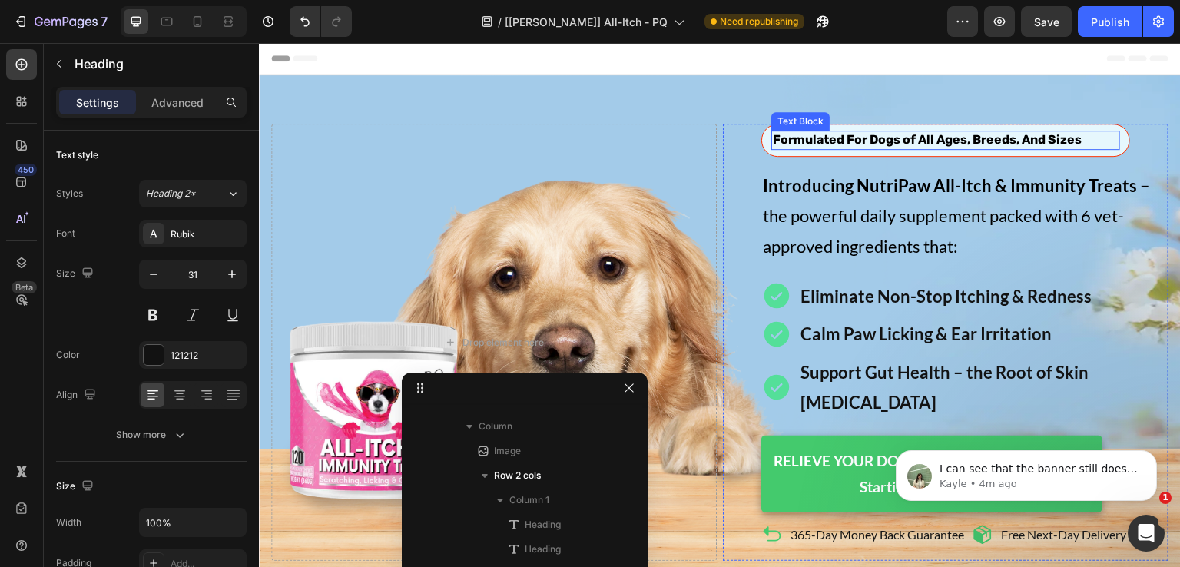
click at [826, 148] on div "Formulated For Dogs of All Ages, Breeds, And Sizes" at bounding box center [927, 140] width 312 height 19
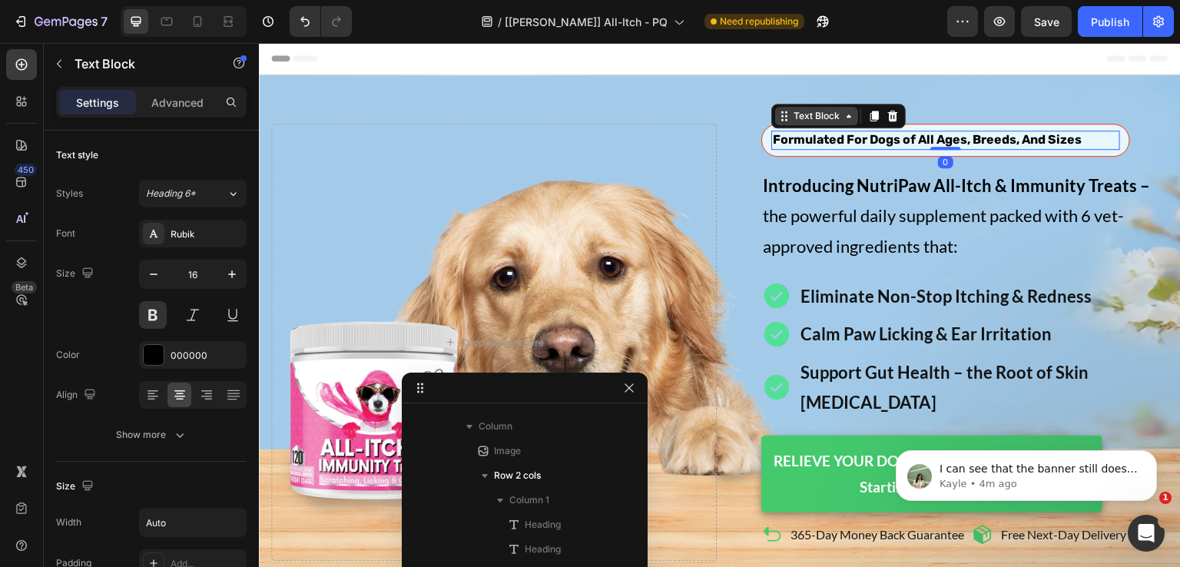
click at [808, 119] on div "Text Block" at bounding box center [817, 116] width 52 height 14
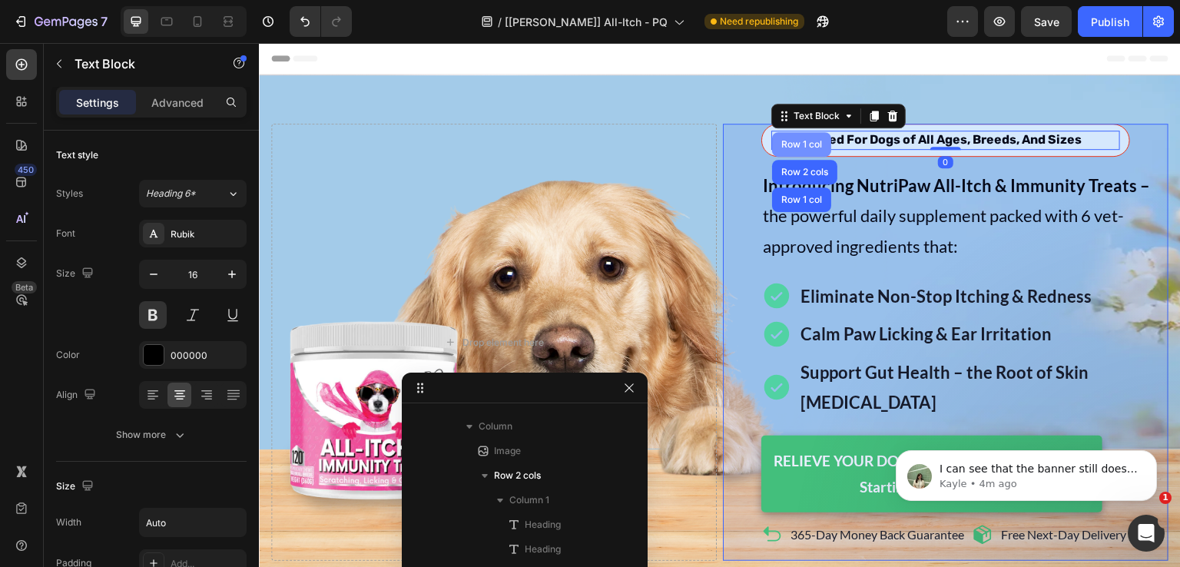
click at [804, 142] on div "Row 1 col" at bounding box center [801, 144] width 47 height 9
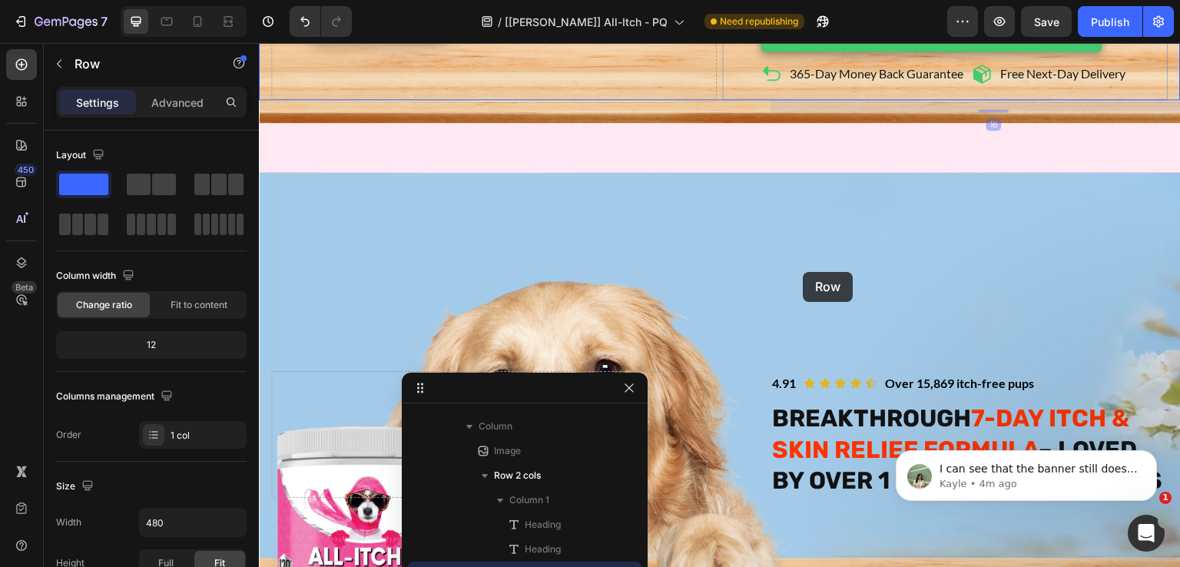
scroll to position [615, 0]
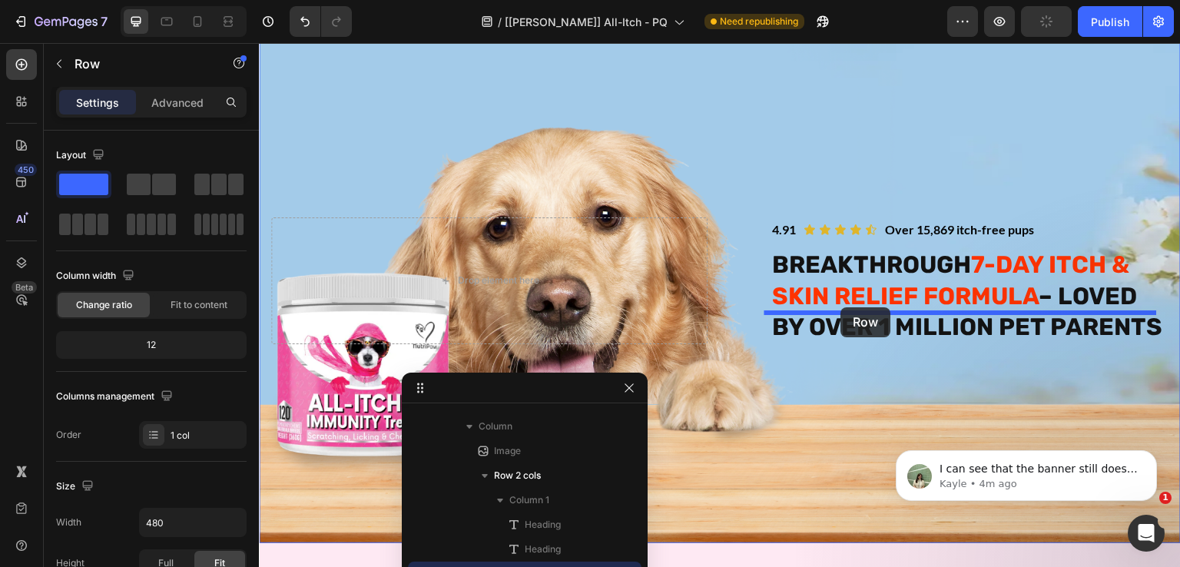
drag, startPoint x: 752, startPoint y: 109, endPoint x: 841, endPoint y: 307, distance: 217.4
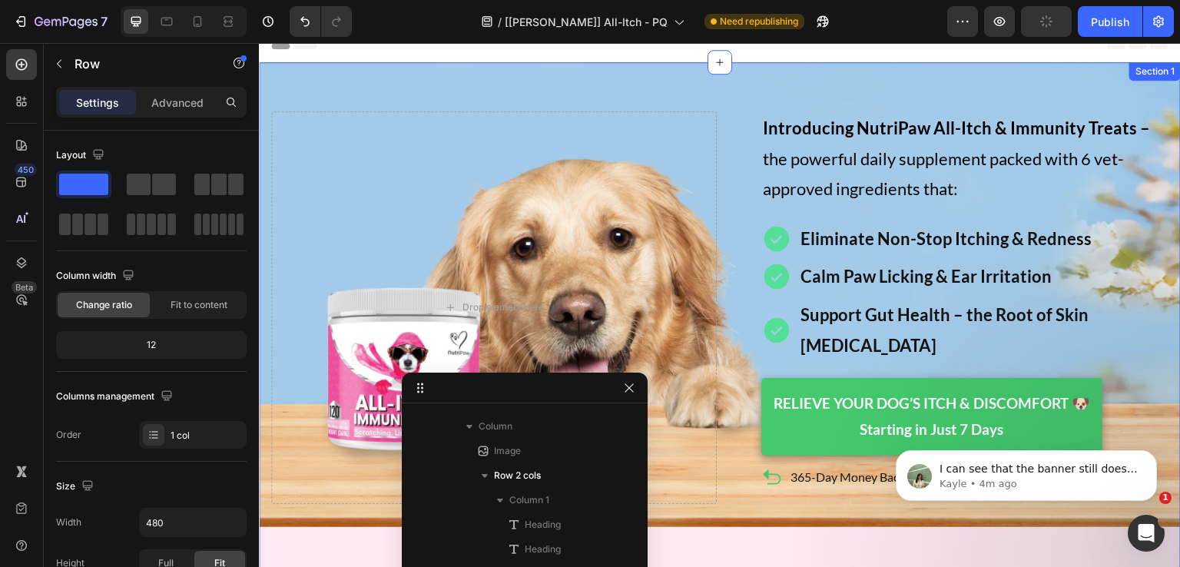
scroll to position [0, 0]
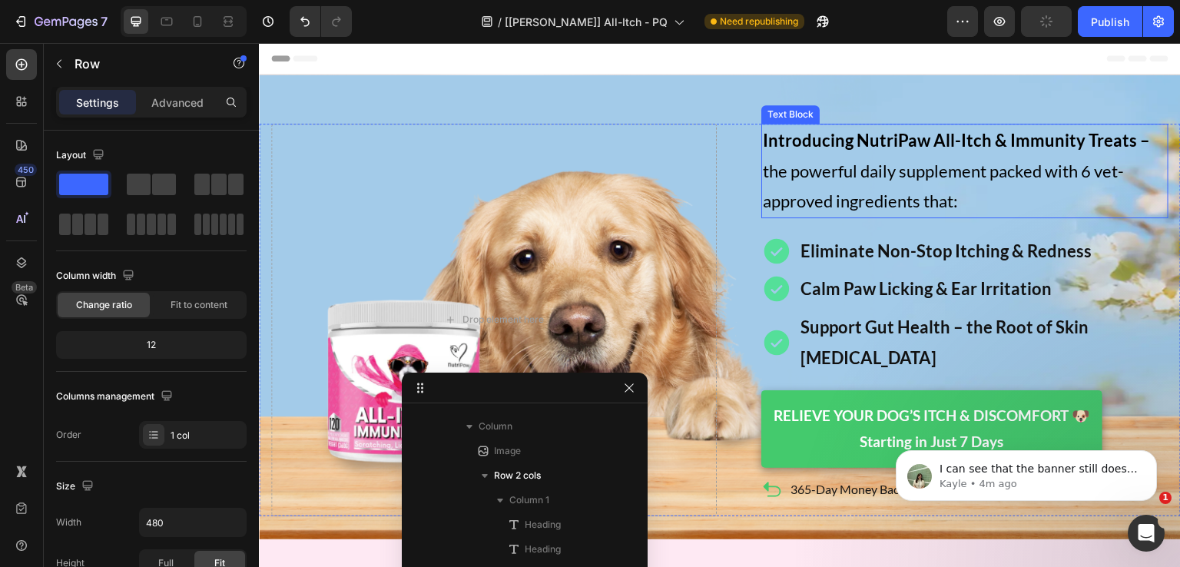
click at [876, 164] on span "Introducing NutriPaw All-Itch & Immunity Treats – the powerful daily supplement…" at bounding box center [956, 170] width 387 height 81
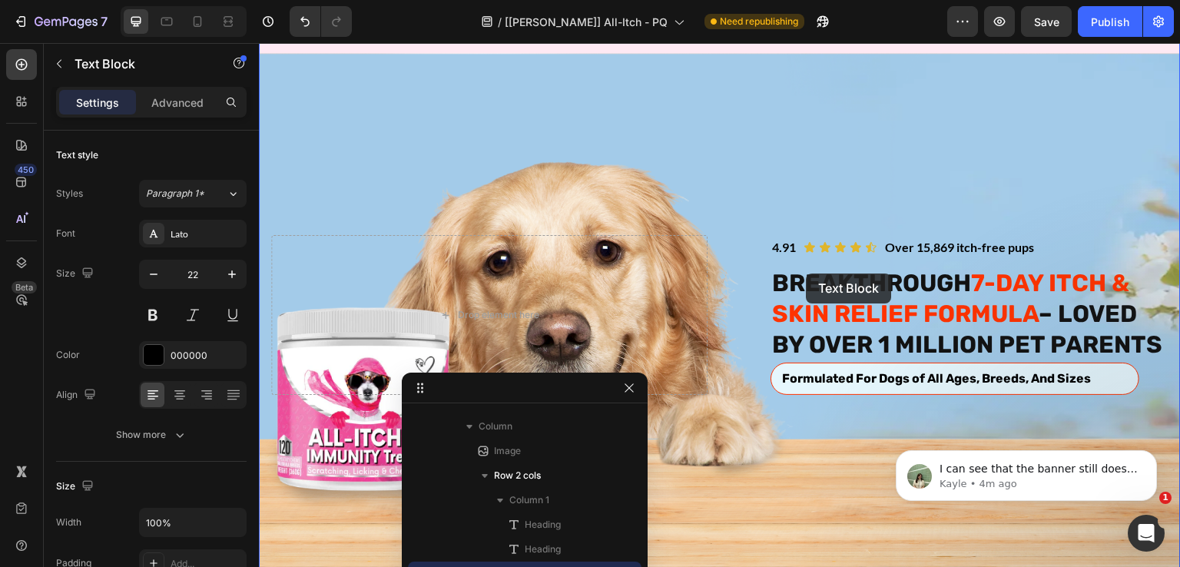
scroll to position [768, 0]
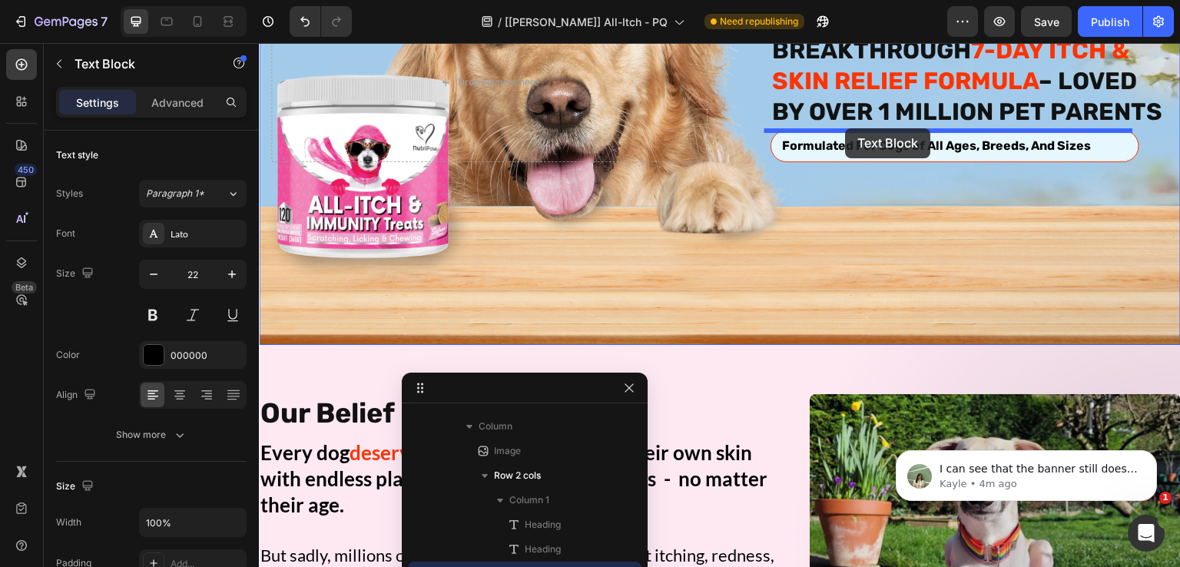
drag, startPoint x: 797, startPoint y: 111, endPoint x: 846, endPoint y: 128, distance: 52.0
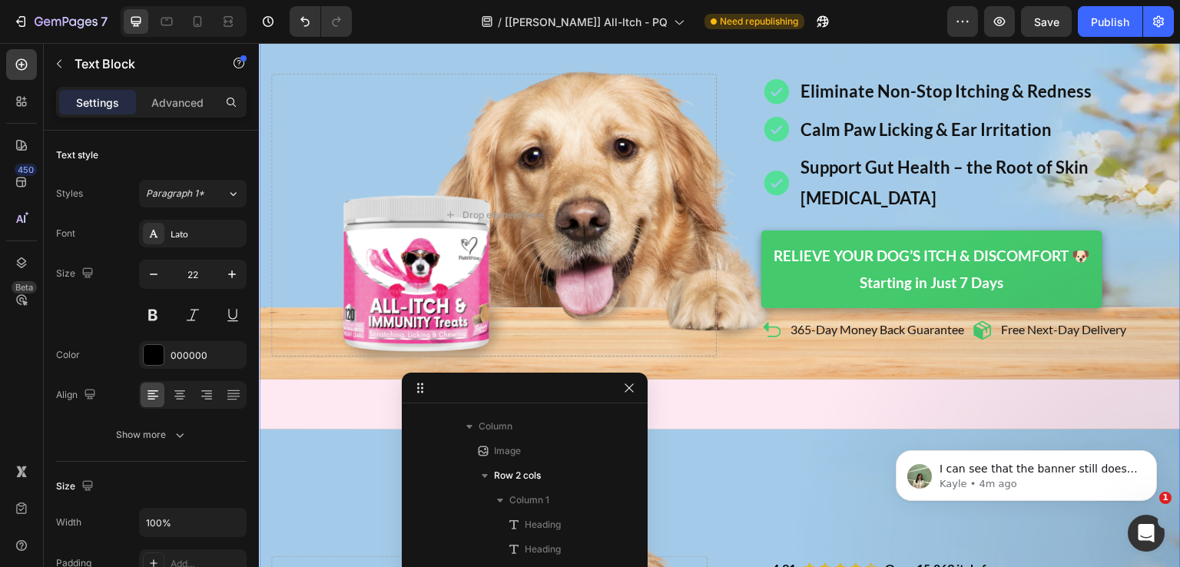
scroll to position [0, 0]
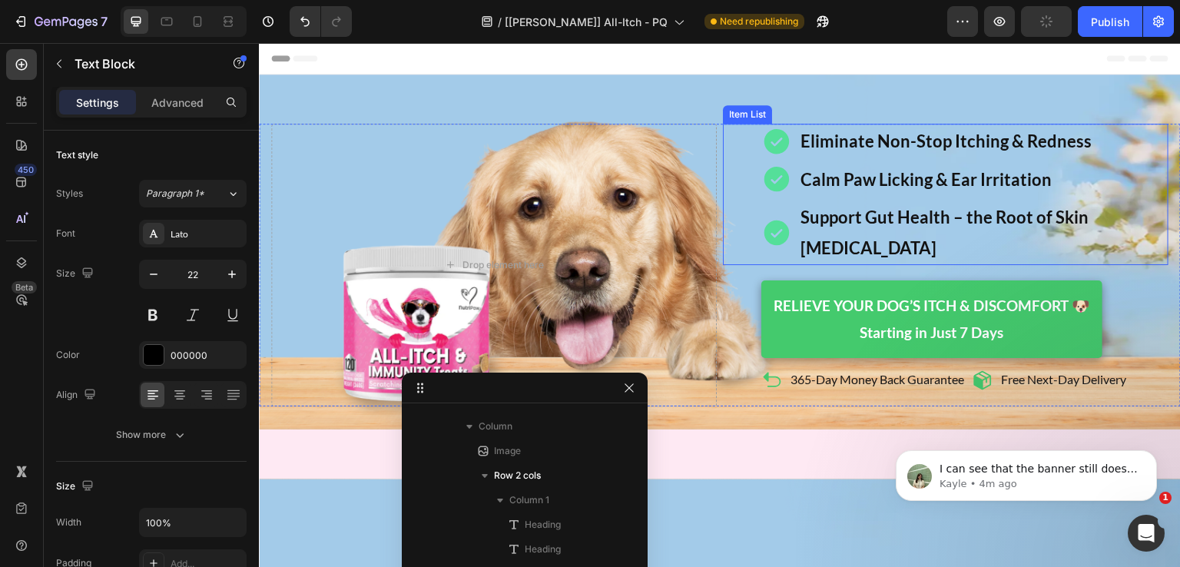
click at [913, 157] on div "Eliminate Non-Stop Itching & Redness" at bounding box center [983, 141] width 370 height 35
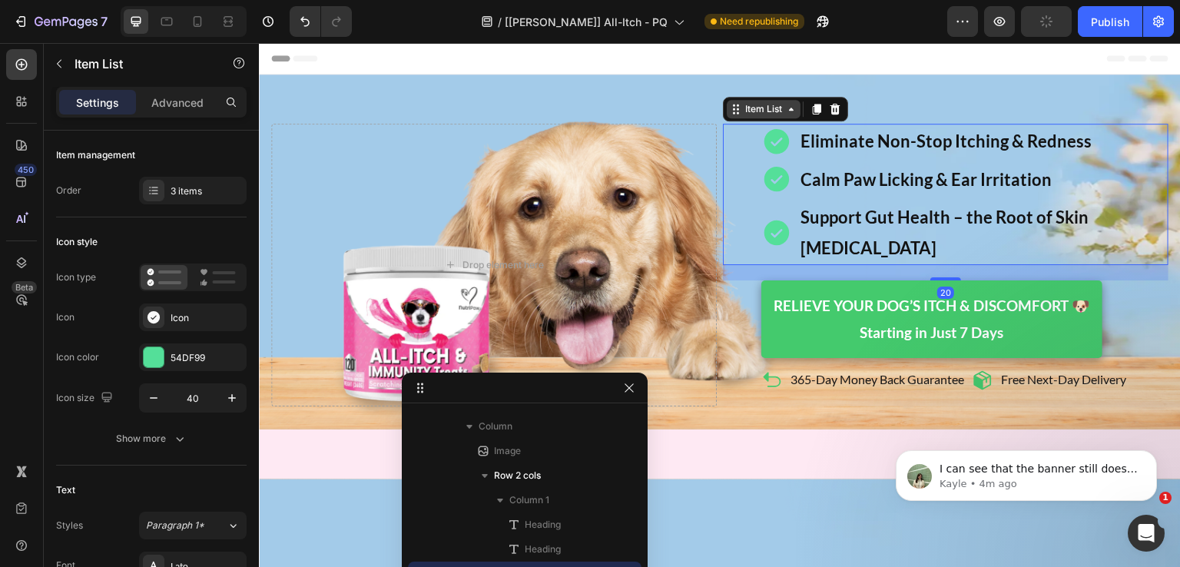
click at [760, 109] on div "Item List" at bounding box center [763, 109] width 43 height 14
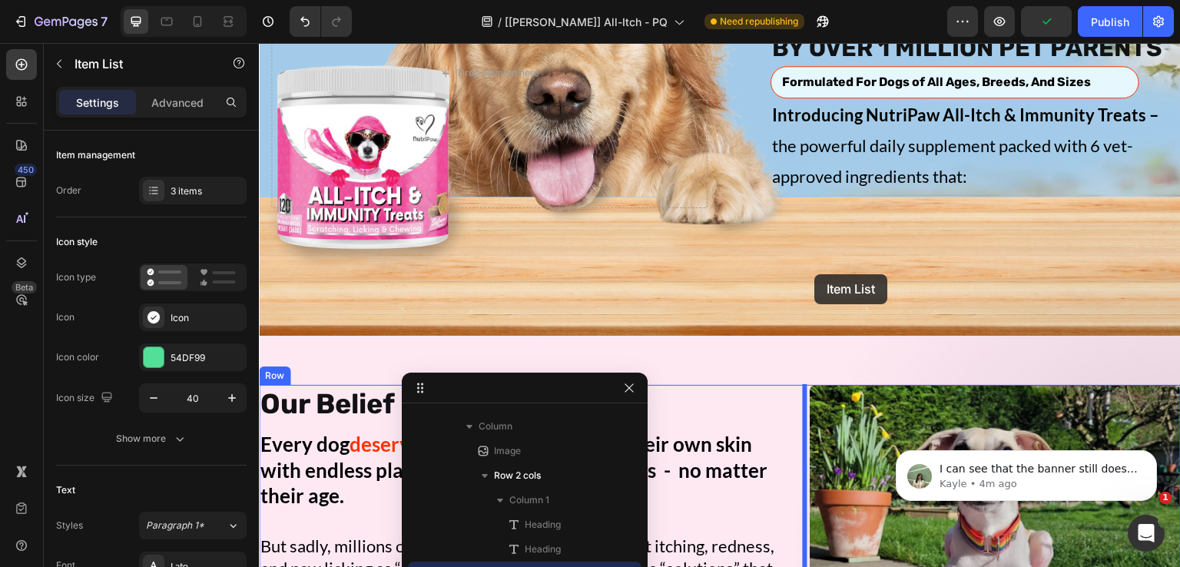
scroll to position [615, 0]
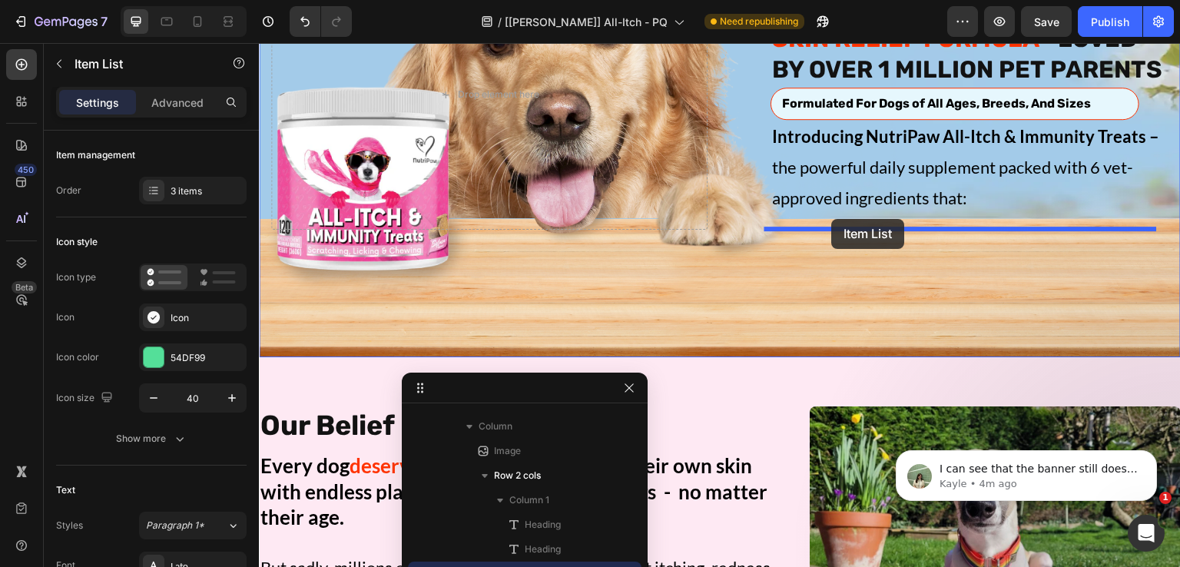
drag, startPoint x: 756, startPoint y: 109, endPoint x: 832, endPoint y: 219, distance: 133.6
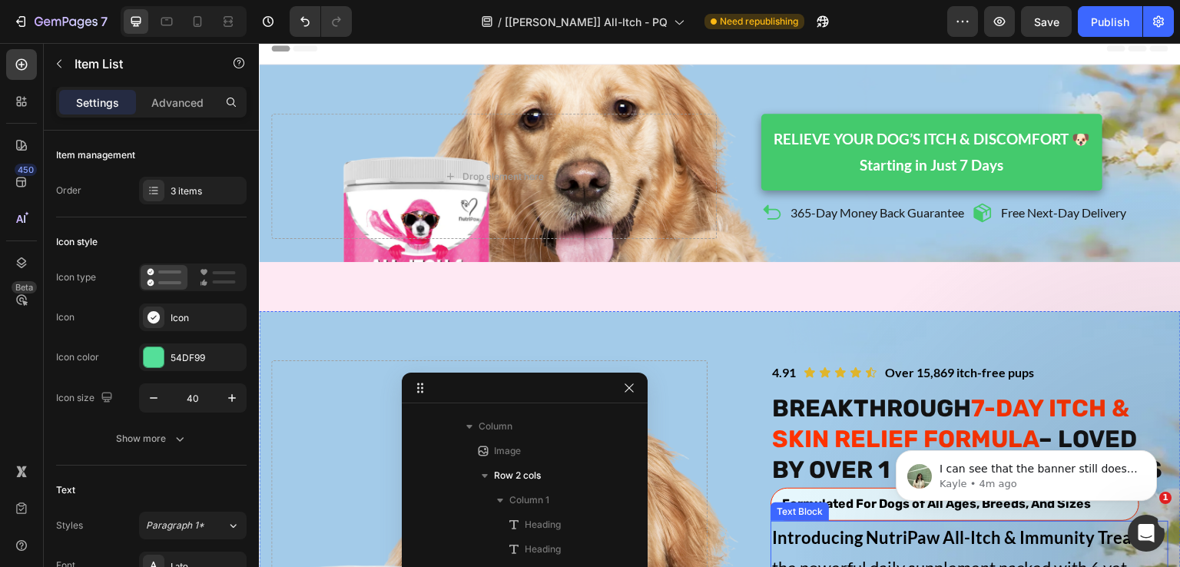
scroll to position [0, 0]
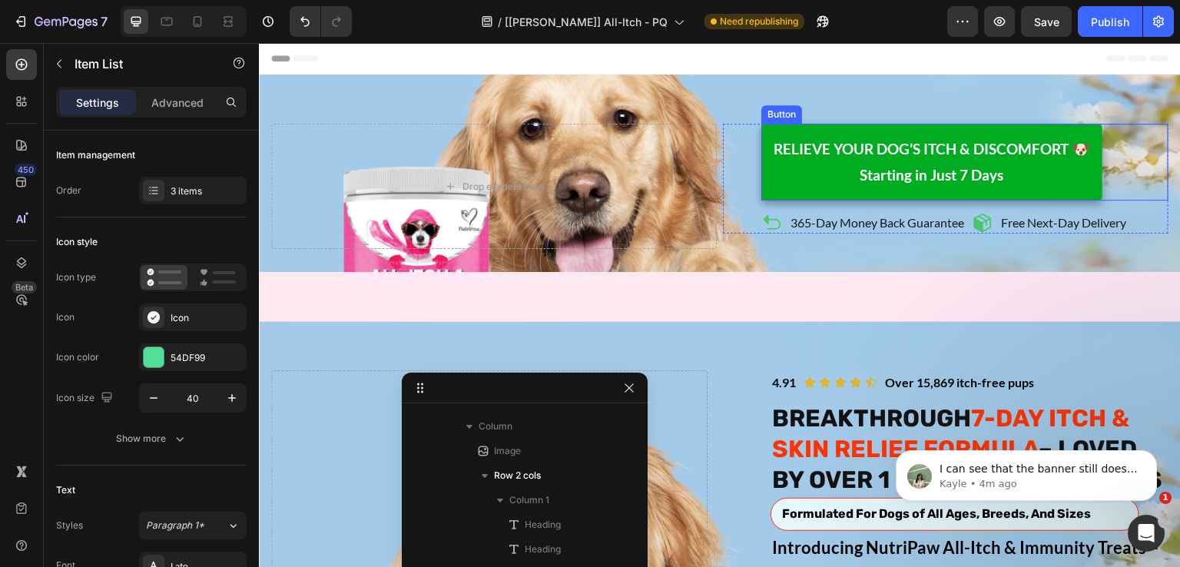
click at [764, 132] on link "RELIEVE YOUR DOG’S ITCH & DISCOMFORT 🐶 Starting in Just 7 Days" at bounding box center [931, 162] width 341 height 77
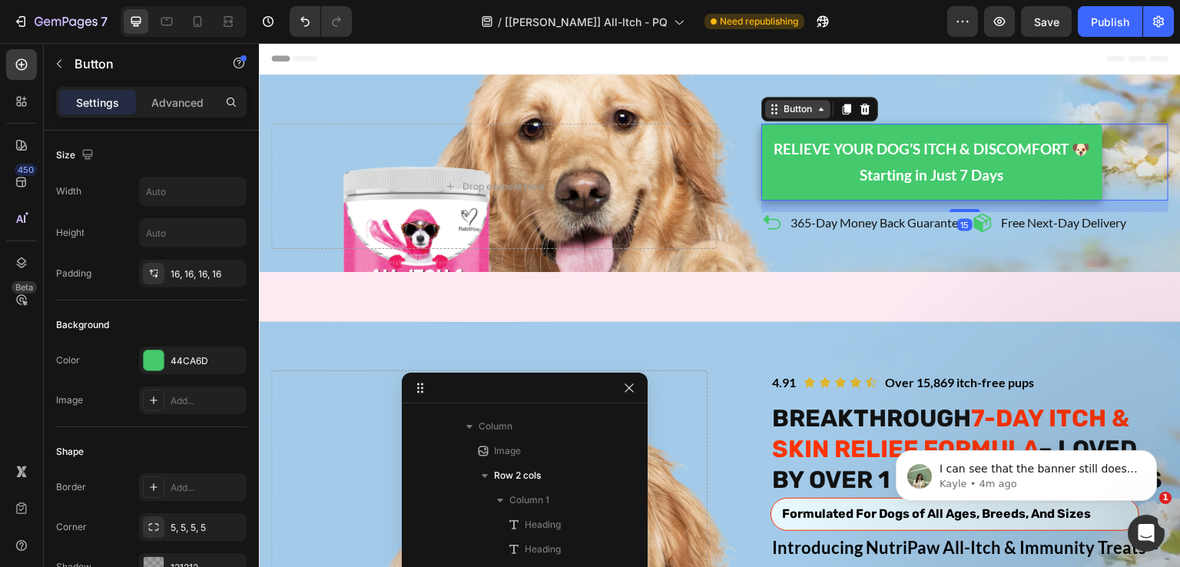
click at [788, 112] on div "Button" at bounding box center [798, 109] width 35 height 14
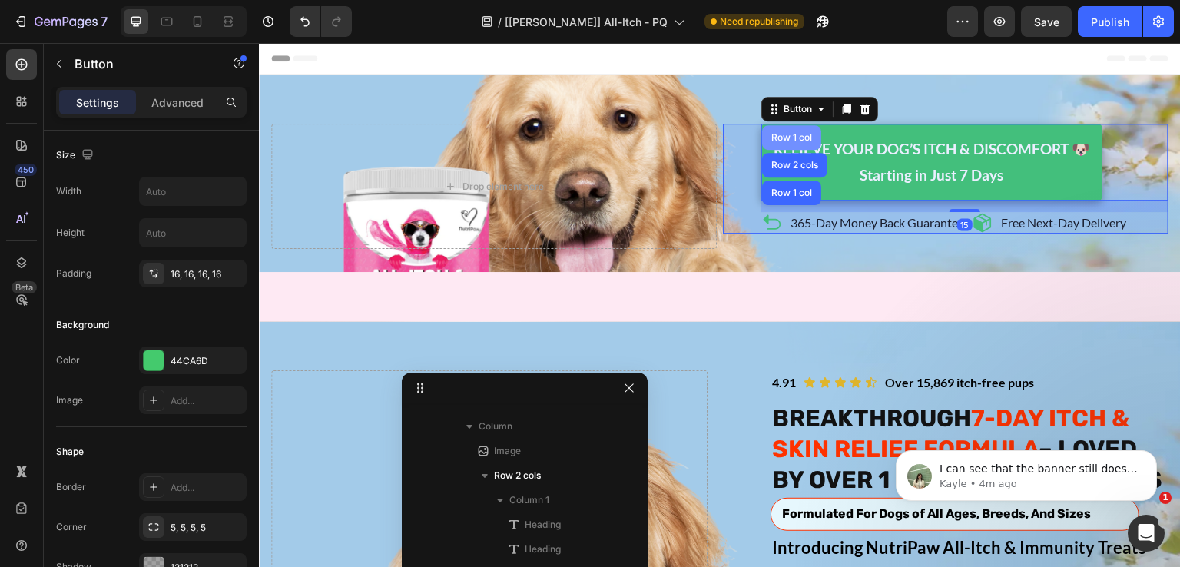
click at [784, 133] on div "Row 1 col" at bounding box center [791, 137] width 47 height 9
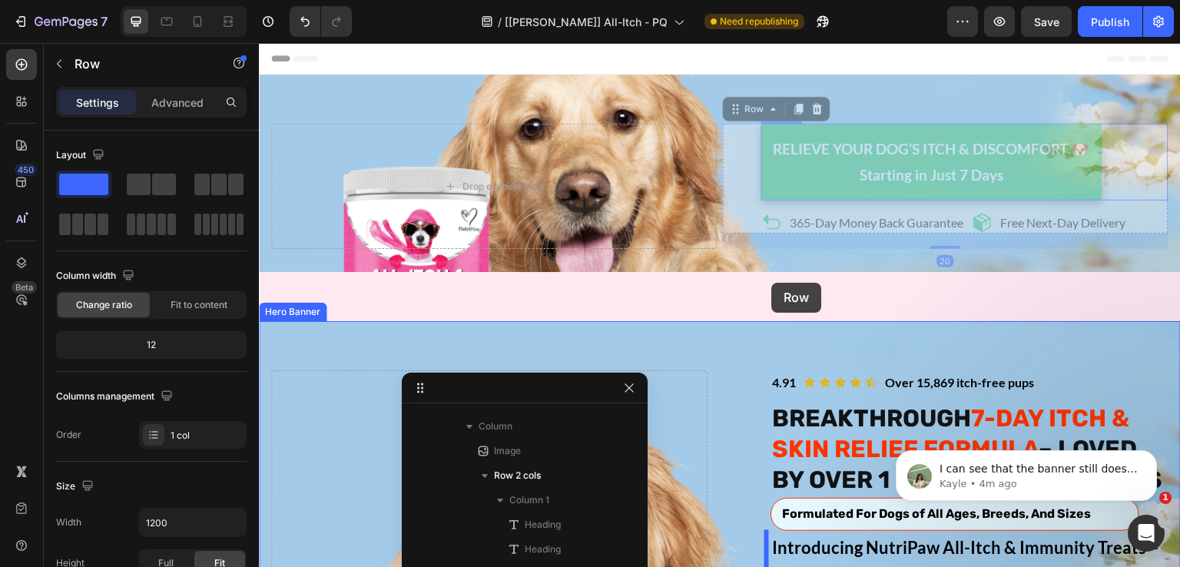
scroll to position [461, 0]
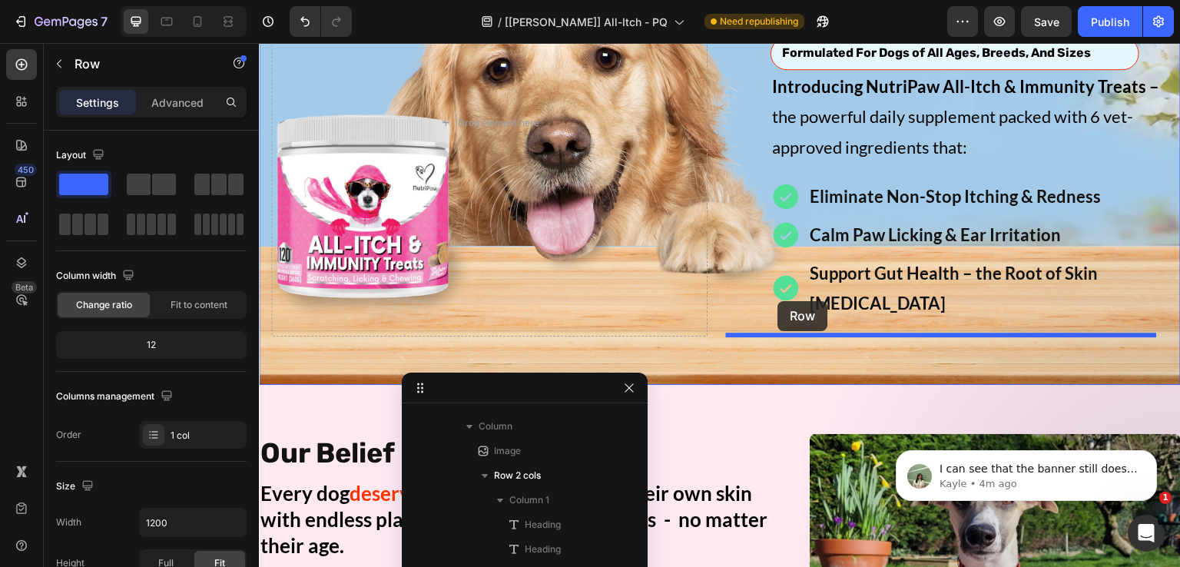
drag, startPoint x: 747, startPoint y: 106, endPoint x: 778, endPoint y: 301, distance: 197.7
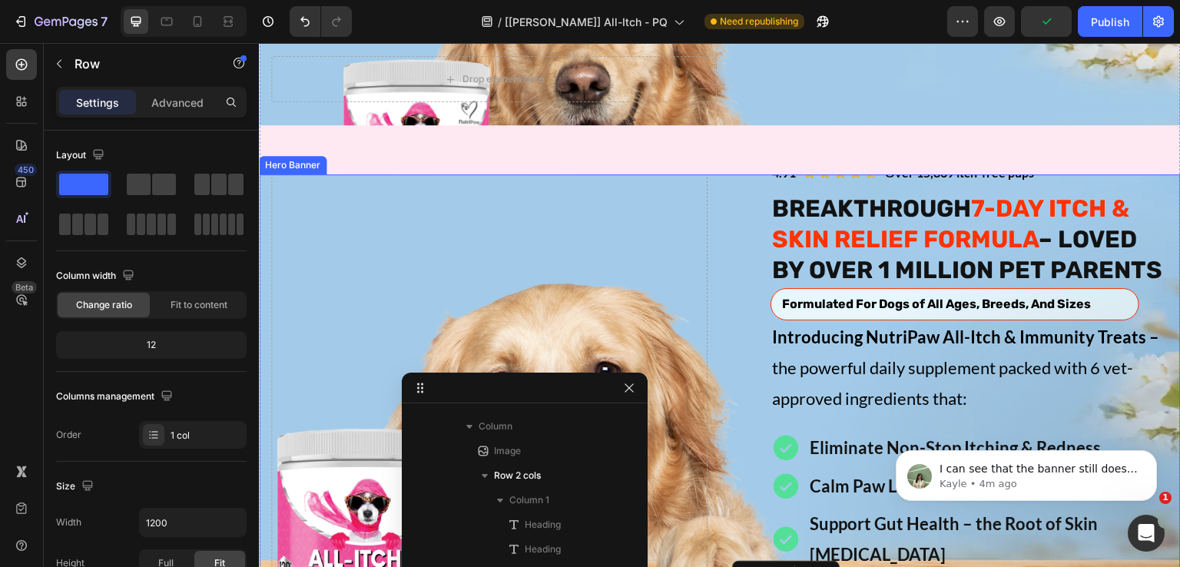
scroll to position [0, 0]
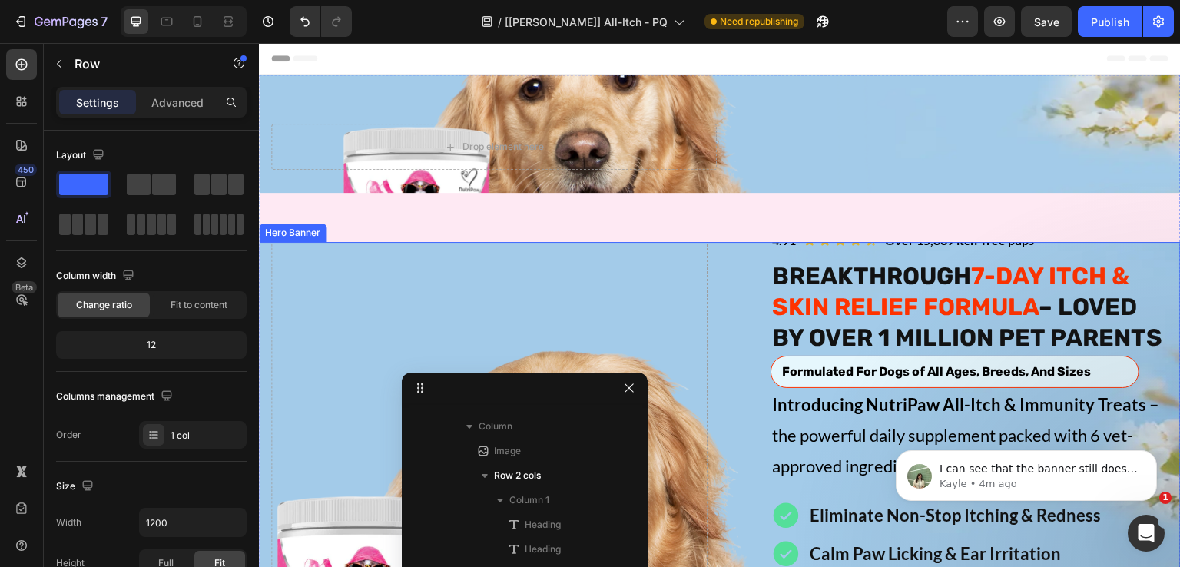
click at [629, 263] on div "Drop element here" at bounding box center [489, 504] width 436 height 552
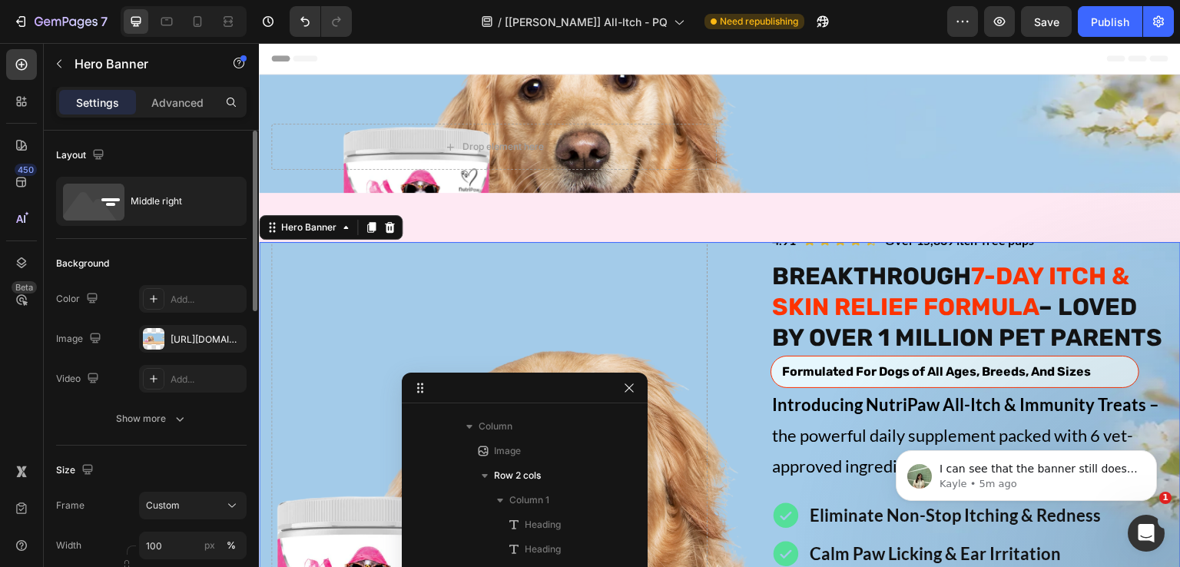
scroll to position [307, 0]
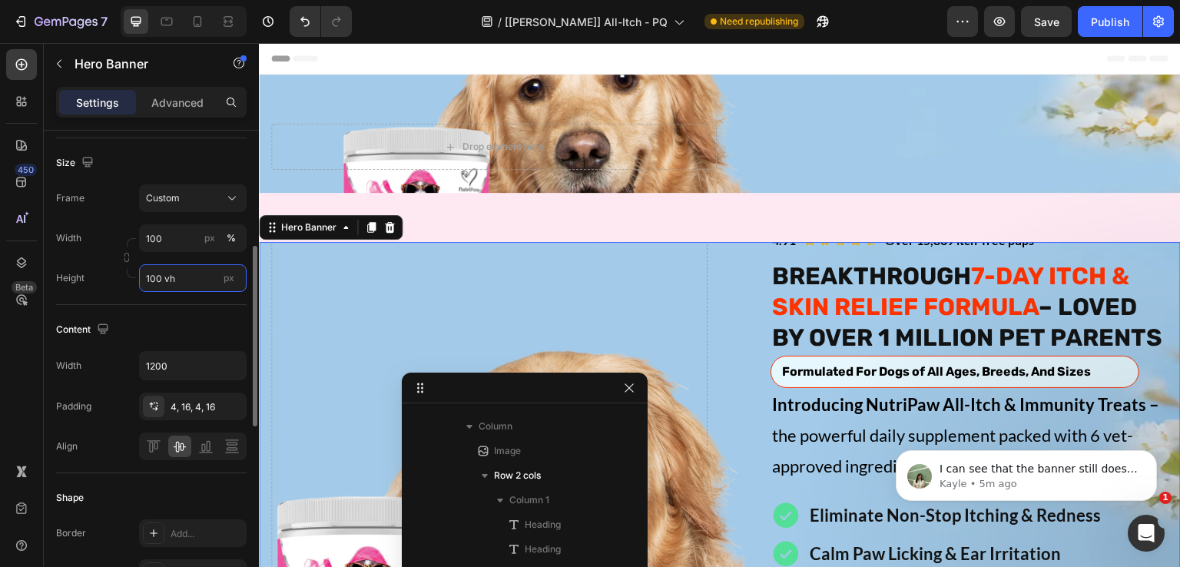
click at [191, 274] on input "100 vh" at bounding box center [193, 278] width 108 height 28
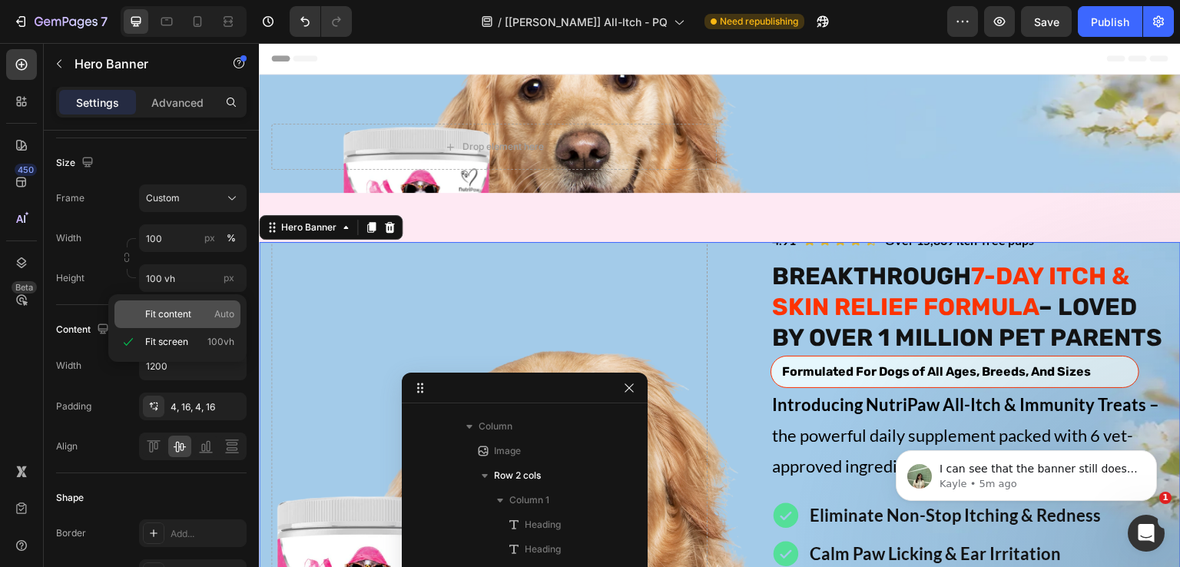
click at [203, 320] on p "Fit content Auto" at bounding box center [189, 314] width 89 height 14
type input "Auto"
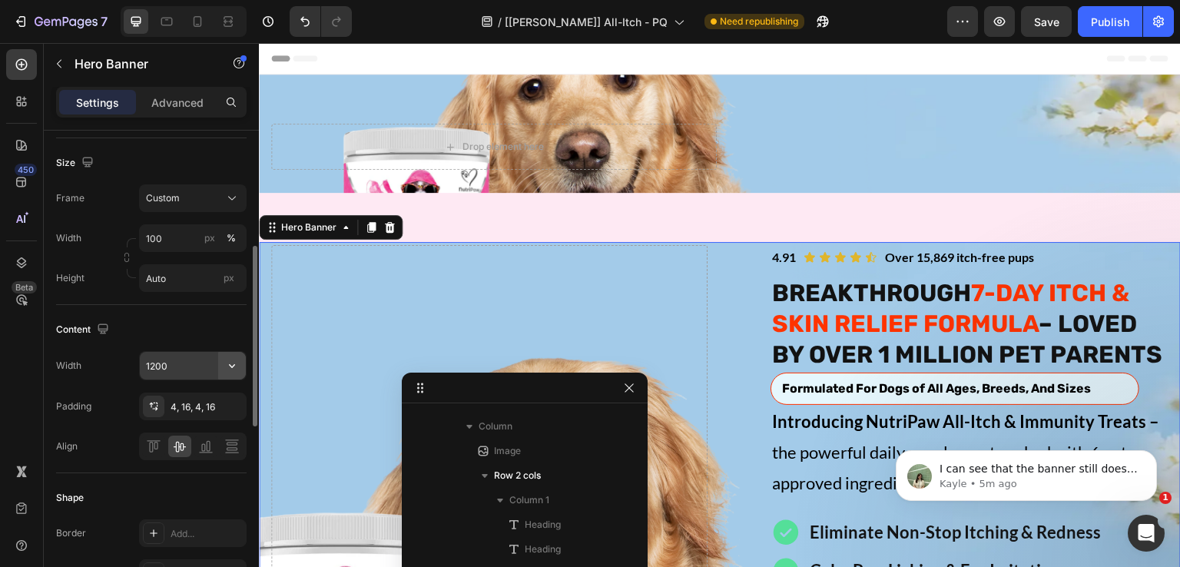
click at [228, 363] on icon "button" at bounding box center [231, 365] width 15 height 15
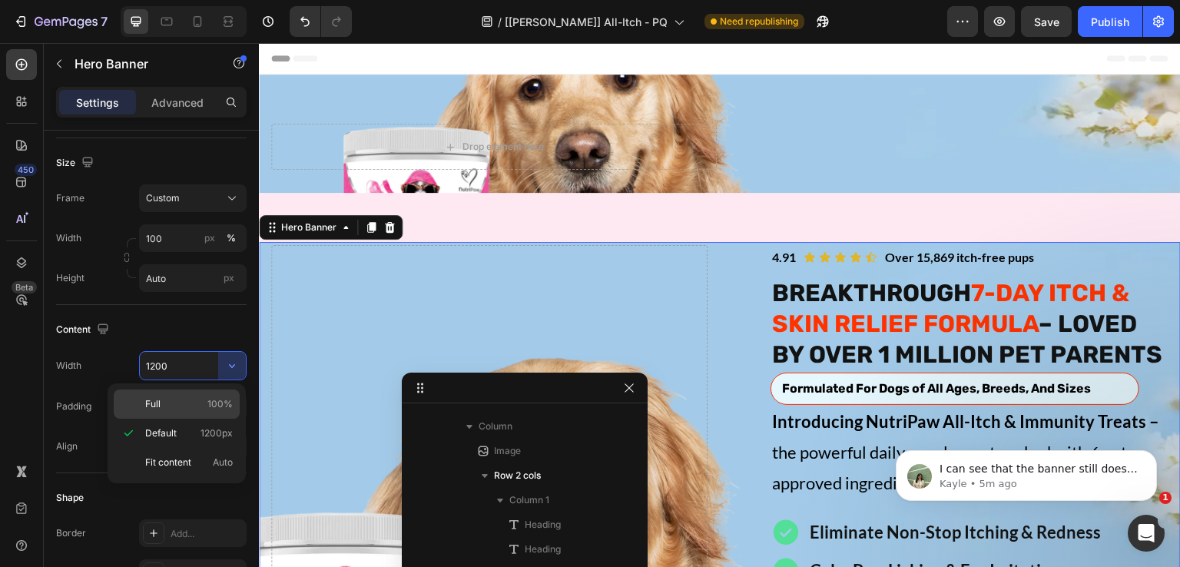
click at [204, 394] on div "Full 100%" at bounding box center [177, 404] width 126 height 29
type input "100%"
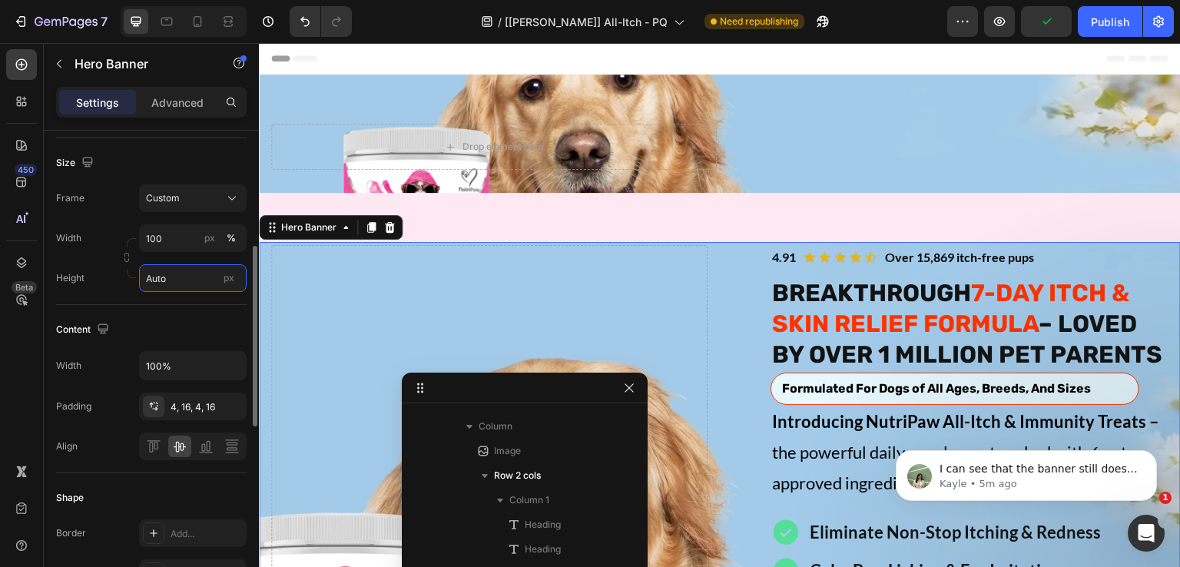
click at [187, 277] on input "Auto" at bounding box center [193, 278] width 108 height 28
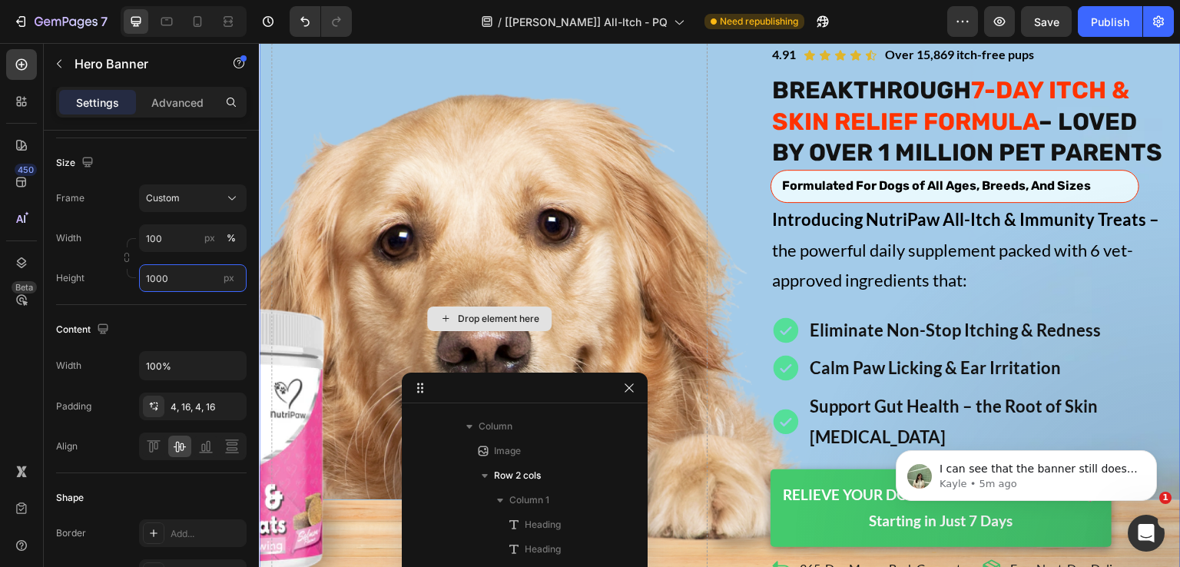
scroll to position [0, 0]
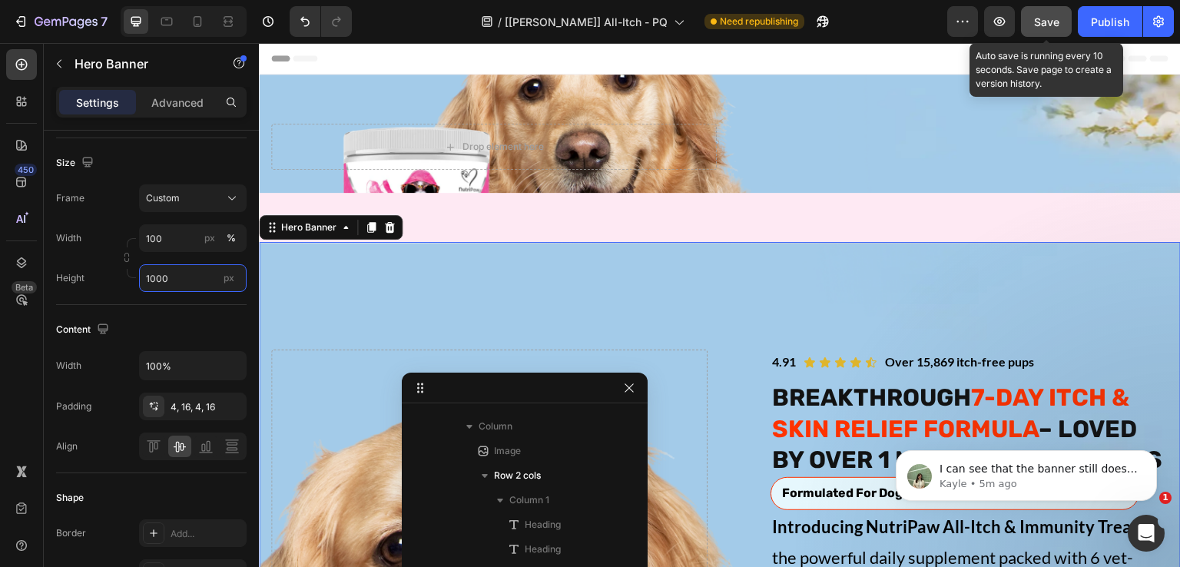
type input "1000"
click at [1047, 25] on span "Save" at bounding box center [1046, 21] width 25 height 13
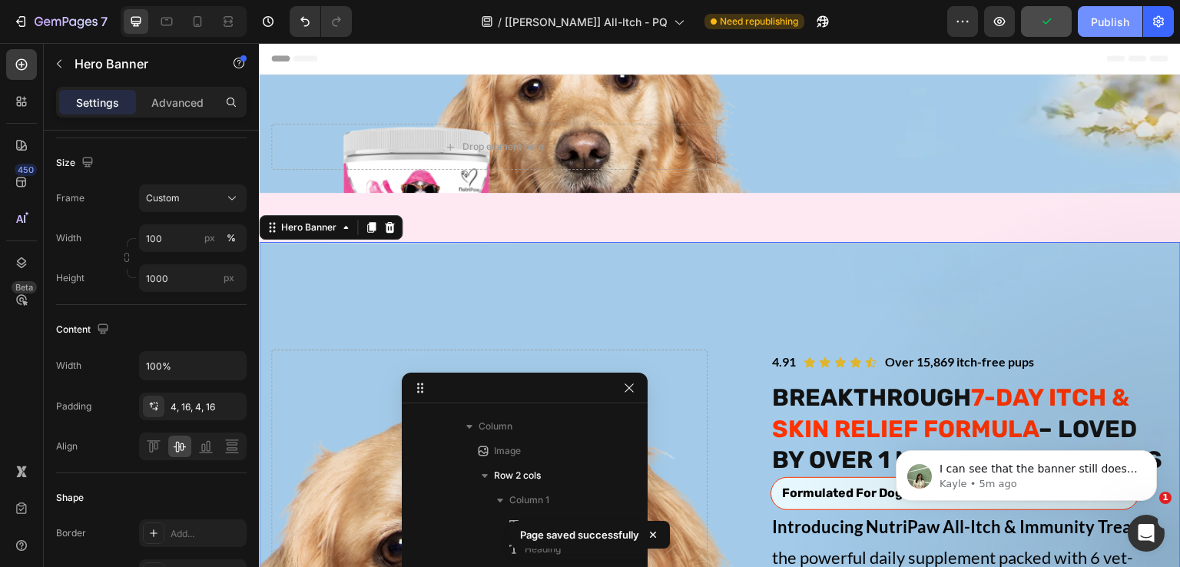
click at [1100, 28] on div "Publish" at bounding box center [1110, 22] width 38 height 16
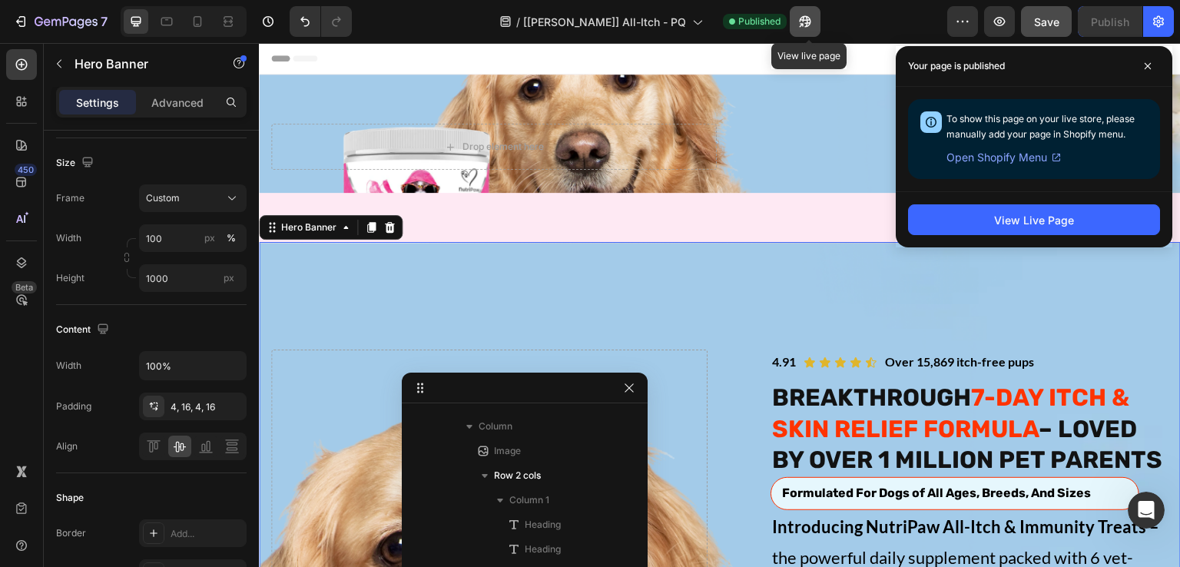
click at [808, 23] on icon "button" at bounding box center [805, 21] width 15 height 15
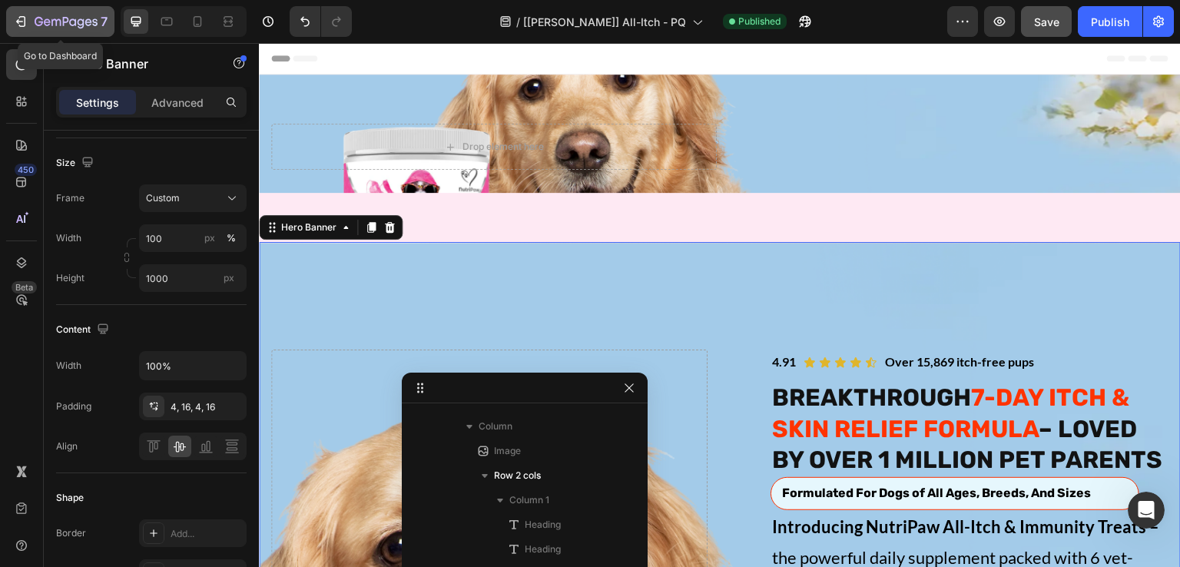
click at [89, 16] on icon "button" at bounding box center [66, 22] width 63 height 13
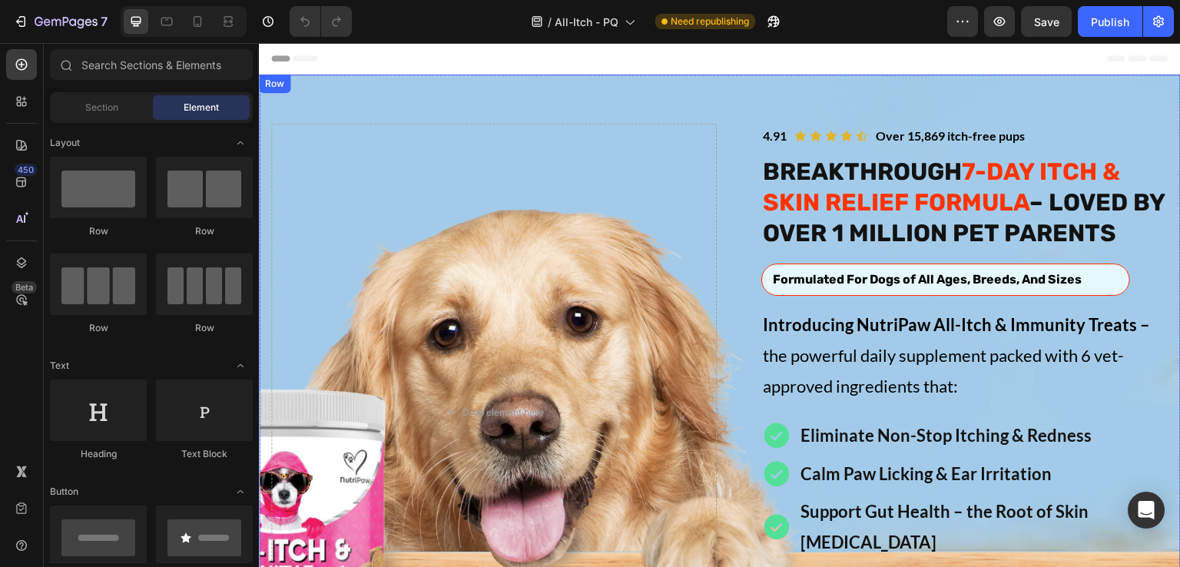
click at [464, 105] on div "Image Icon Icon Icon Icon Icon Icon List Over 15,869 itch-free pups Text Block …" at bounding box center [720, 399] width 922 height 649
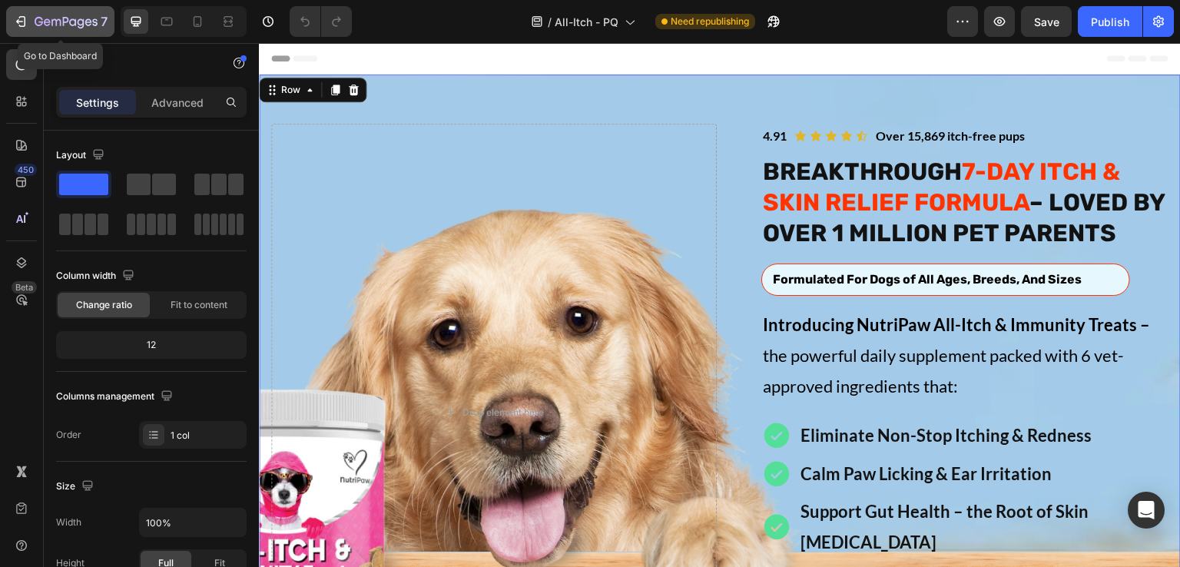
click at [89, 15] on div "7" at bounding box center [71, 21] width 73 height 18
